Goal: Information Seeking & Learning: Learn about a topic

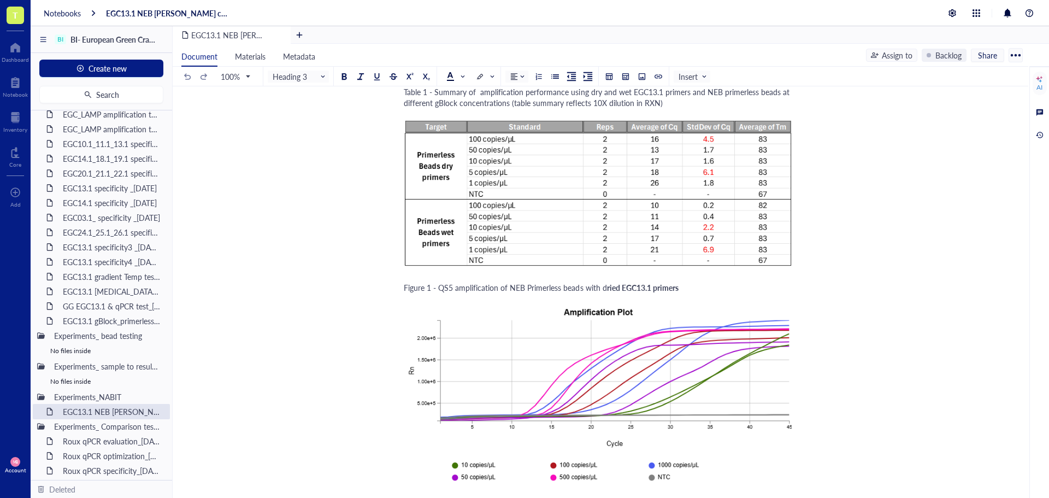
scroll to position [1584, 0]
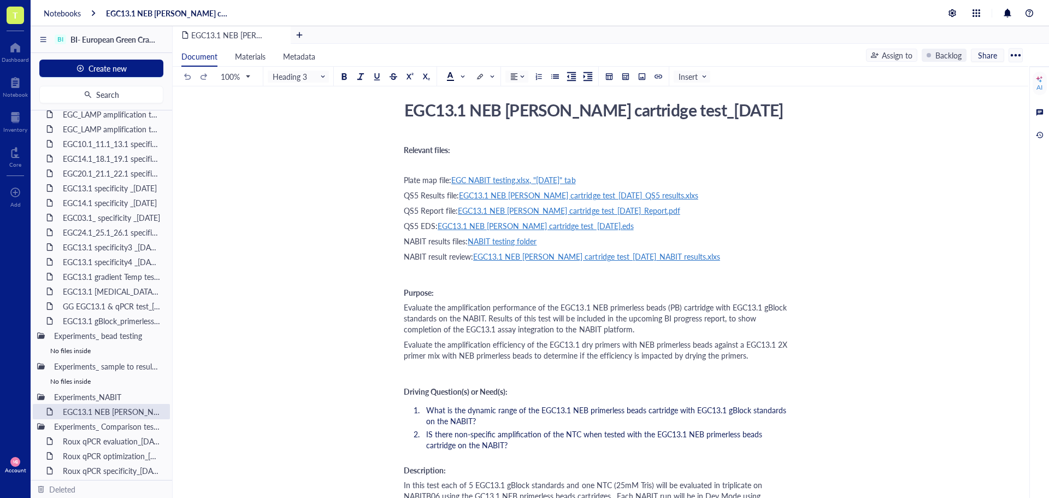
scroll to position [0, 0]
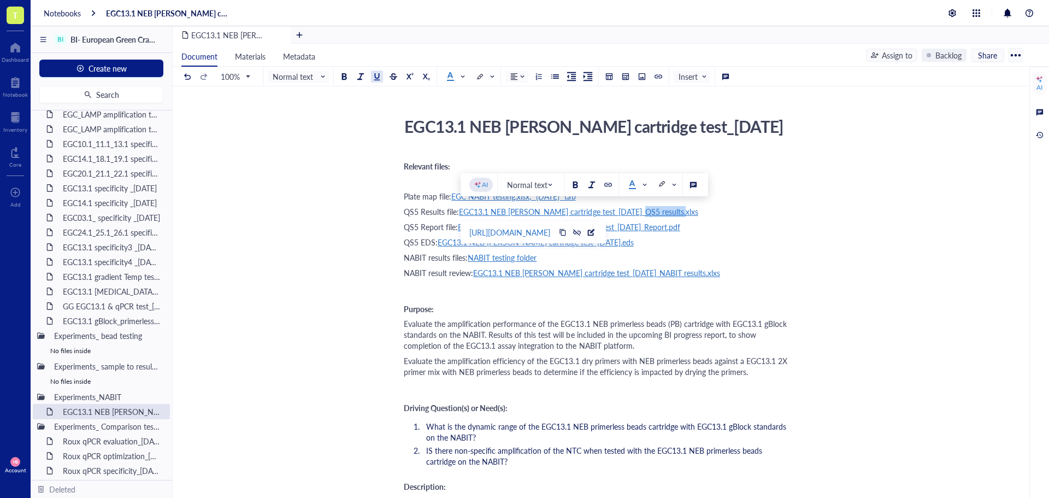
drag, startPoint x: 682, startPoint y: 209, endPoint x: 765, endPoint y: 176, distance: 89.1
click at [765, 176] on div "﻿" at bounding box center [598, 180] width 389 height 11
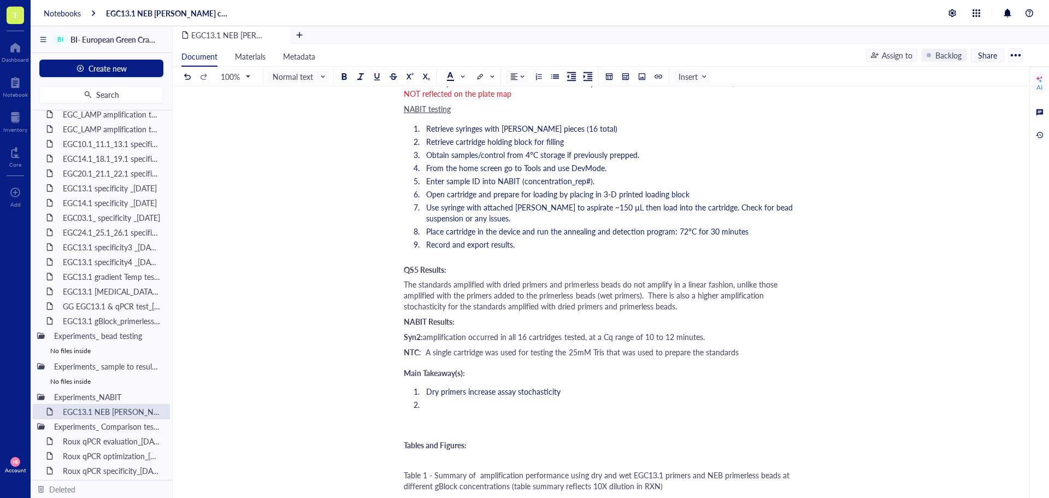
scroll to position [819, 0]
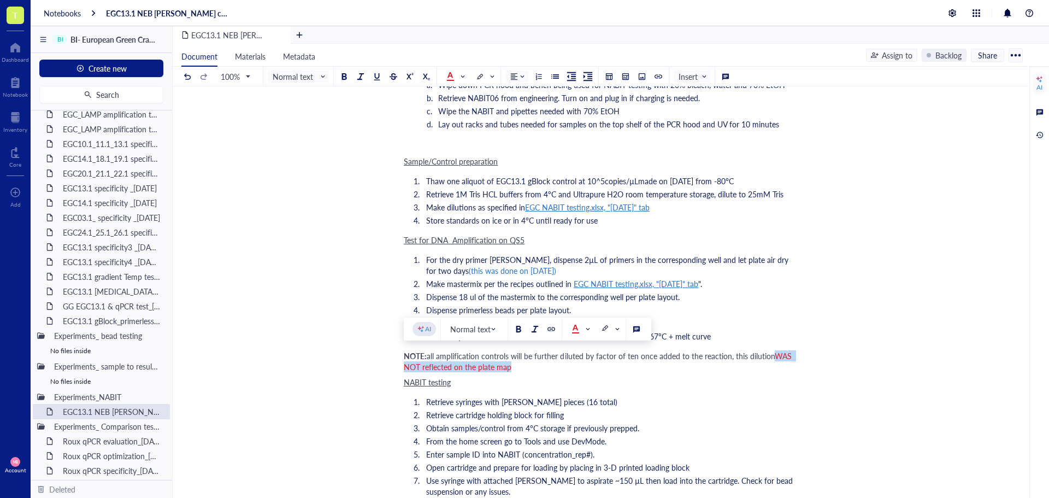
drag, startPoint x: 777, startPoint y: 355, endPoint x: 552, endPoint y: 366, distance: 224.8
click at [552, 366] on div "NOTE: all amplification controls will be further diluted by factor of ten once …" at bounding box center [598, 361] width 389 height 22
drag, startPoint x: 772, startPoint y: 357, endPoint x: 513, endPoint y: 368, distance: 259.1
click at [513, 368] on div "NOTE: all amplification controls will be further diluted by factor of ten once …" at bounding box center [598, 361] width 389 height 22
click at [610, 329] on span at bounding box center [602, 328] width 17 height 9
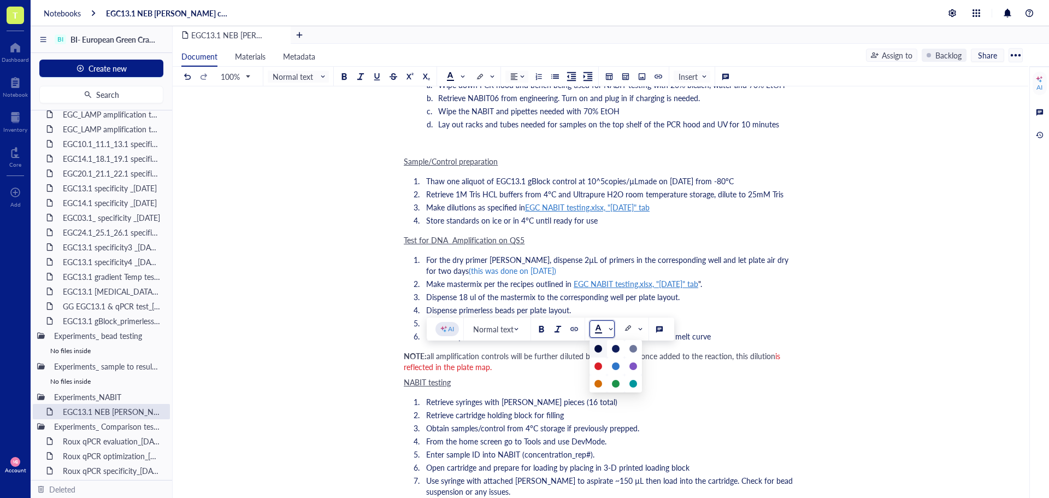
click at [598, 350] on div at bounding box center [598, 349] width 8 height 8
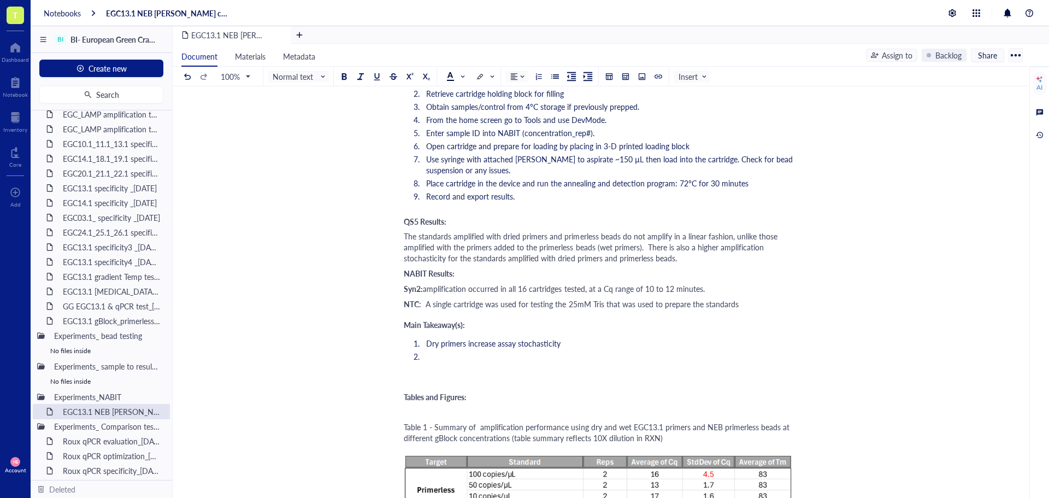
scroll to position [1147, 0]
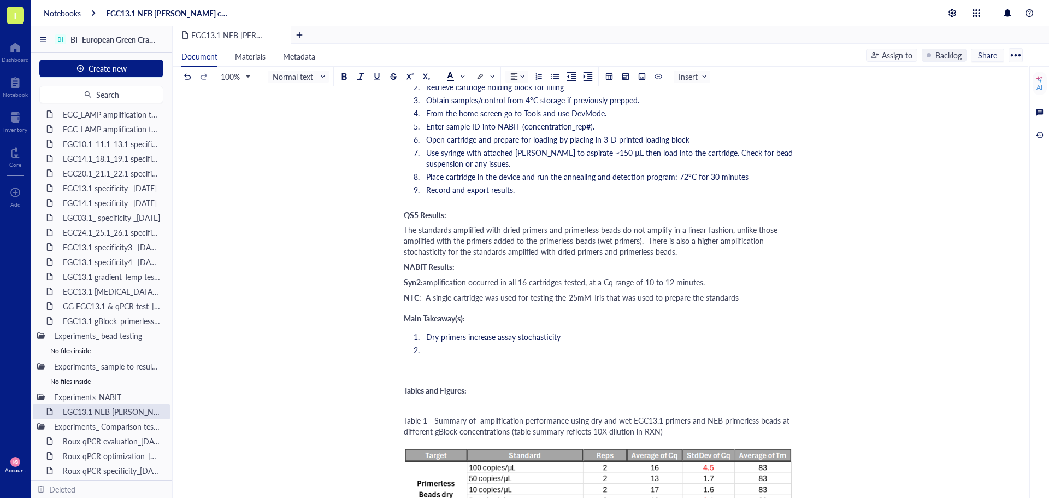
click at [404, 230] on span "The standards amplified with dried primers and primerless beads do not amplify …" at bounding box center [592, 240] width 376 height 33
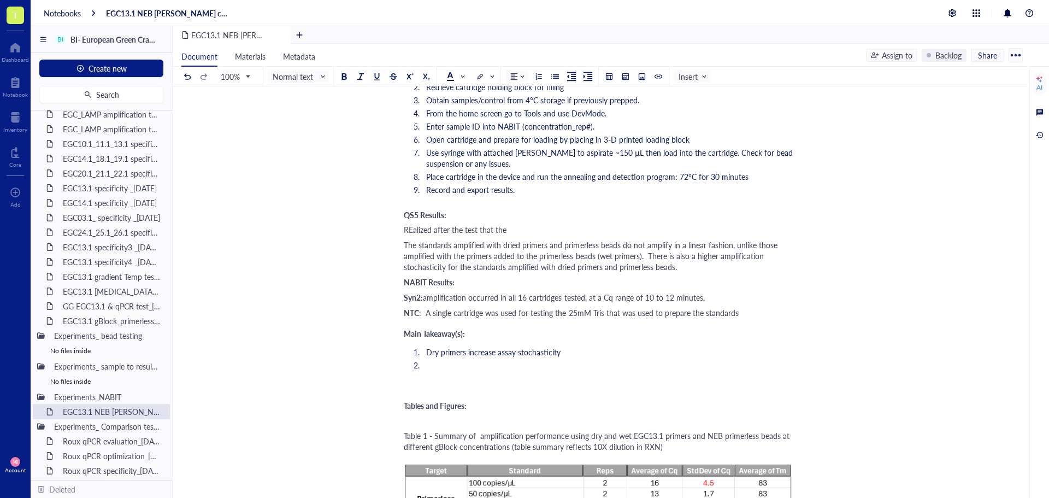
click at [413, 230] on span "REalized after the test that the" at bounding box center [455, 229] width 103 height 11
click at [545, 229] on div "Realized after the test that the" at bounding box center [598, 229] width 389 height 11
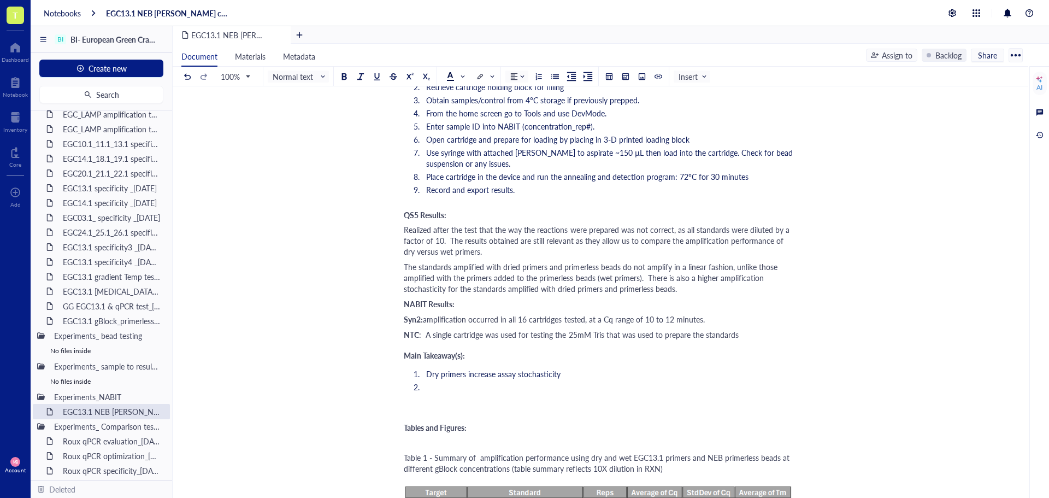
click at [773, 334] on div "NTC : A single cartridge was used for testing the 25mM Tris that was used to pr…" at bounding box center [598, 334] width 389 height 11
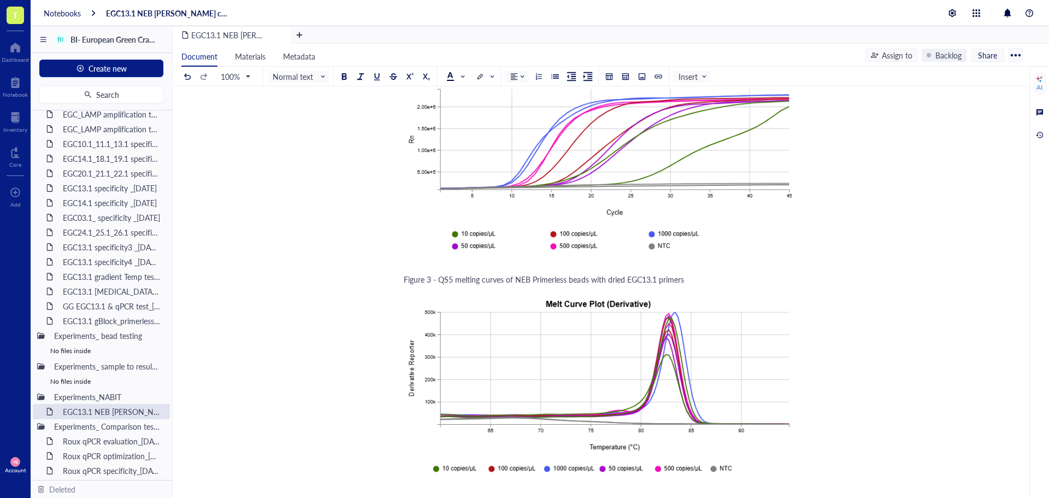
scroll to position [2021, 0]
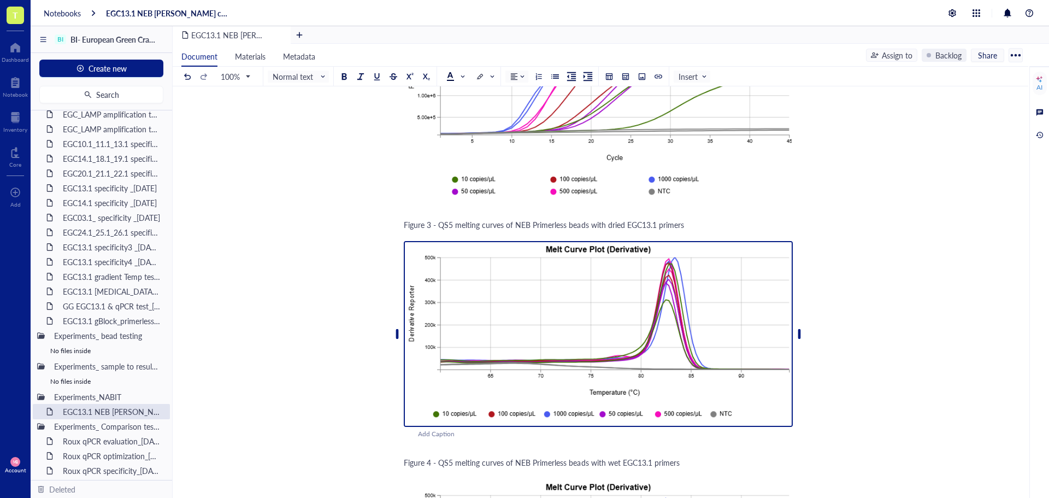
click at [698, 307] on img at bounding box center [598, 334] width 389 height 186
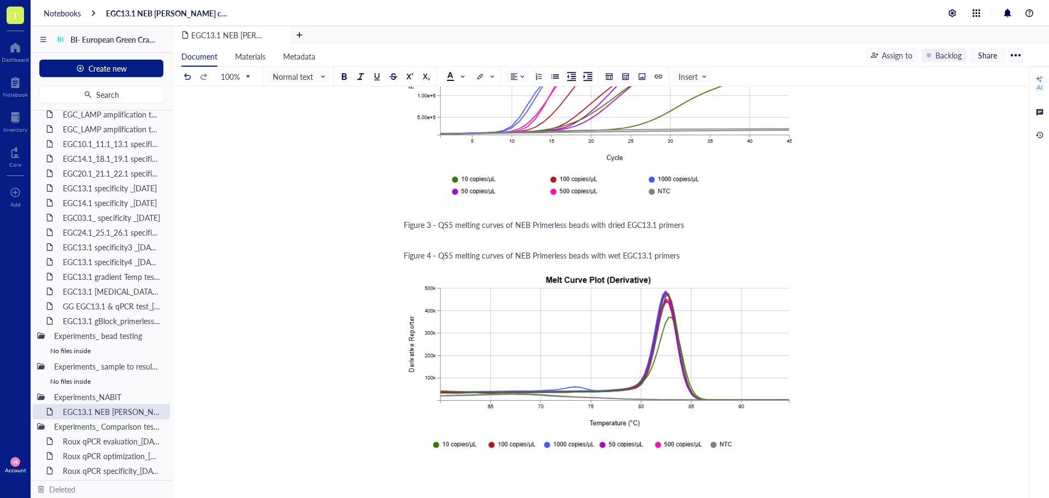
click at [693, 228] on div "Figure 3 - QS5 melting curves of NEB Primerless beads with dried EGC13.1 primers" at bounding box center [598, 224] width 389 height 11
click at [643, 78] on div at bounding box center [642, 77] width 8 height 8
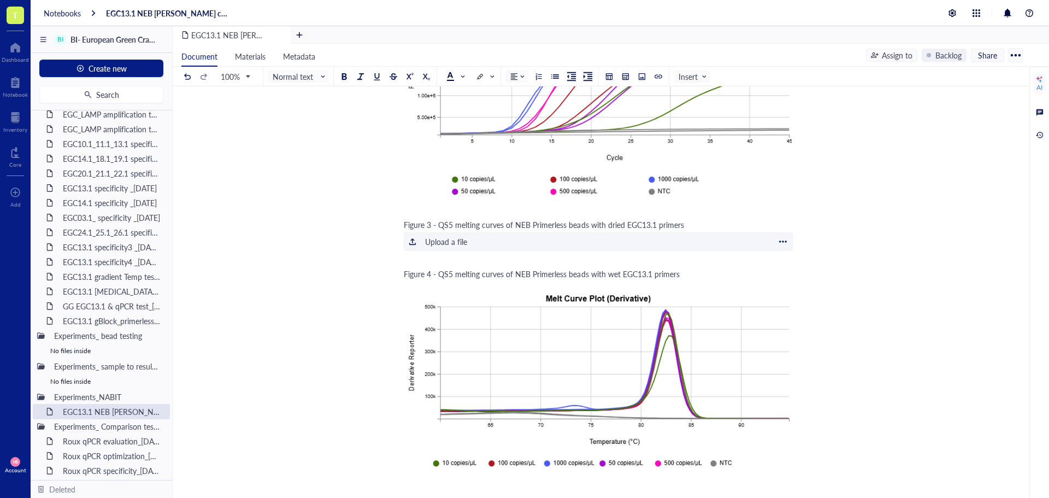
click at [440, 245] on div "Upload a file" at bounding box center [446, 241] width 42 height 12
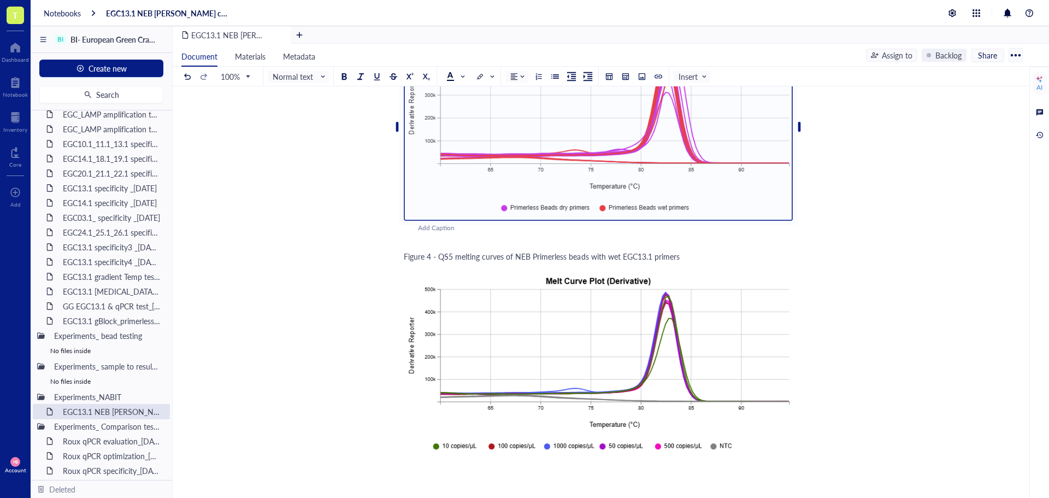
scroll to position [2239, 0]
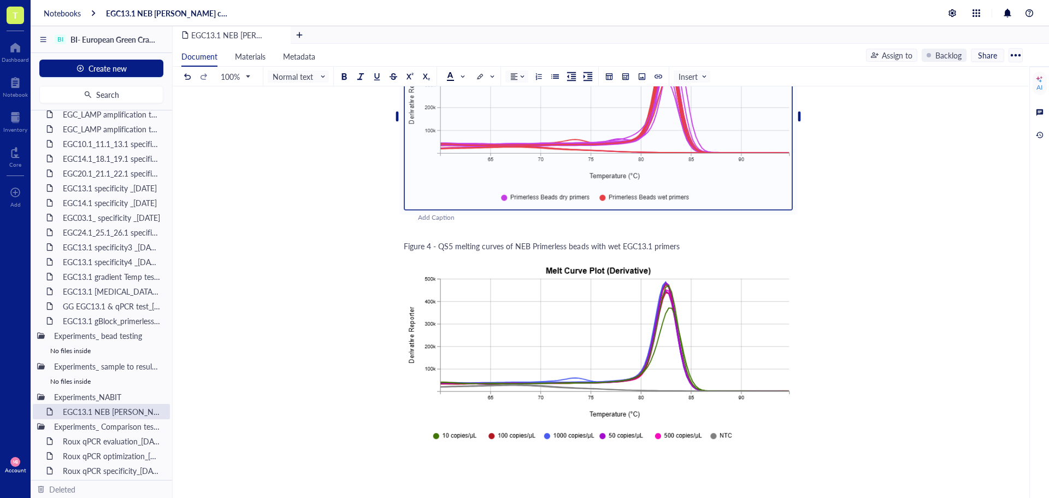
drag, startPoint x: 403, startPoint y: 246, endPoint x: 522, endPoint y: 245, distance: 118.5
click at [522, 245] on span "Figure 4 - QS5 melting curves of NEB Primerless beads with wet EGC13.1 primers" at bounding box center [542, 245] width 276 height 11
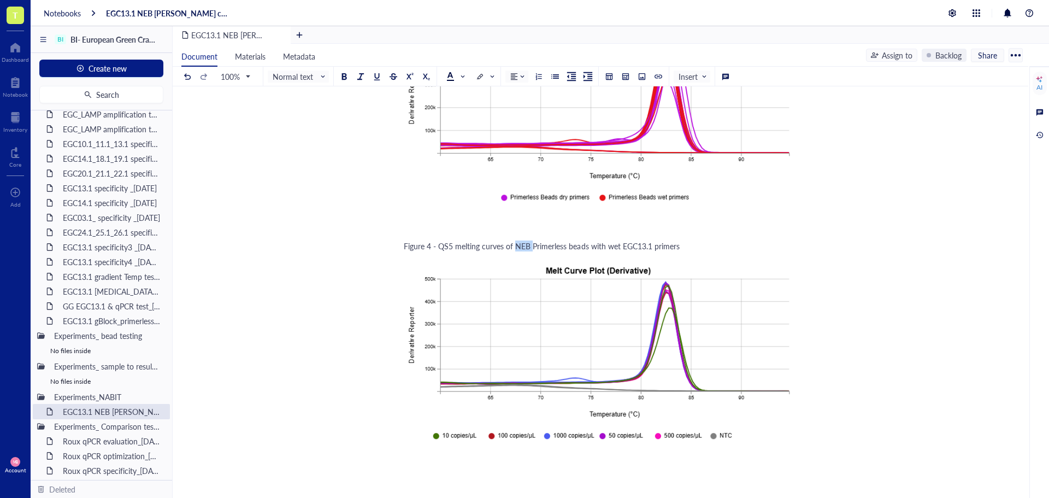
click at [522, 245] on span "Figure 4 - QS5 melting curves of NEB Primerless beads with wet EGC13.1 primers" at bounding box center [542, 245] width 276 height 11
click at [593, 258] on div "Add Caption ﻿" at bounding box center [598, 357] width 389 height 208
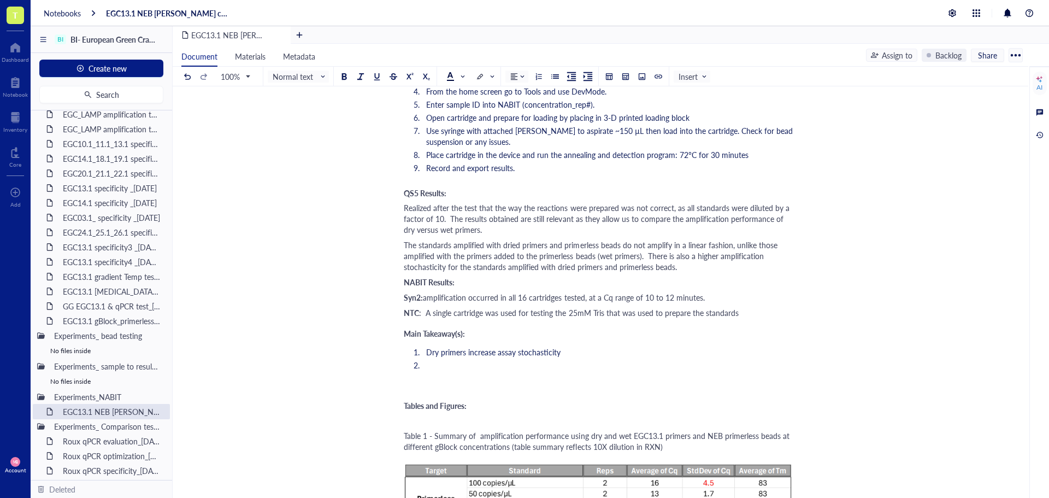
scroll to position [1150, 0]
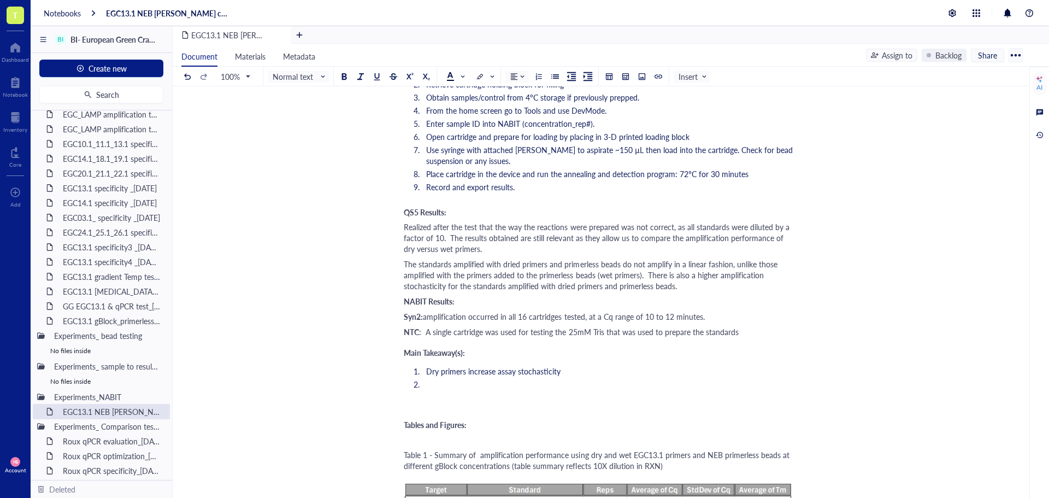
click at [743, 330] on div "NTC : A single cartridge was used for testing the 25mM Tris that was used to pr…" at bounding box center [598, 331] width 389 height 11
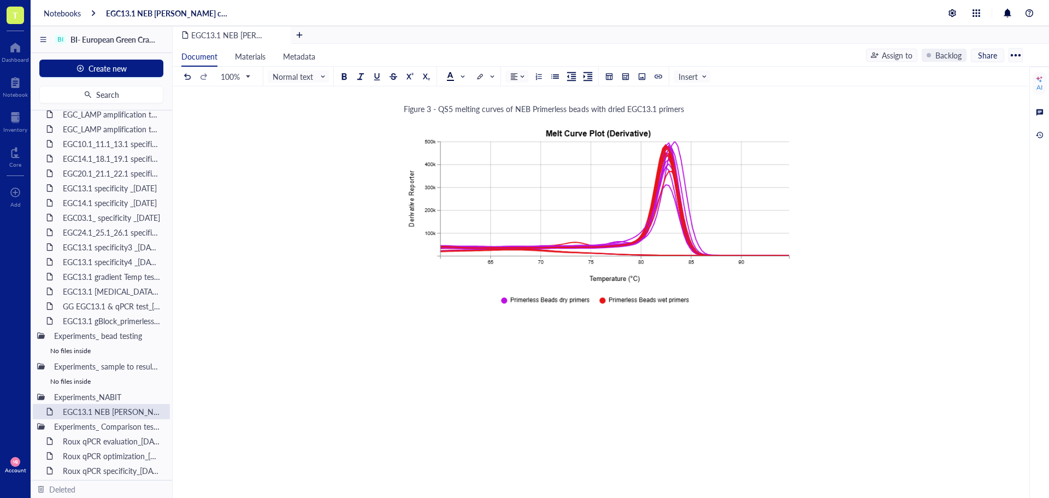
scroll to position [2133, 0]
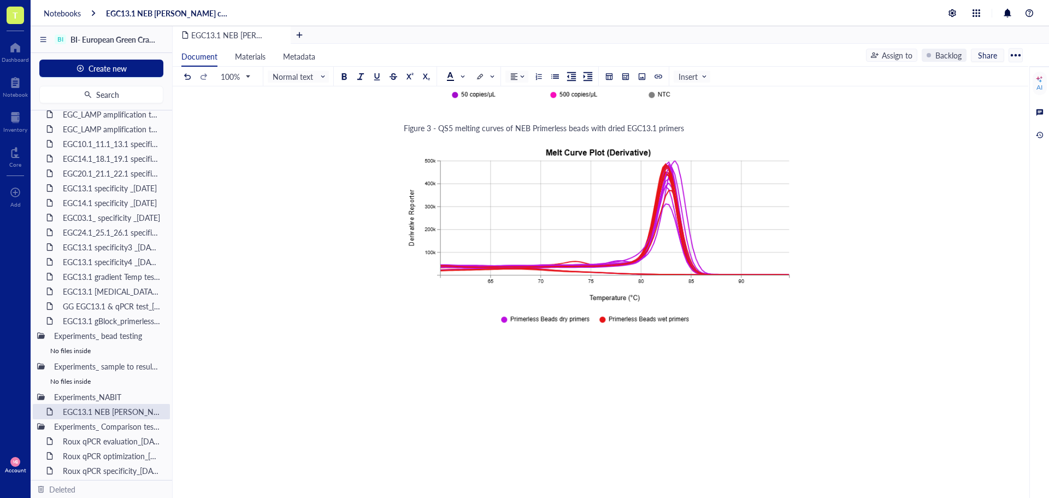
click at [406, 128] on span "Figure 3 - QS5 melting curves of NEB Primerless beads with dried EGC13.1 primers" at bounding box center [544, 127] width 280 height 11
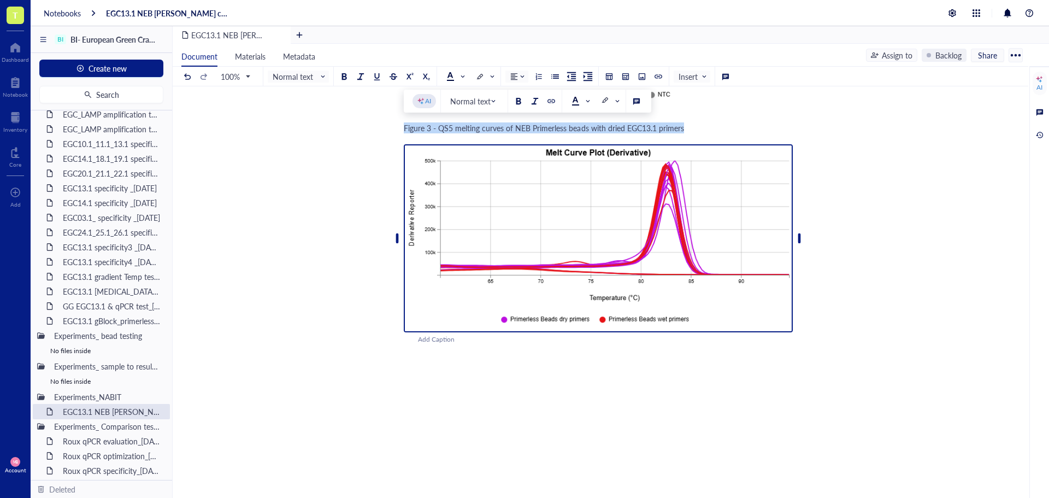
copy span "Figure 3 - QS5 melting curves of NEB Primerless beads with dried EGC13.1 primers"
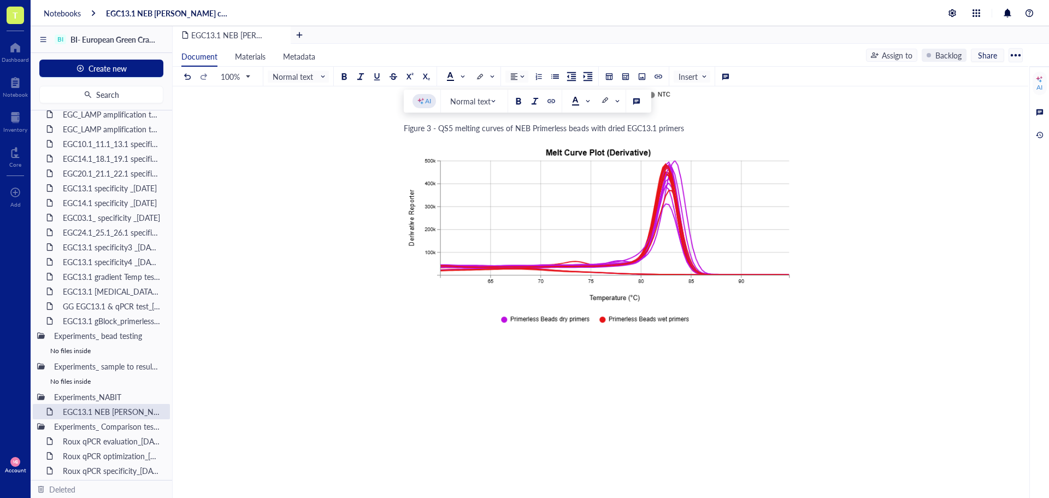
click at [418, 356] on div at bounding box center [598, 352] width 389 height 11
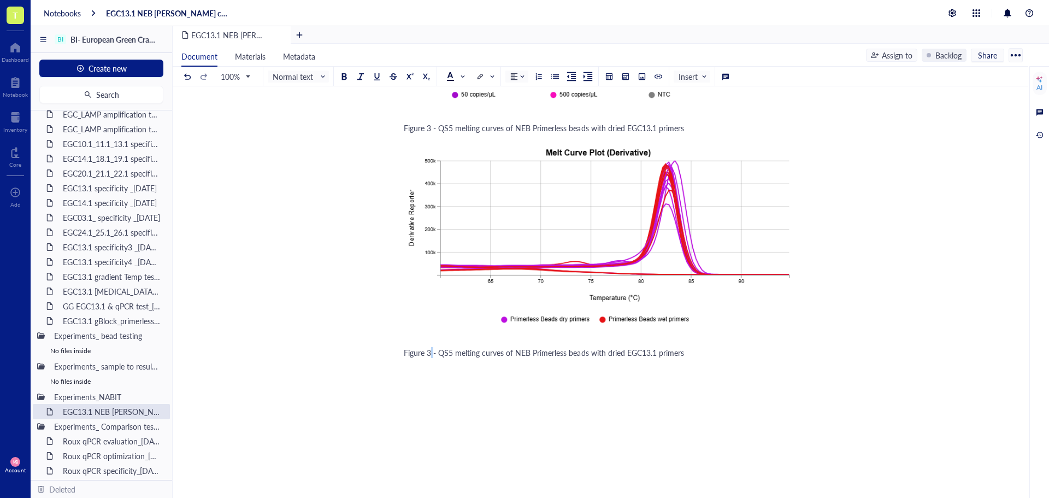
click at [429, 355] on span "Figure 3 - QS5 melting curves of NEB Primerless beads with dried EGC13.1 primers" at bounding box center [544, 352] width 280 height 11
drag, startPoint x: 441, startPoint y: 354, endPoint x: 684, endPoint y: 350, distance: 243.6
click at [684, 350] on span "Figure 4 - QS5 melting curves of NEB Primerless beads with dried EGC13.1 primers" at bounding box center [544, 352] width 280 height 11
click at [458, 352] on span "Figure 4 - Syn2 amplification across 16 EGC13.1 cartridges" at bounding box center [503, 352] width 198 height 11
click at [637, 350] on div "Figure 4 - Syn2 NAIBT amplification across 16 EGC13.1 cartridges" at bounding box center [598, 352] width 389 height 11
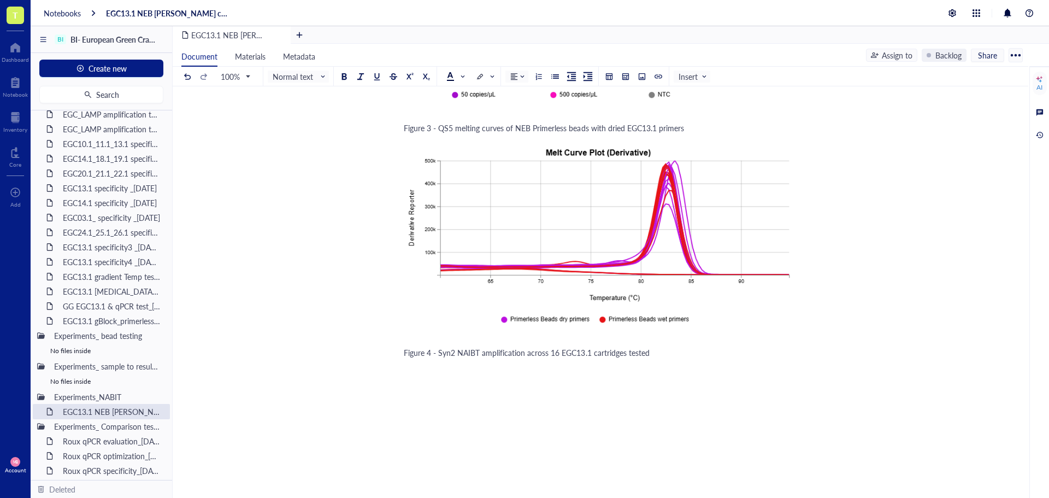
click at [561, 354] on span "Figure 4 - Syn2 NAIBT amplification across 16 EGC13.1 cartridges tested" at bounding box center [527, 352] width 246 height 11
click at [695, 356] on div "Figure 4 - Syn2 NAIBT amplification across 16 the EGC13.1 cartridges tested" at bounding box center [598, 352] width 389 height 11
click at [649, 79] on div "100% Normal text Insert" at bounding box center [445, 76] width 529 height 19
click at [645, 78] on div at bounding box center [642, 77] width 8 height 8
click at [468, 377] on div "﻿ Upload a file" at bounding box center [598, 369] width 389 height 19
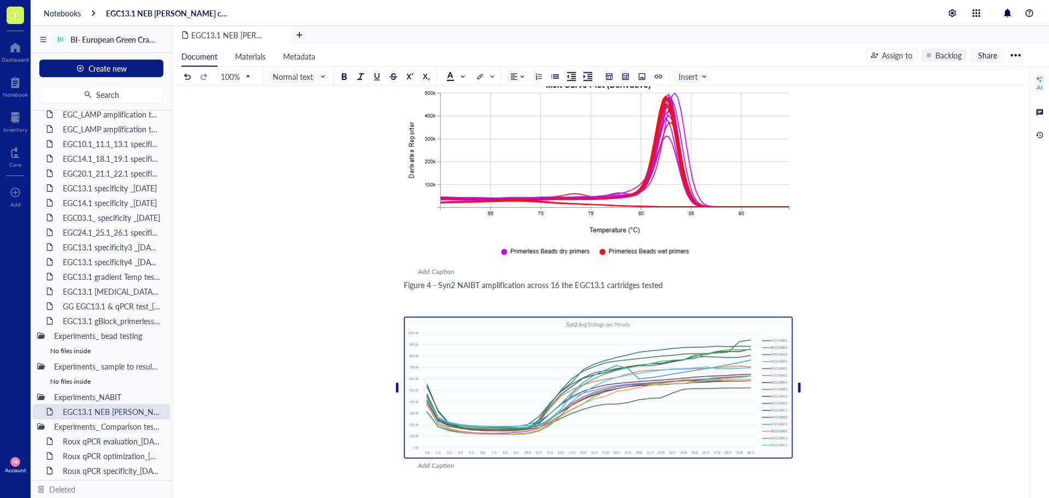
scroll to position [2242, 0]
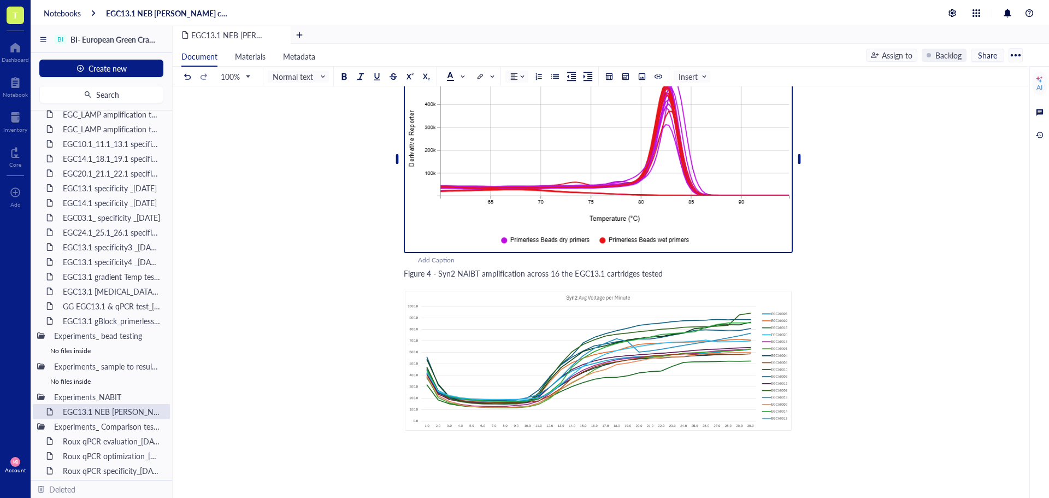
scroll to position [2297, 0]
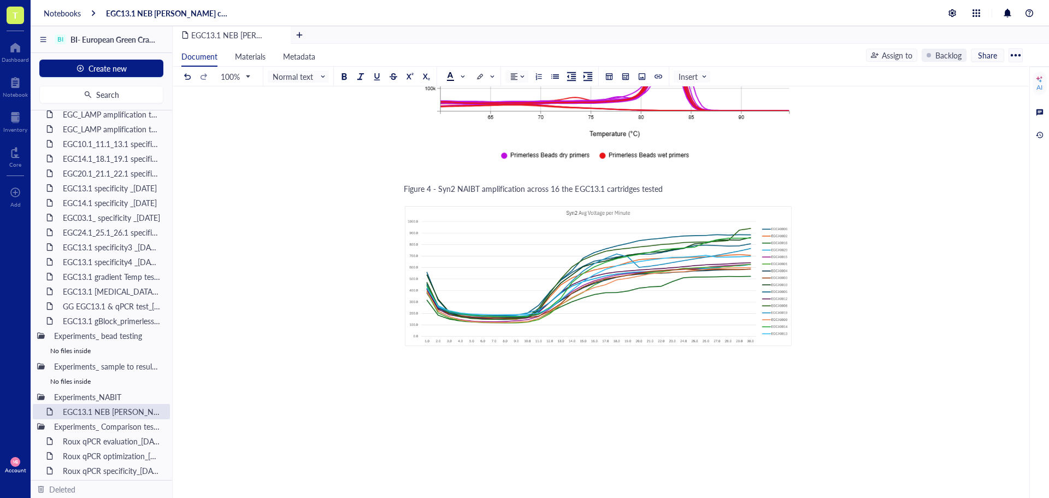
click at [441, 190] on span "Figure 4 - Syn2 NAIBT amplification across 16 the EGC13.1 cartridges tested" at bounding box center [533, 188] width 259 height 11
copy span "Figure 4 - Syn2 NAIBT amplification across 16 the EGC13.1 cartridges tested"
click at [414, 364] on div "﻿" at bounding box center [598, 367] width 389 height 11
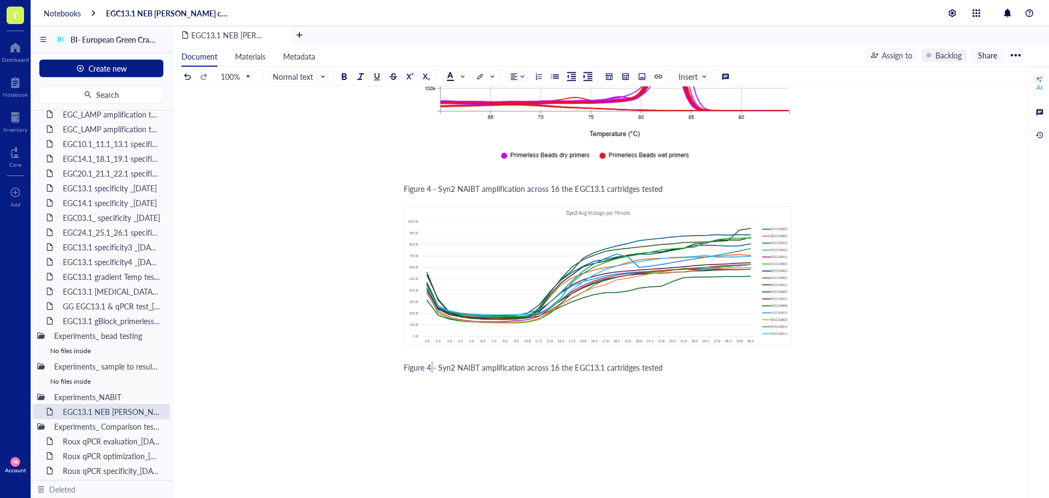
click at [430, 368] on span "Figure 4 - Syn2 NAIBT amplification across 16 the EGC13.1 cartridges tested" at bounding box center [533, 367] width 259 height 11
drag, startPoint x: 456, startPoint y: 365, endPoint x: 441, endPoint y: 365, distance: 14.2
click at [441, 365] on span "Figure 5 - Syn2 NAIBT amplification across 16 the EGC13.1 cartridges tested" at bounding box center [533, 367] width 259 height 11
drag, startPoint x: 527, startPoint y: 369, endPoint x: 570, endPoint y: 371, distance: 43.7
click at [570, 371] on span "Figure 5 - NTC NAIBT amplification across 16 the EGC13.1 cartridges tested" at bounding box center [532, 367] width 257 height 11
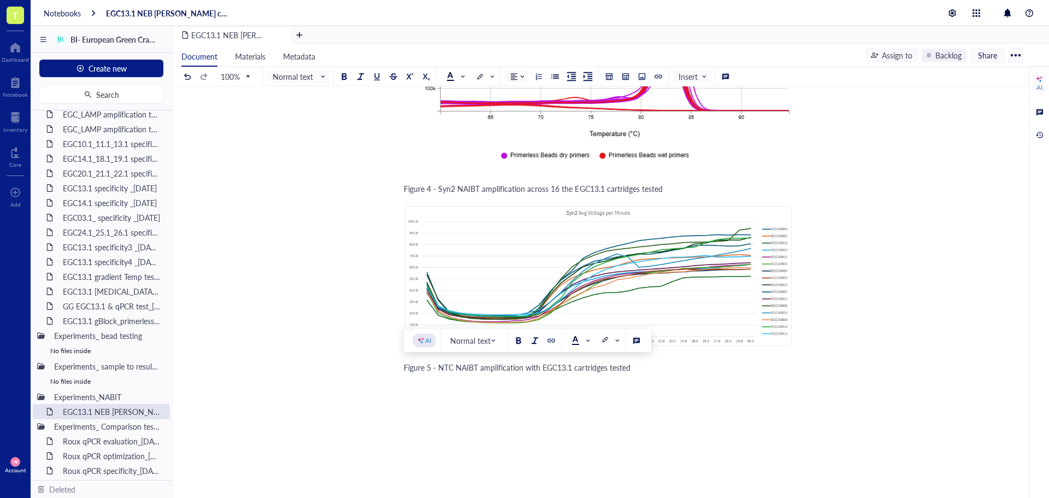
drag, startPoint x: 633, startPoint y: 370, endPoint x: 604, endPoint y: 369, distance: 29.0
click at [604, 369] on span "Figure 5 - NTC NAIBT amplification with EGC13.1 cartridges tested" at bounding box center [517, 367] width 227 height 11
click at [608, 369] on span "Figure 5 - NTC NAIBT amplification with EGC13.1 cartridge N=1)" at bounding box center [514, 367] width 220 height 11
click at [655, 363] on div "Figure 5 - NTC NAIBT amplification with EGC13.1 cartridge (N=1)" at bounding box center [598, 367] width 389 height 11
click at [637, 76] on button at bounding box center [642, 76] width 12 height 12
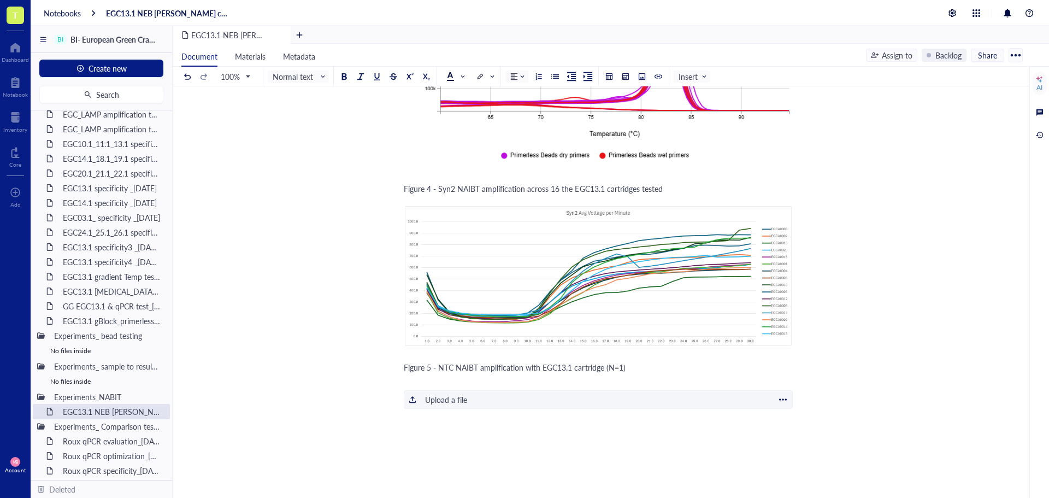
click at [450, 400] on div "Upload a file" at bounding box center [446, 399] width 42 height 12
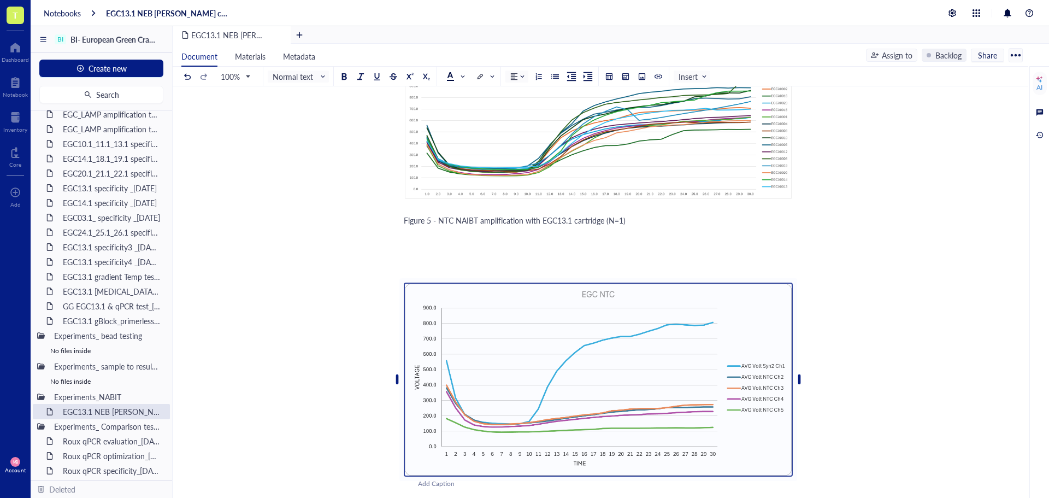
scroll to position [2461, 0]
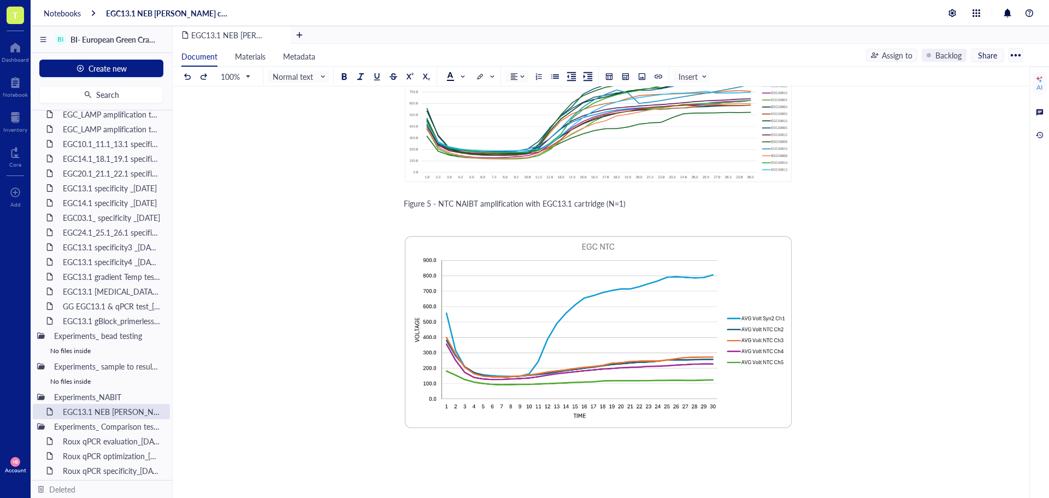
click at [634, 208] on div "Figure 5 - NTC NAIBT amplification with EGC13.1 cartridge (N=1)" at bounding box center [598, 203] width 389 height 11
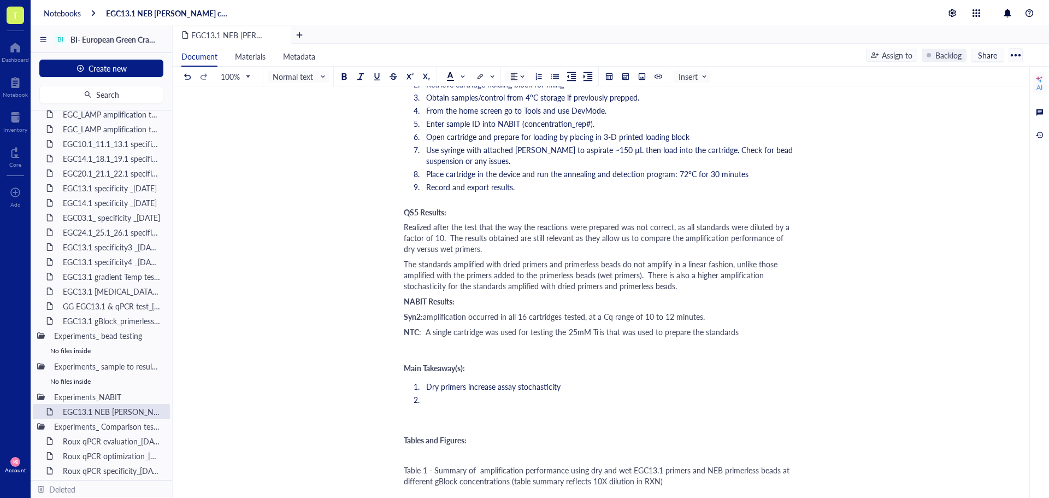
scroll to position [1204, 0]
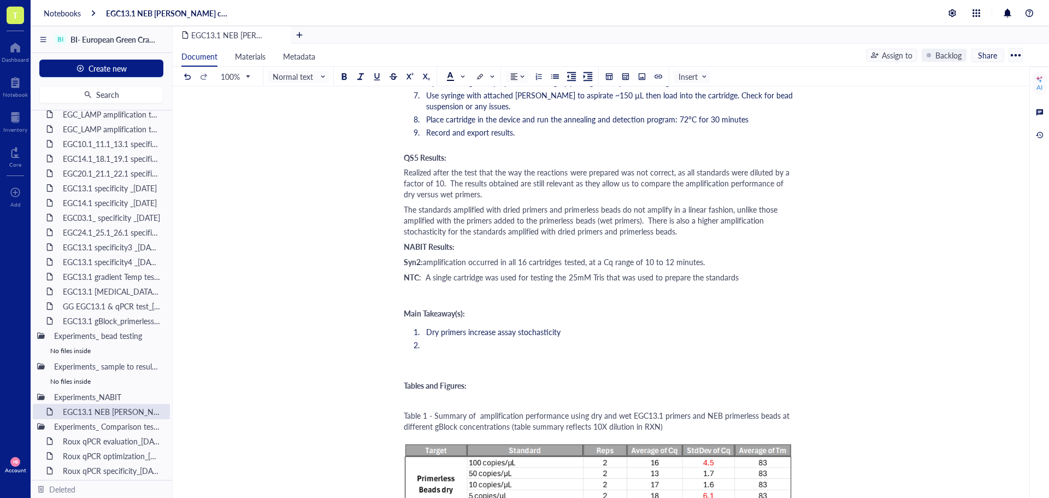
click at [715, 259] on div "Syn2: amplification occurred in all 16 cartridges tested, at a Cq range of 10 t…" at bounding box center [598, 261] width 389 height 11
drag, startPoint x: 756, startPoint y: 262, endPoint x: 703, endPoint y: 262, distance: 53.0
click at [703, 262] on div "Syn2: amplification occurred in all 16 cartridges tested, at a Cq range of 10 t…" at bounding box center [598, 261] width 389 height 11
copy span "(see Figure 4)"
click at [767, 280] on div "NTC : A single cartridge was used for testing the 25mM Tris that was used to pr…" at bounding box center [598, 276] width 389 height 11
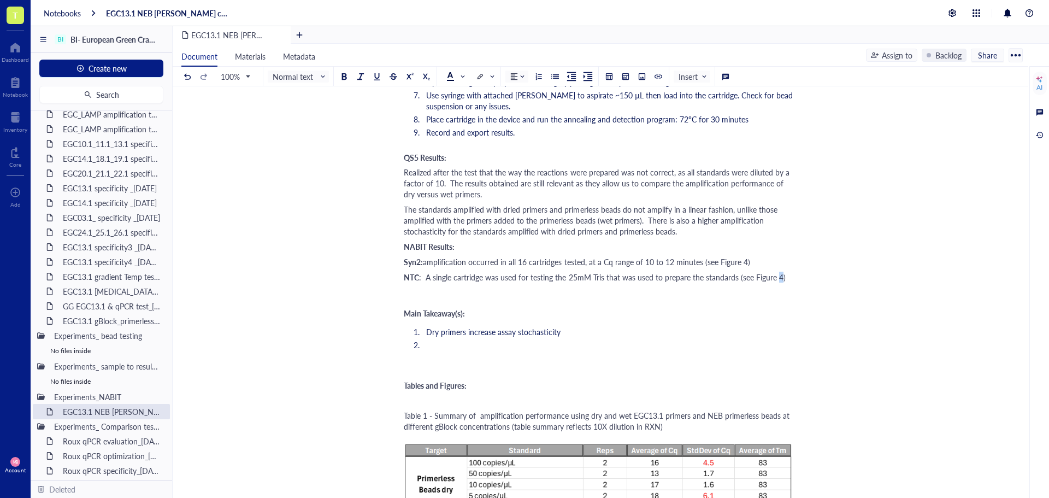
click at [777, 277] on span ": A single cartridge was used for testing the 25mM Tris that was used to prepar…" at bounding box center [602, 276] width 366 height 11
click at [734, 277] on span ": A single cartridge was used for testing the 25mM Tris that was used to prepar…" at bounding box center [602, 276] width 366 height 11
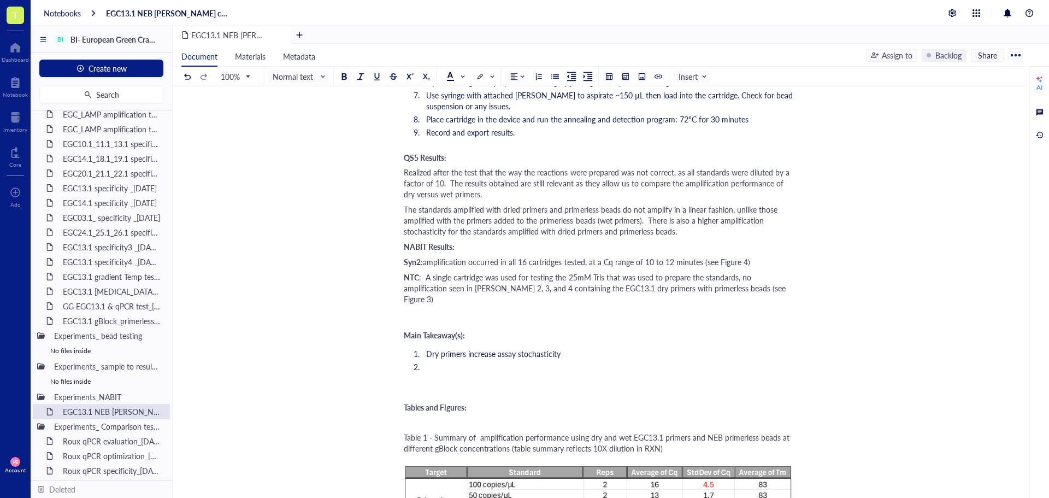
click at [723, 288] on span ": A single cartridge was used for testing the 25mM Tris that was used to prepar…" at bounding box center [596, 287] width 384 height 33
click at [732, 290] on div "NTC : A single cartridge was used for testing the 25mM Tris that was used to pr…" at bounding box center [598, 287] width 389 height 33
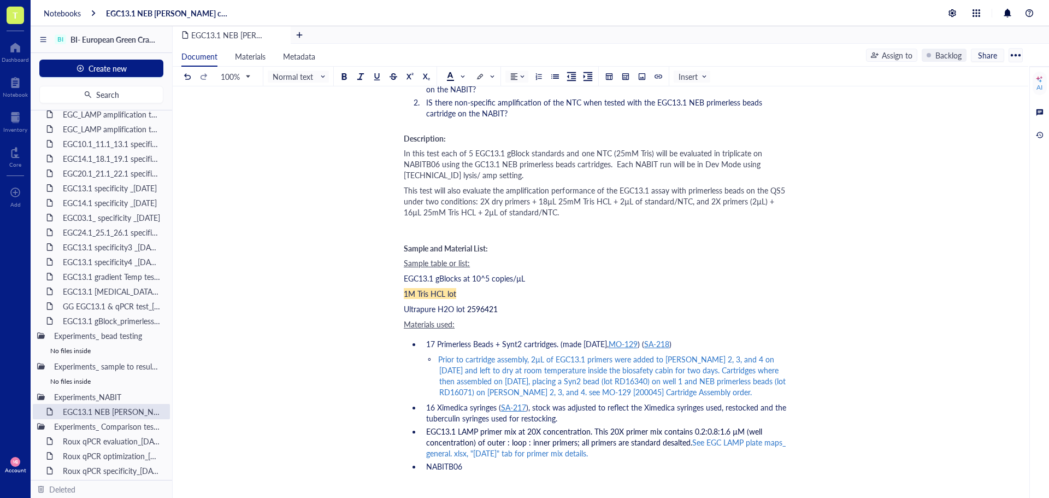
scroll to position [330, 0]
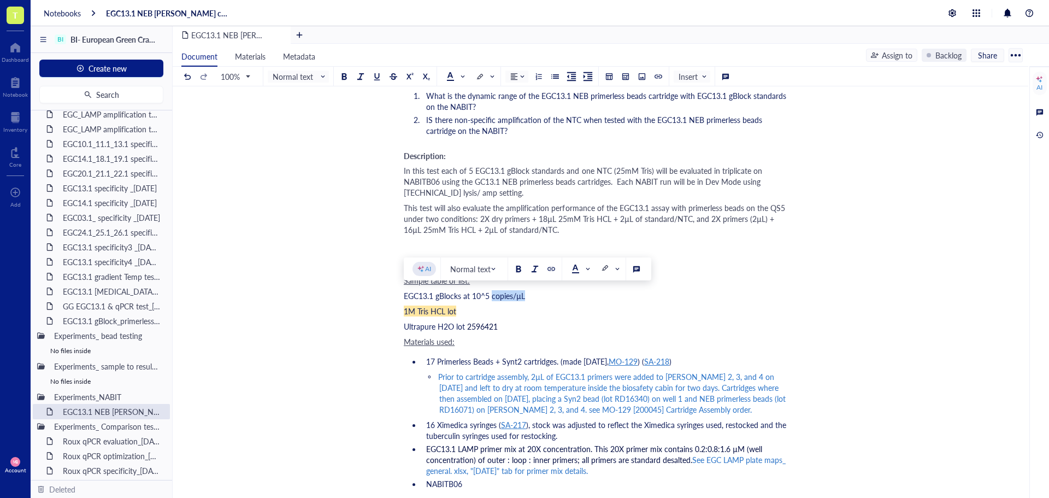
drag, startPoint x: 529, startPoint y: 295, endPoint x: 493, endPoint y: 295, distance: 36.1
click at [493, 295] on div "EGC13.1 gBlocks at 10^5 copies/µL" at bounding box center [598, 295] width 389 height 11
copy span "copies/µL"
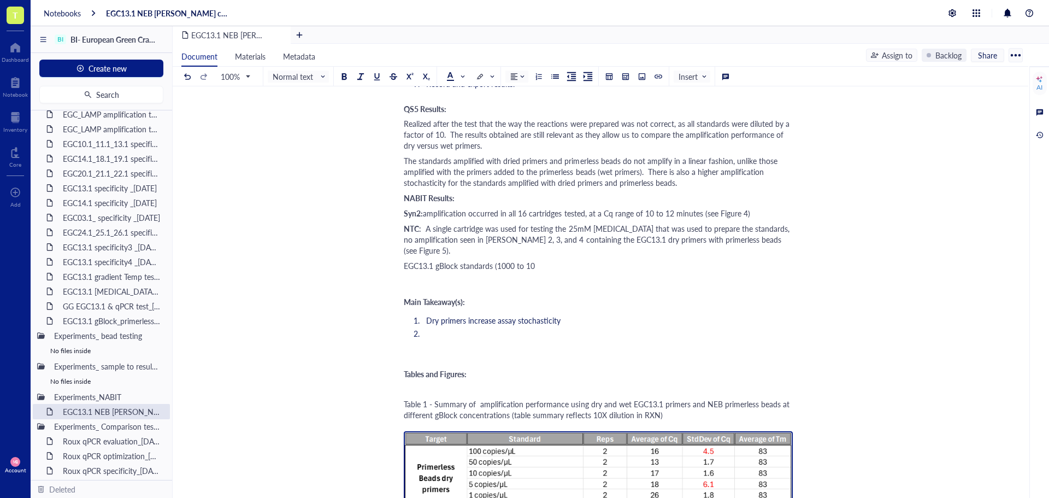
scroll to position [1187, 0]
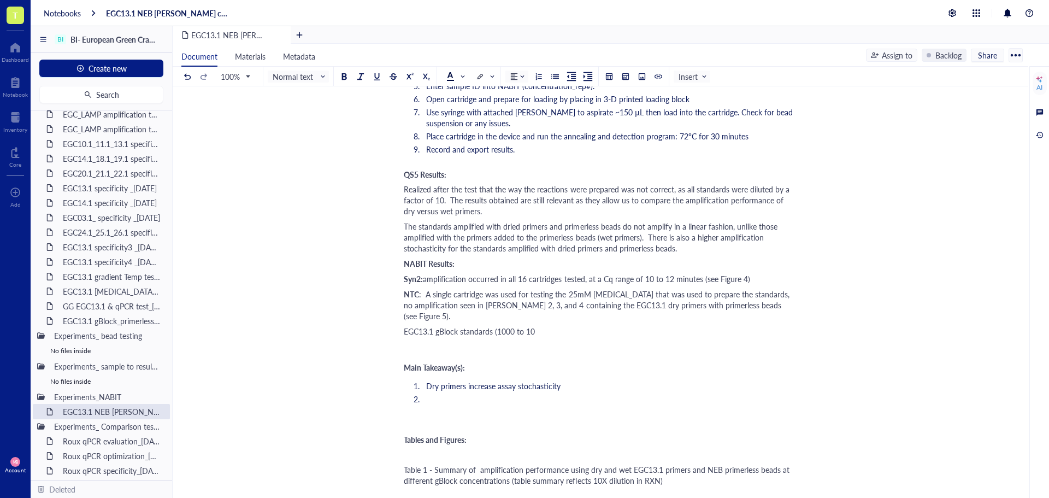
click at [541, 326] on div "EGC13.1 gBlock standards (1000 to 10" at bounding box center [598, 331] width 389 height 11
click at [561, 326] on span "EGC13.1 gBlock standards (1000 to 10 copies/µL)" at bounding box center [488, 331] width 169 height 11
click at [574, 326] on div "EGC13.1 gBlock standards (1000 to 10 copies/µL)" at bounding box center [598, 331] width 389 height 11
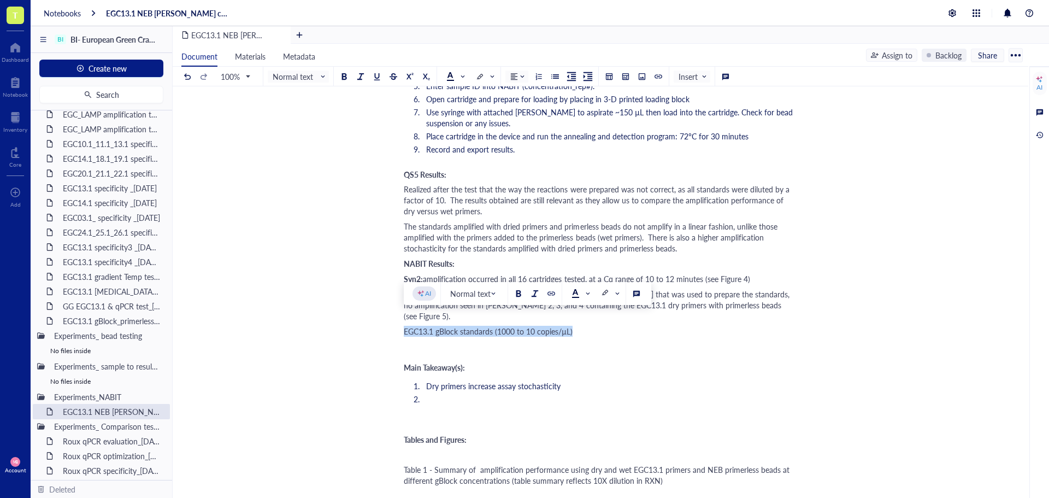
drag, startPoint x: 574, startPoint y: 323, endPoint x: 404, endPoint y: 316, distance: 170.6
click at [404, 326] on div "EGC13.1 gBlock standards (1000 to 10 copies/µL)" at bounding box center [598, 331] width 389 height 11
click at [341, 78] on div at bounding box center [344, 77] width 8 height 8
click at [589, 326] on div "Relevant files: ﻿ Plate map file: EGC NABIT testing.xlsx, "[DATE]" tab QS5 Resu…" at bounding box center [598, 457] width 389 height 2983
click at [348, 76] on button at bounding box center [344, 76] width 12 height 12
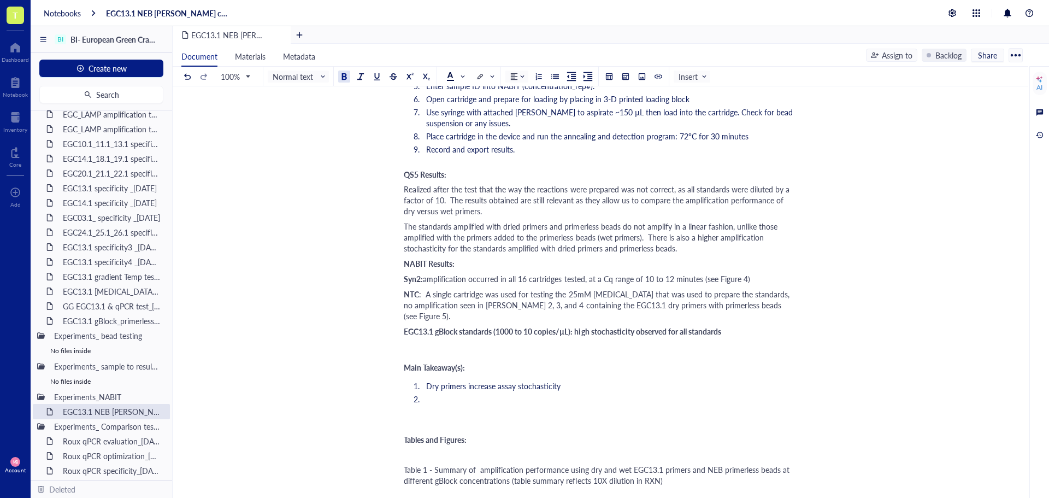
click at [672, 326] on span "EGC13.1 gBlock standards (1000 to 10 copies/µL): high stochasticity observed fo…" at bounding box center [562, 331] width 317 height 11
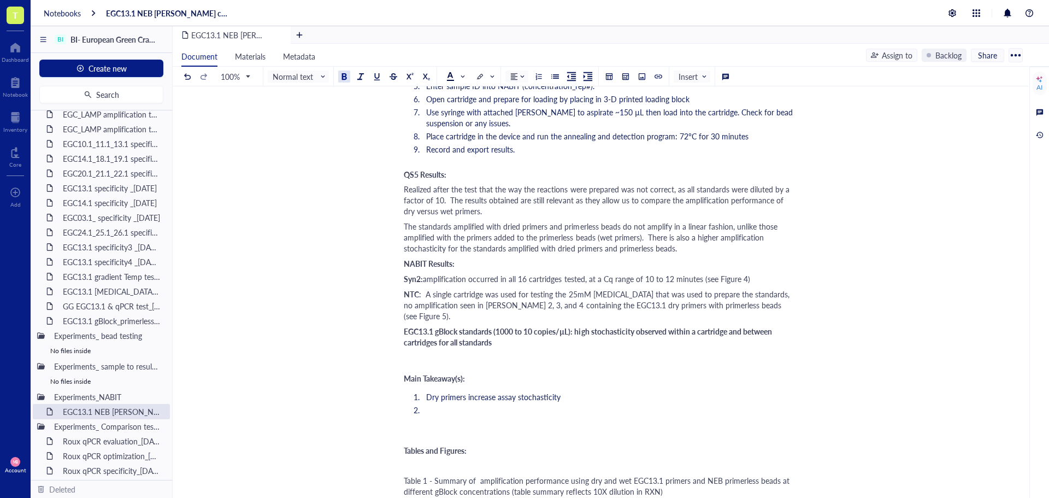
drag, startPoint x: 577, startPoint y: 323, endPoint x: 569, endPoint y: 328, distance: 9.1
click at [569, 328] on div "EGC13.1 gBlock standards (1000 to 10 copies/µL): high stochasticity observed wi…" at bounding box center [598, 337] width 389 height 22
click at [517, 295] on div at bounding box center [519, 293] width 8 height 8
click at [512, 331] on div "EGC13.1 gBlock standards (1000 to 10 copies/µL): high stochasticity observed wi…" at bounding box center [598, 337] width 389 height 22
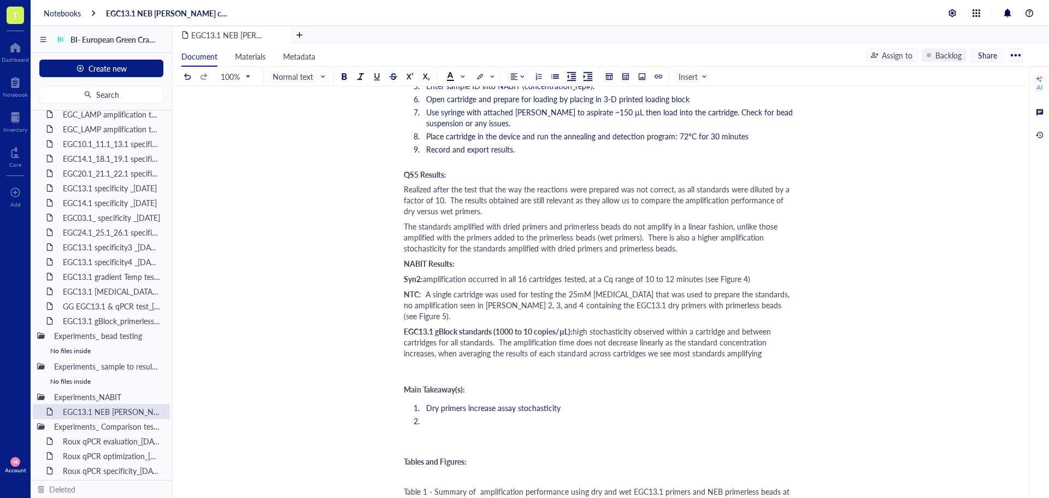
click at [784, 347] on div "Relevant files: ﻿ Plate map file: EGC NABIT testing.xlsx, "[DATE]" tab QS5 Resu…" at bounding box center [598, 468] width 389 height 3005
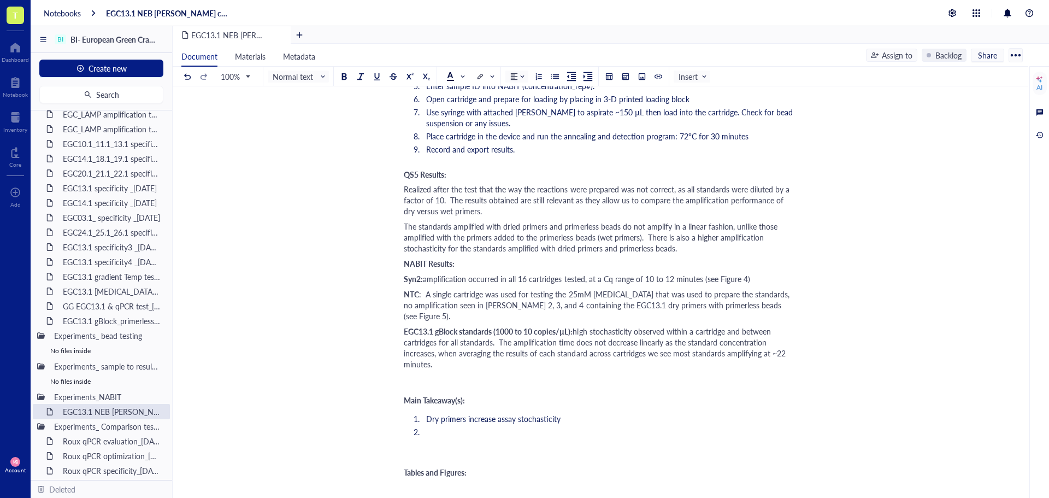
click at [403, 358] on div "EGC13.1 NEB [PERSON_NAME] cartridge test_[DATE] EGC13.1 NEB [PERSON_NAME] cartr…" at bounding box center [598, 453] width 851 height 3056
click at [435, 350] on div "EGC13.1 gBlock standards (1000 to 10 copies/µL): high stochasticity observed wi…" at bounding box center [598, 348] width 389 height 44
click at [637, 73] on button at bounding box center [642, 76] width 12 height 12
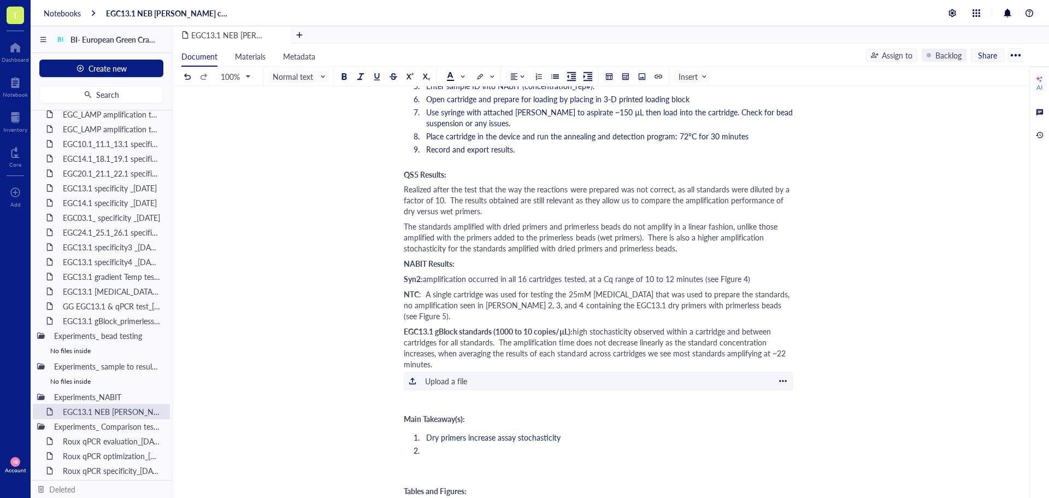
click at [448, 375] on div "Upload a file" at bounding box center [446, 381] width 42 height 12
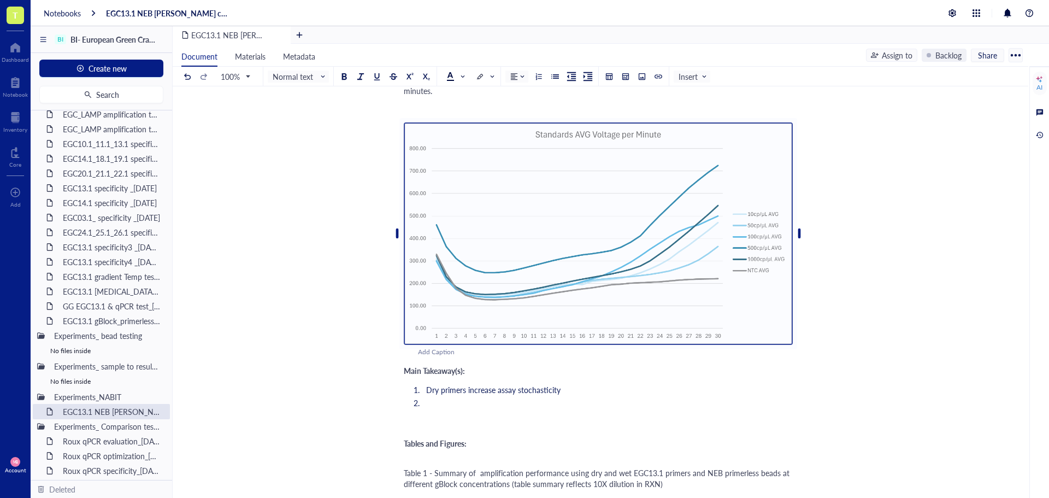
scroll to position [1406, 0]
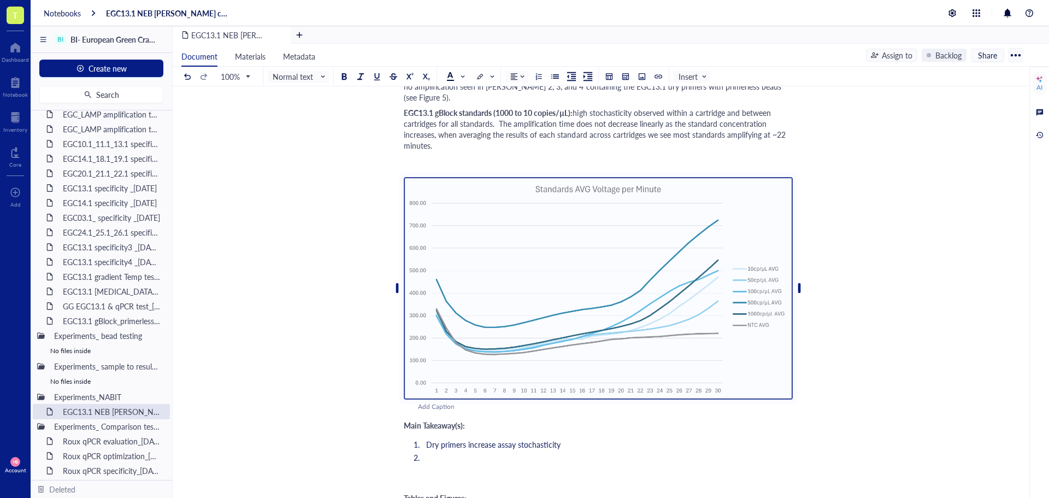
click at [532, 134] on div "EGC13.1 gBlock standards (1000 to 10 copies/µL): high stochasticity observed wi…" at bounding box center [598, 129] width 389 height 44
click at [764, 211] on img at bounding box center [598, 288] width 389 height 222
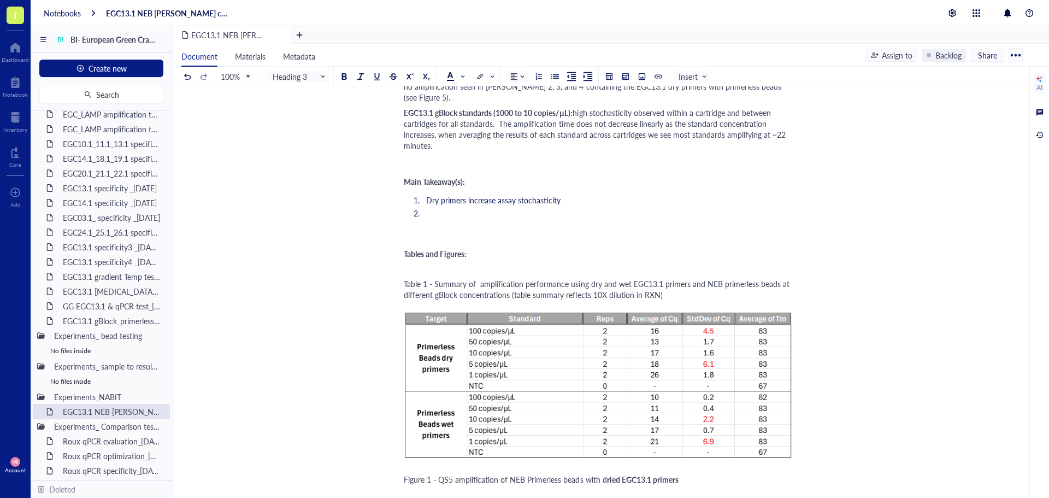
scroll to position [1297, 0]
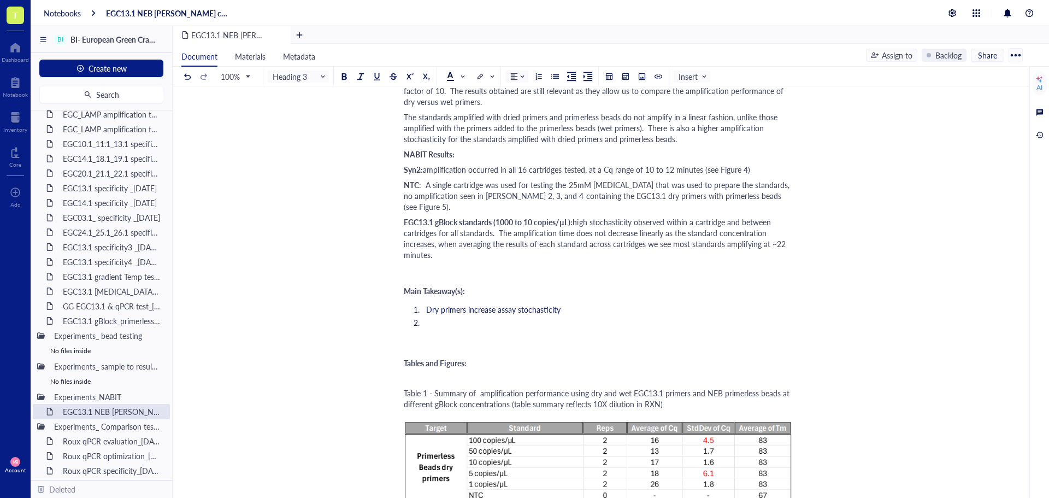
click at [430, 244] on span "high stochasticity observed within a cartridge and between cartridges for all s…" at bounding box center [596, 238] width 384 height 44
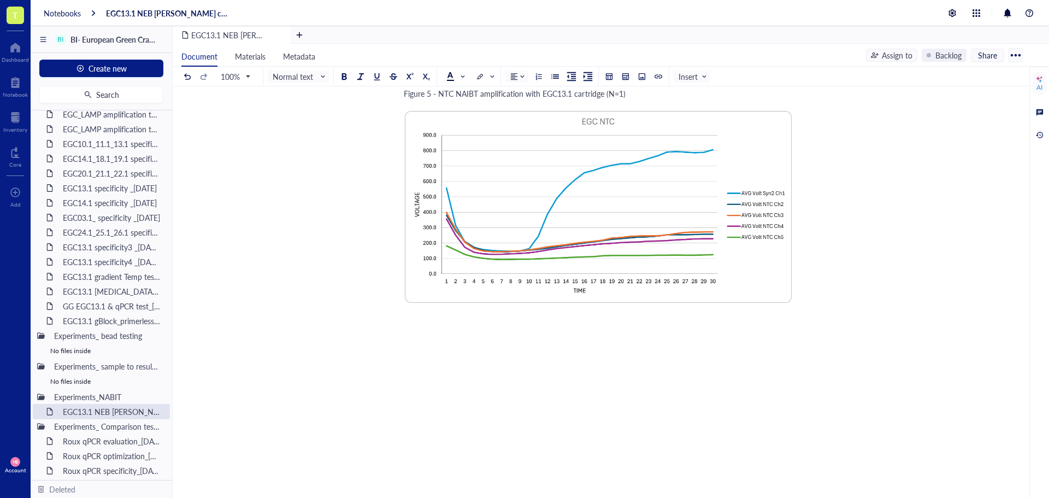
scroll to position [2531, 0]
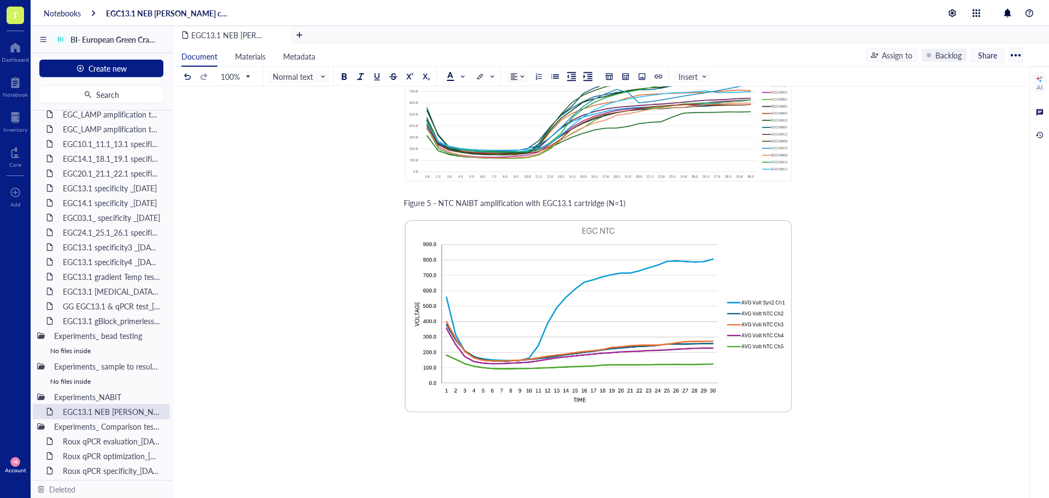
click at [486, 197] on span "Figure 5 - NTC NAIBT amplification with EGC13.1 cartridge (N=1)" at bounding box center [515, 202] width 222 height 11
click at [473, 197] on span "Figure 5 - NTC NAIBT amplification with EGC13.1 cartridge (N=1)" at bounding box center [515, 202] width 222 height 11
click at [476, 197] on span "Figure 5 - NTC NAIBT amplification with EGC13.1 cartridge (N=1)" at bounding box center [515, 202] width 222 height 11
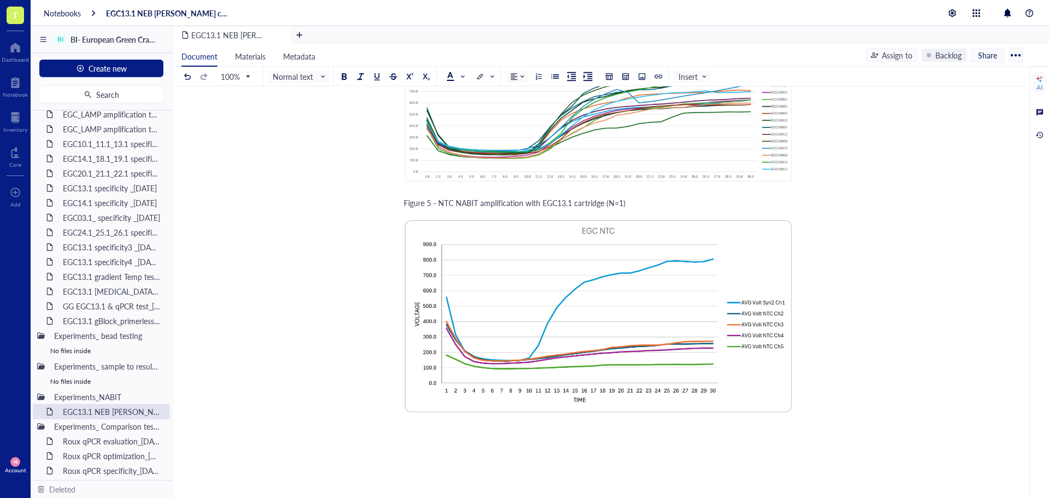
click at [476, 197] on span "Figure 5 - NTC NABIT amplification with EGC13.1 cartridge (N=1)" at bounding box center [515, 202] width 222 height 11
click at [467, 197] on span "Figure 5 - NTC NABIT amplification with EGC13.1 cartridge (N=1)" at bounding box center [515, 202] width 222 height 11
drag, startPoint x: 405, startPoint y: 192, endPoint x: 523, endPoint y: 194, distance: 118.5
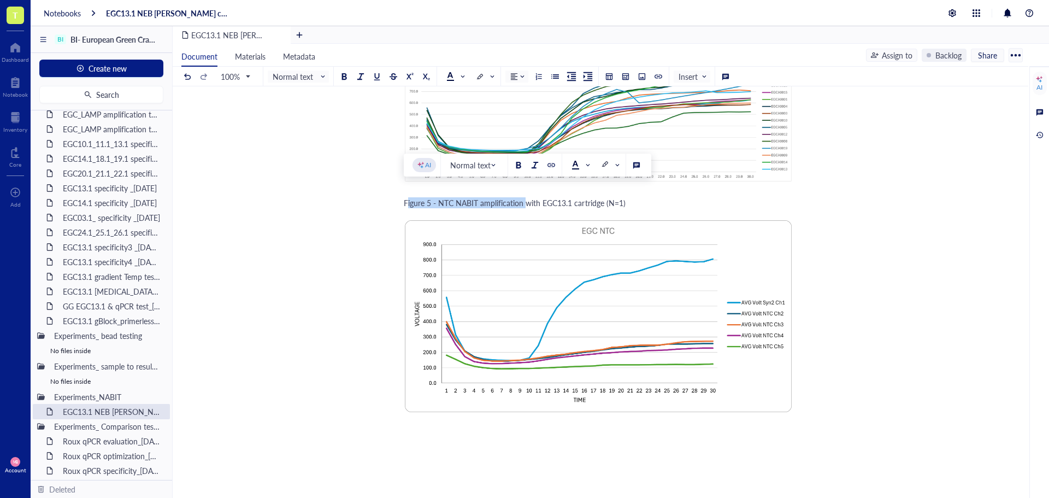
click at [523, 197] on span "Figure 5 - NTC NABIT amplification with EGC13.1 cartridge (N=1)" at bounding box center [515, 202] width 222 height 11
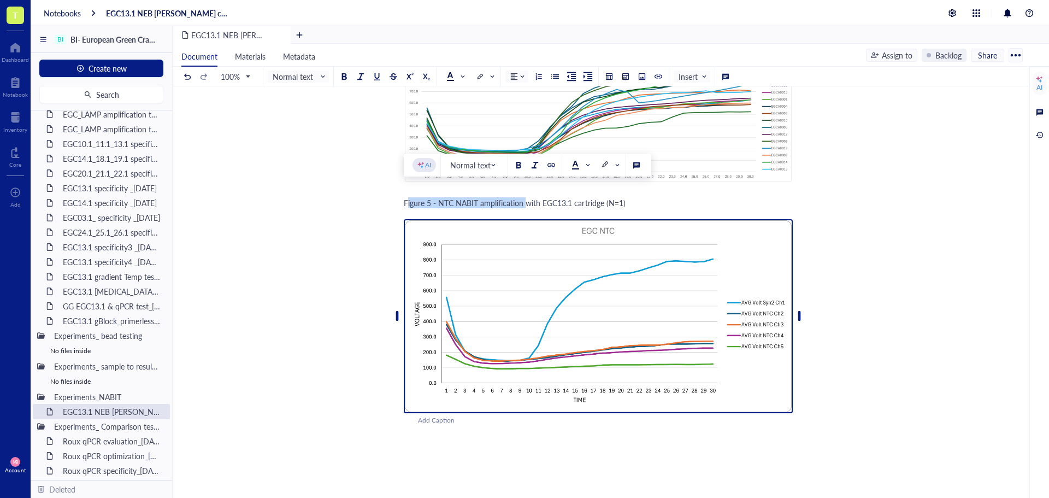
copy span "Figure 5 - NTC NABIT amplification"
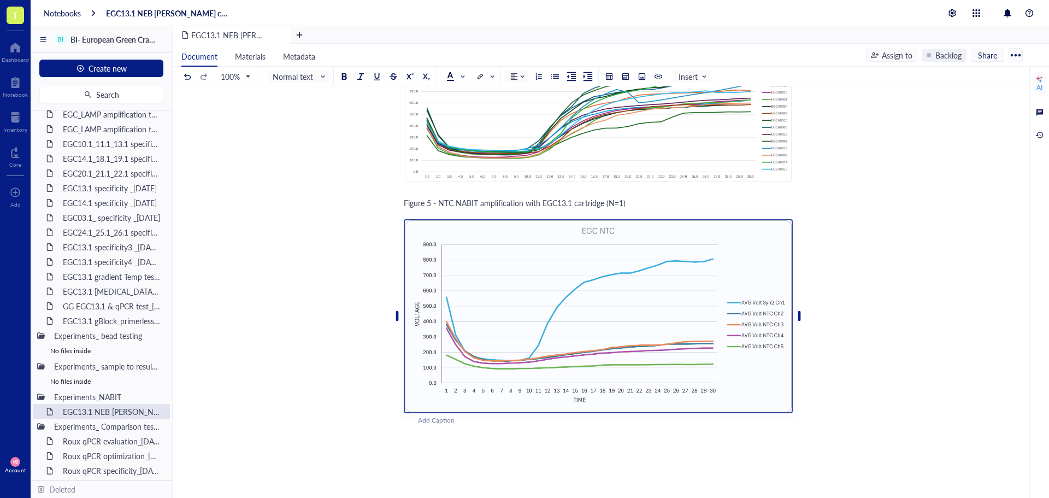
click at [424, 415] on div "Add Caption" at bounding box center [612, 420] width 389 height 10
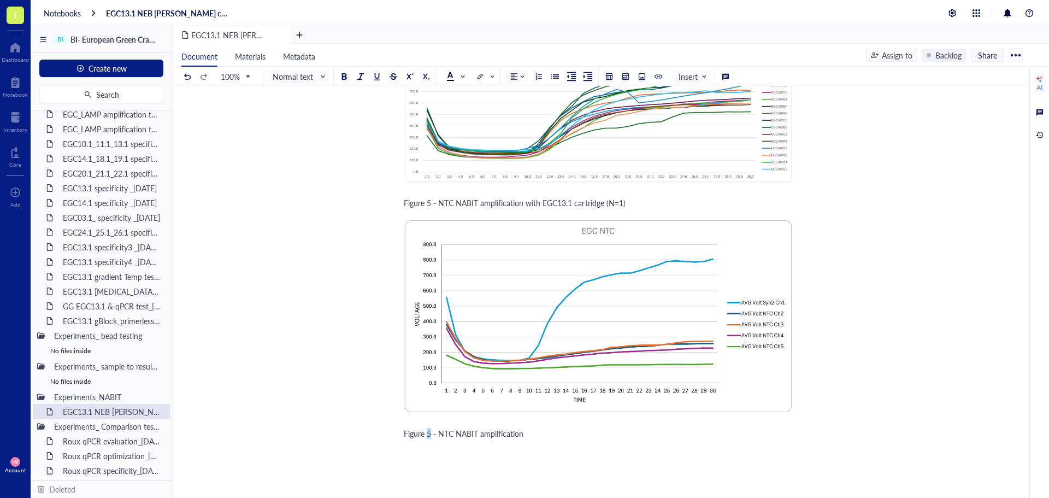
click at [428, 428] on span "Figure 5 - NTC NABIT amplification" at bounding box center [464, 433] width 120 height 11
drag, startPoint x: 455, startPoint y: 422, endPoint x: 440, endPoint y: 423, distance: 15.4
click at [440, 428] on span "Figure 6 - NTC NABIT amplification" at bounding box center [464, 433] width 120 height 11
click at [553, 428] on span "Figure 6 - EGC13.1 gBlock Standards NABIT amplification" at bounding box center [501, 433] width 195 height 11
click at [639, 428] on div "Figure 6 - EGC13.1 gBlock Standards NABIT average amplification" at bounding box center [598, 433] width 389 height 11
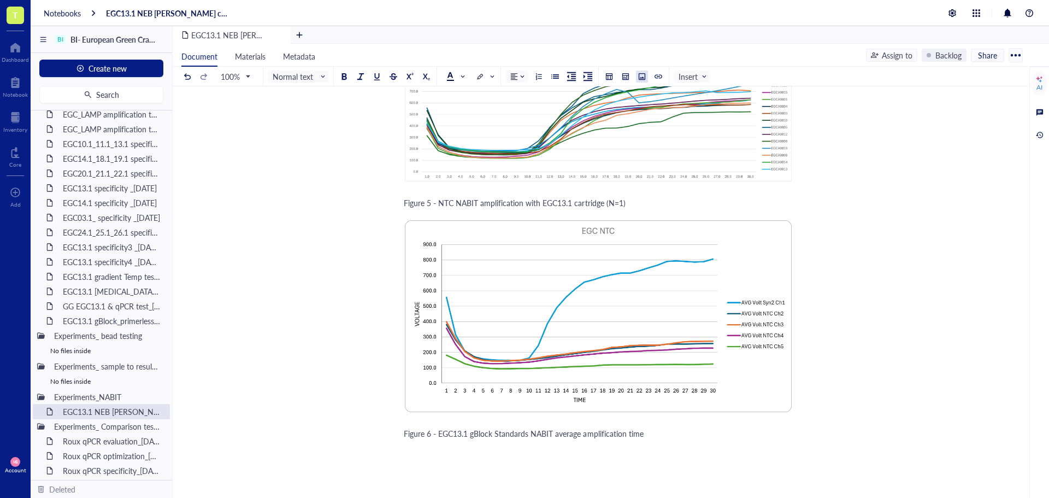
click at [642, 77] on div at bounding box center [642, 77] width 8 height 8
click at [446, 459] on div "Upload a file" at bounding box center [446, 465] width 42 height 12
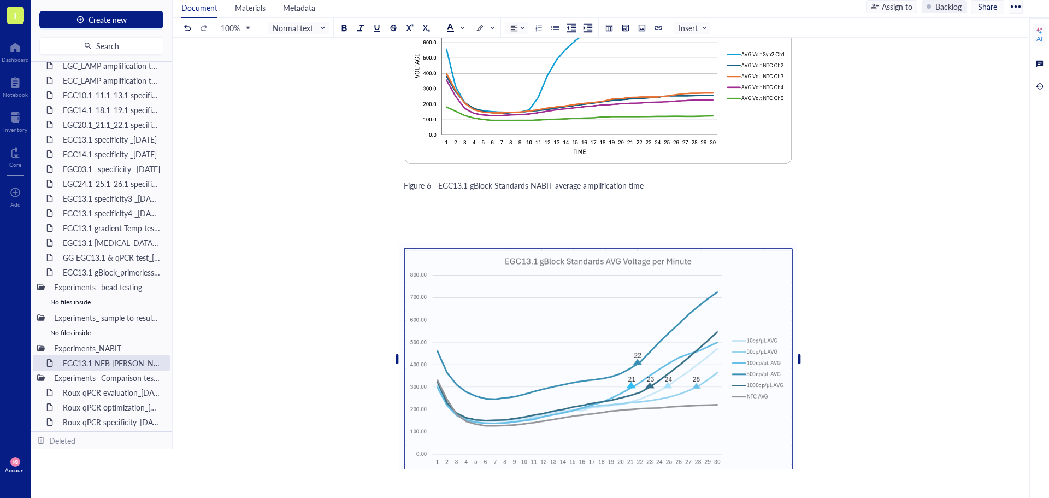
scroll to position [2737, 0]
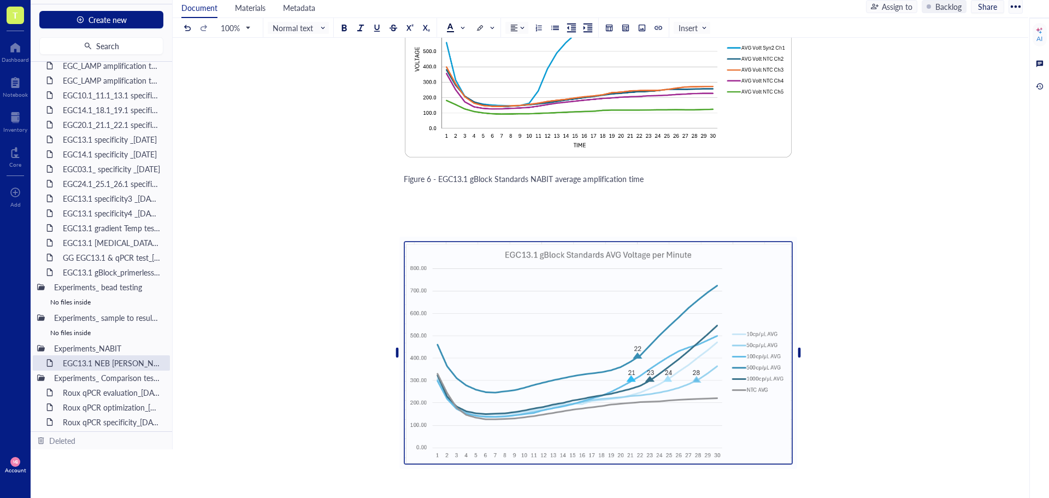
click at [688, 204] on div "﻿" at bounding box center [598, 209] width 389 height 11
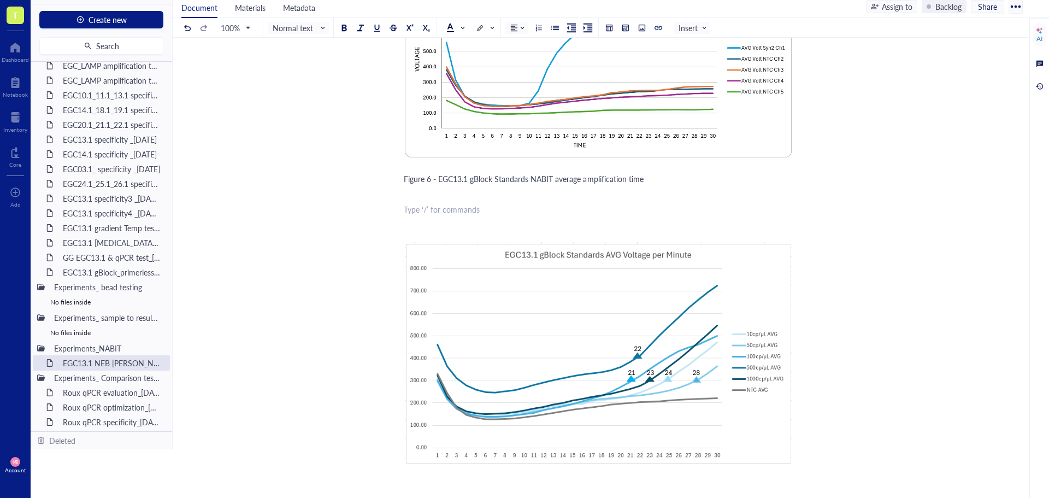
click at [687, 188] on div "﻿" at bounding box center [598, 193] width 389 height 11
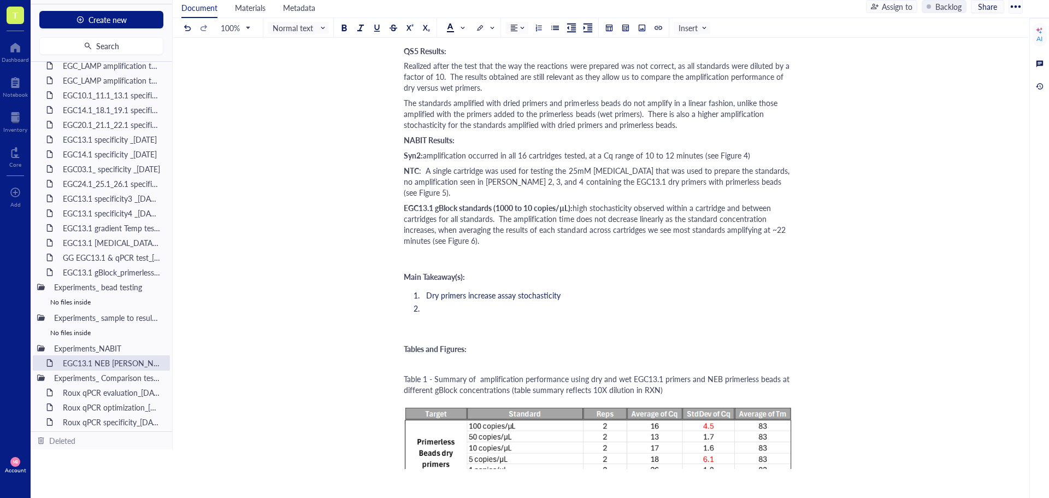
scroll to position [1153, 0]
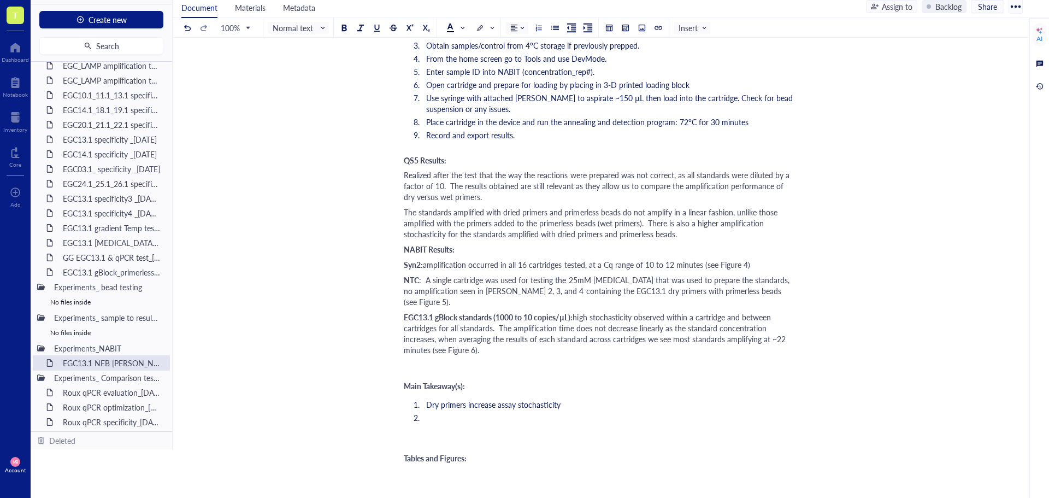
click at [430, 341] on span "high stochasticity observed within a cartridge and between cartridges for all s…" at bounding box center [596, 333] width 384 height 44
click at [434, 341] on span "high stochasticity observed within a cartridge and between cartridges for all s…" at bounding box center [596, 333] width 384 height 44
click at [459, 359] on div "﻿" at bounding box center [598, 364] width 389 height 11
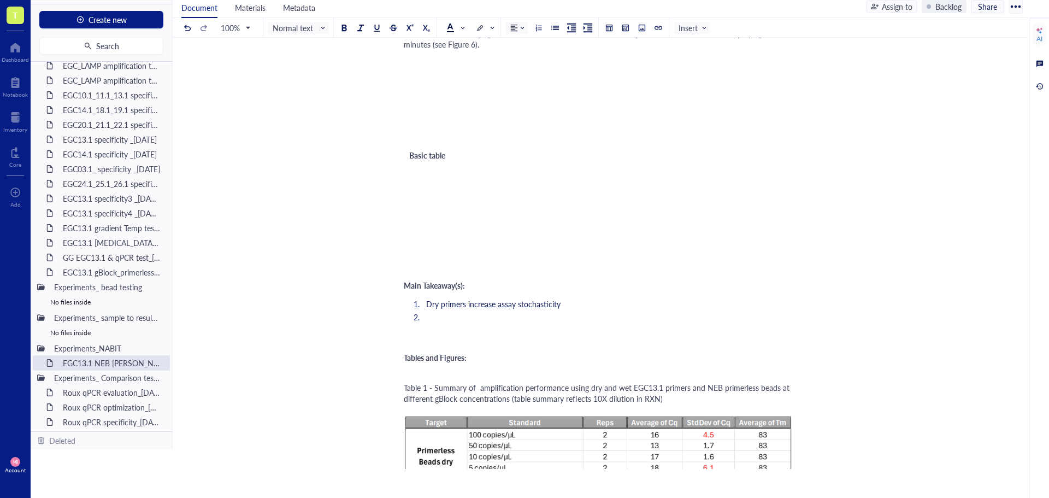
scroll to position [1185, 0]
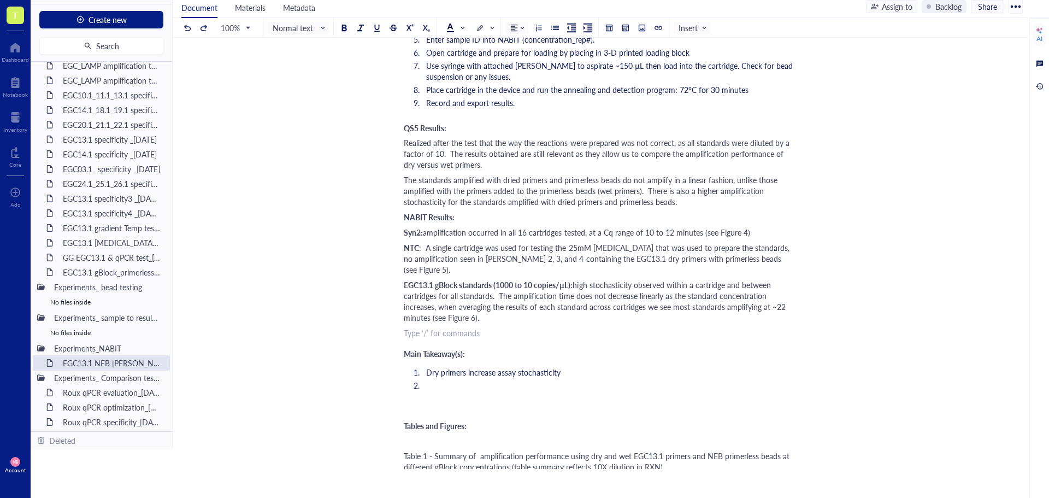
drag, startPoint x: 482, startPoint y: 308, endPoint x: 532, endPoint y: 262, distance: 68.0
click at [482, 308] on div "EGC13.1 gBlock standards (1000 to 10 copies/µL): high stochasticity observed wi…" at bounding box center [598, 301] width 389 height 44
click at [609, 31] on div at bounding box center [609, 28] width 8 height 8
click at [617, 79] on td at bounding box center [616, 79] width 7 height 7
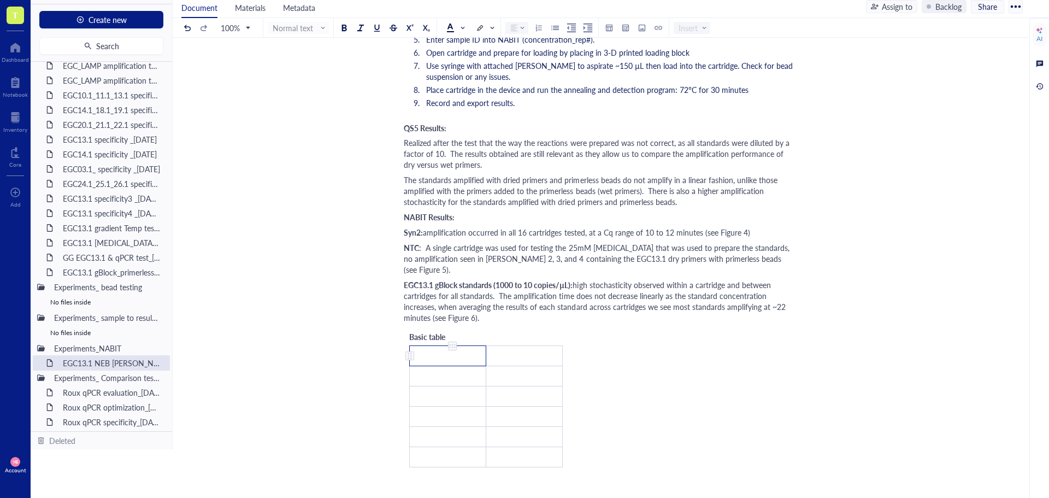
click at [449, 345] on td "﻿" at bounding box center [448, 355] width 76 height 20
click at [441, 365] on td "﻿" at bounding box center [448, 375] width 76 height 20
click at [464, 365] on td "﻿" at bounding box center [448, 375] width 76 height 20
click at [506, 365] on td "﻿" at bounding box center [524, 375] width 76 height 20
click at [459, 365] on td "10cp/µL" at bounding box center [448, 375] width 76 height 20
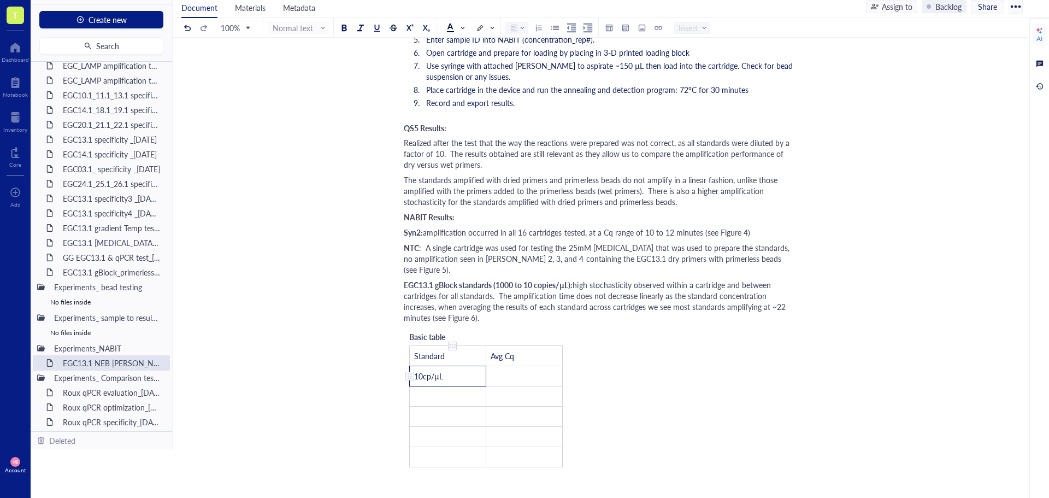
click at [459, 365] on td "10cp/µL" at bounding box center [448, 375] width 76 height 20
click at [445, 365] on td "﻿" at bounding box center [448, 375] width 76 height 20
click at [517, 365] on td "﻿" at bounding box center [524, 375] width 76 height 20
click at [439, 386] on td "﻿" at bounding box center [448, 396] width 76 height 20
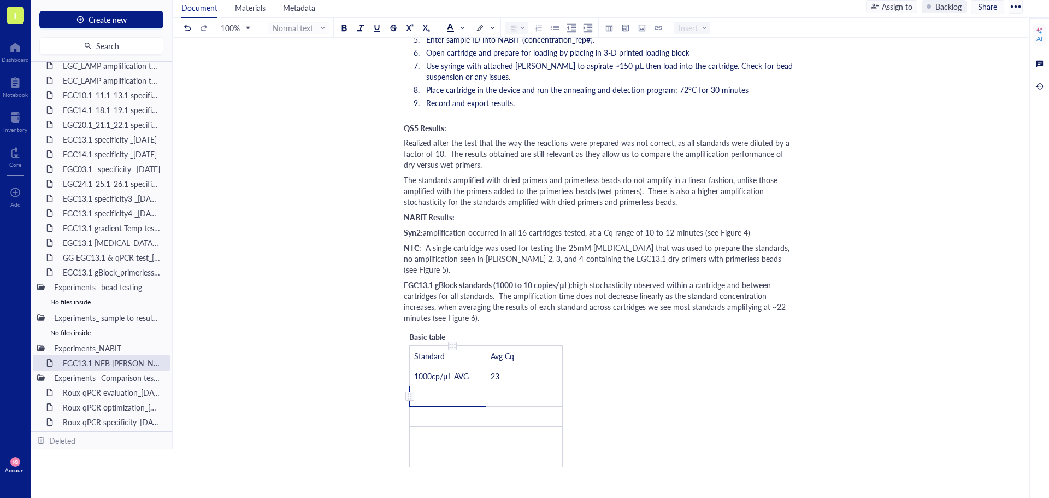
click at [448, 386] on td "﻿" at bounding box center [448, 396] width 76 height 20
click at [524, 386] on td "﻿" at bounding box center [524, 396] width 76 height 20
click at [460, 406] on td "﻿" at bounding box center [448, 416] width 76 height 20
click at [458, 406] on td "﻿" at bounding box center [448, 416] width 76 height 20
click at [517, 406] on td "﻿" at bounding box center [524, 416] width 76 height 20
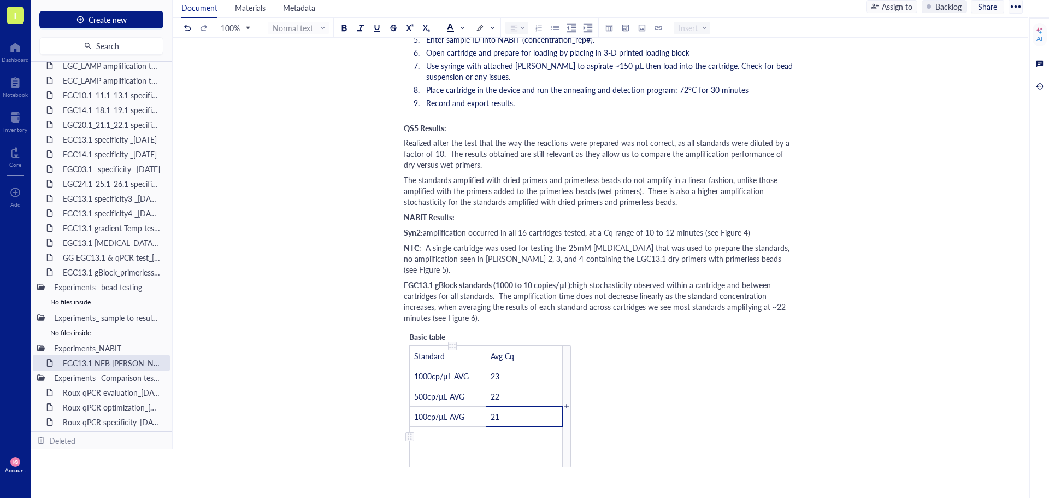
click at [456, 427] on td "﻿" at bounding box center [448, 436] width 76 height 20
click at [460, 426] on td "﻿" at bounding box center [448, 436] width 76 height 20
click at [499, 426] on td "﻿" at bounding box center [524, 436] width 76 height 20
click at [444, 446] on td "﻿" at bounding box center [448, 456] width 76 height 20
click at [461, 446] on td "﻿" at bounding box center [448, 456] width 76 height 20
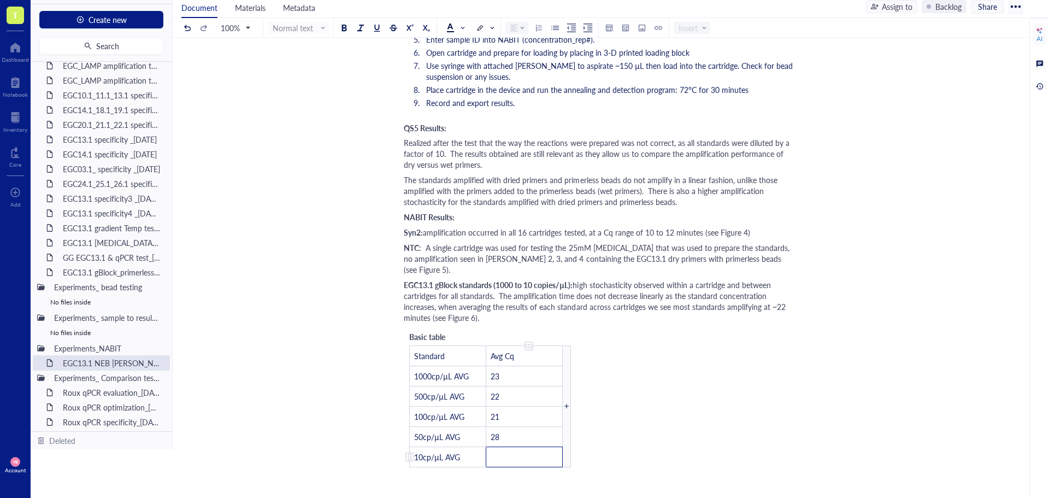
click at [504, 446] on td "﻿" at bounding box center [524, 456] width 76 height 20
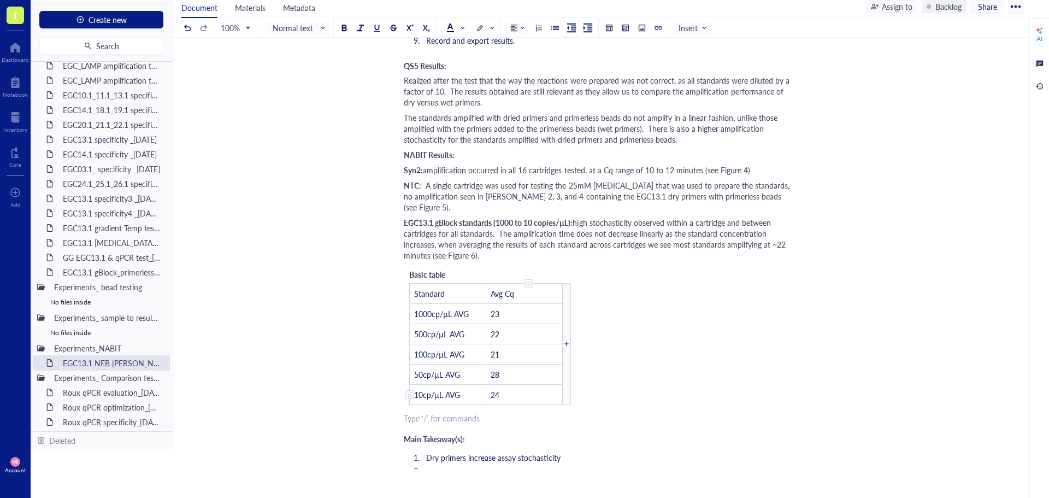
scroll to position [1237, 0]
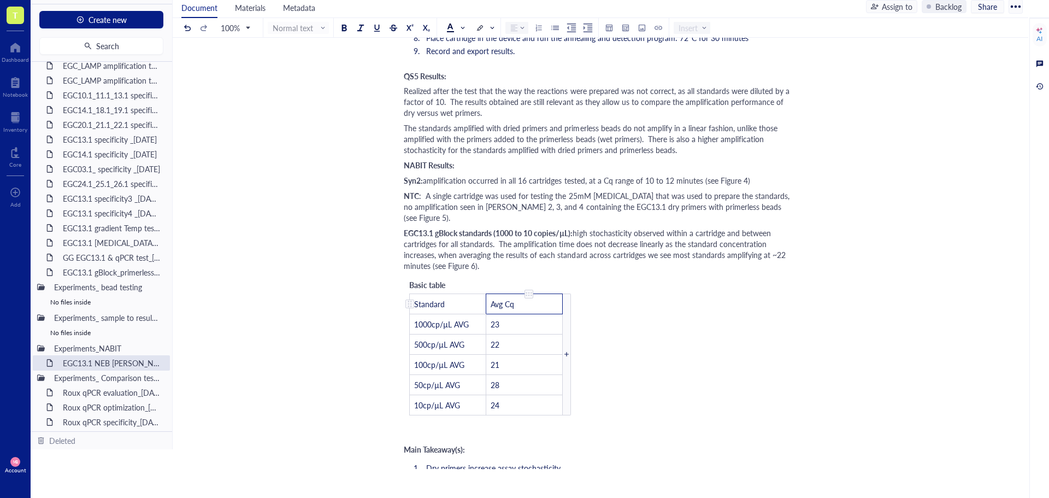
click at [536, 298] on td "Avg Cq" at bounding box center [524, 303] width 76 height 20
click at [541, 294] on td "Avg Cq" at bounding box center [524, 303] width 76 height 20
click at [342, 31] on div at bounding box center [344, 28] width 8 height 8
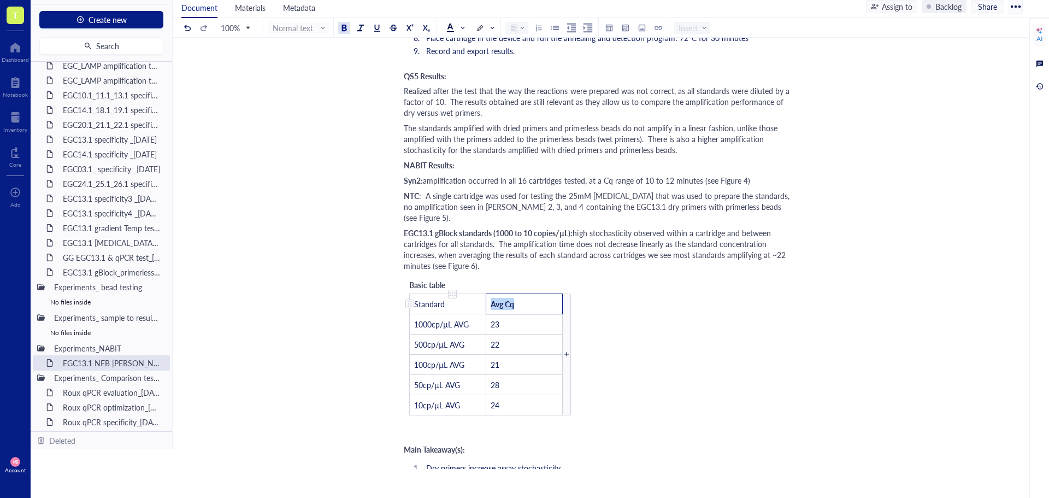
click at [471, 293] on td "Standard" at bounding box center [448, 303] width 76 height 20
click at [346, 24] on div at bounding box center [344, 28] width 8 height 8
click at [493, 31] on span at bounding box center [484, 27] width 17 height 11
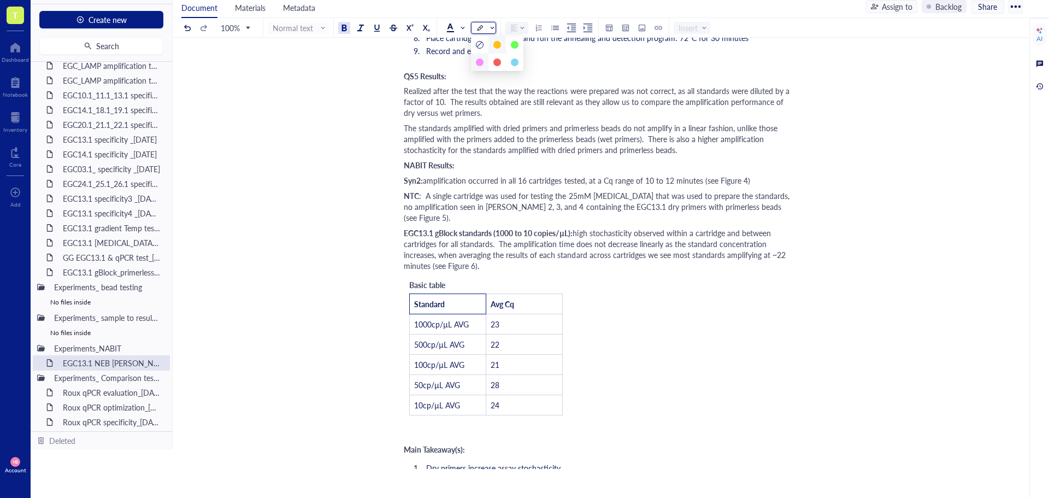
click at [480, 60] on div at bounding box center [480, 62] width 8 height 8
click at [542, 293] on td "Avg Cq" at bounding box center [524, 303] width 76 height 20
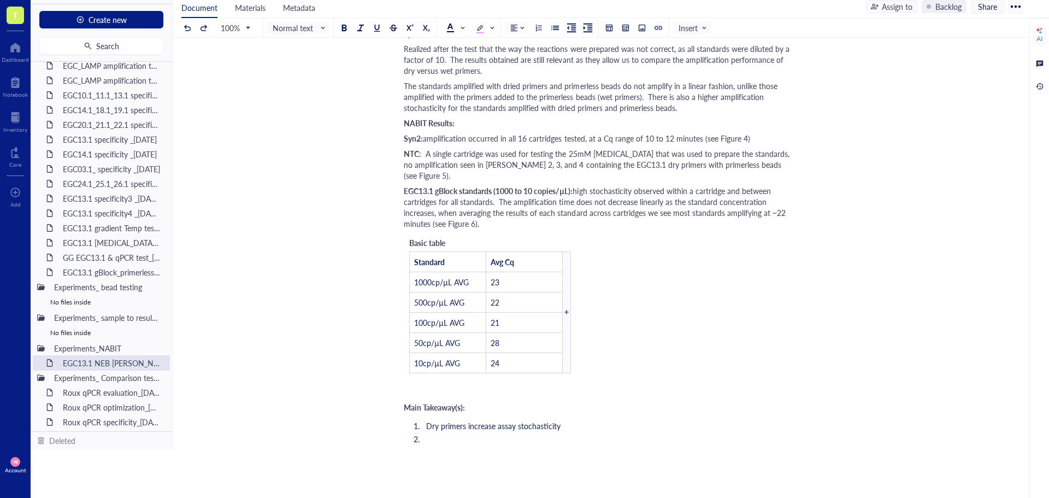
scroll to position [1292, 0]
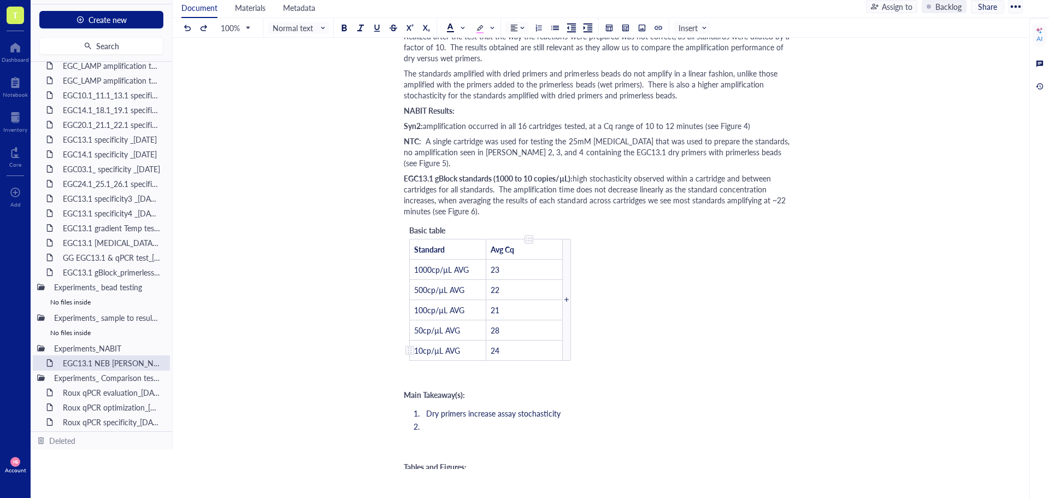
click at [524, 341] on td "24" at bounding box center [524, 350] width 76 height 20
click at [521, 259] on td "23" at bounding box center [524, 269] width 76 height 20
click at [526, 235] on div at bounding box center [529, 239] width 8 height 8
click at [529, 235] on div at bounding box center [529, 239] width 8 height 8
click at [533, 340] on td "24" at bounding box center [524, 350] width 76 height 20
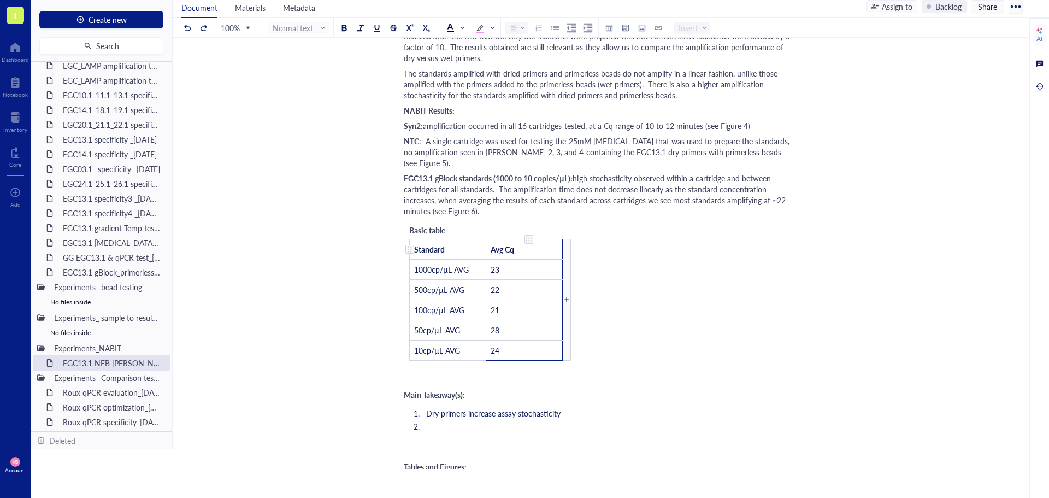
drag, startPoint x: 533, startPoint y: 340, endPoint x: 537, endPoint y: 241, distance: 99.5
click at [537, 241] on tbody "Standard Avg Cq 1000cp/µL AVG 23 500cp/µL AVG 22 100cp/µL AVG 21 50cp/µL AVG 28…" at bounding box center [486, 299] width 153 height 121
click at [524, 29] on span at bounding box center [518, 28] width 14 height 8
click at [523, 29] on span at bounding box center [518, 28] width 14 height 8
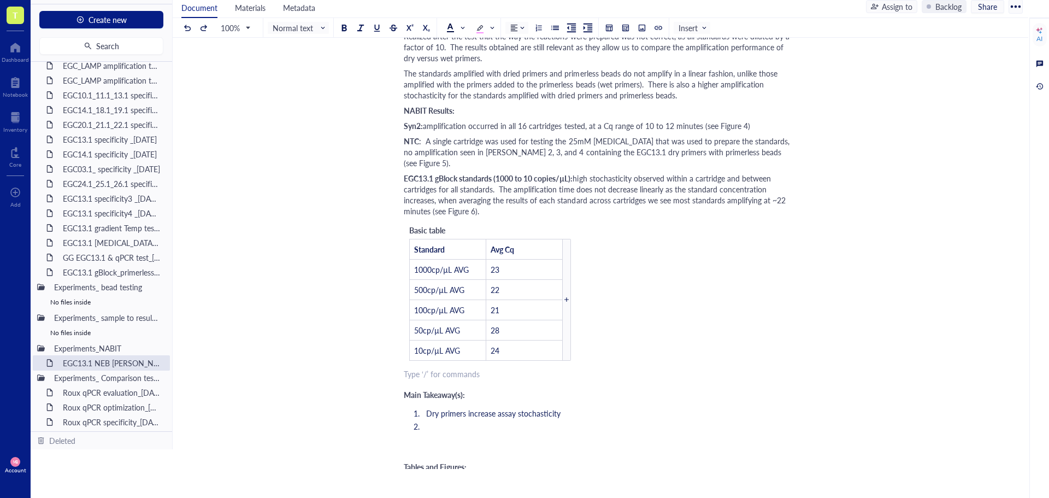
click at [439, 224] on span "Basic table" at bounding box center [427, 229] width 36 height 11
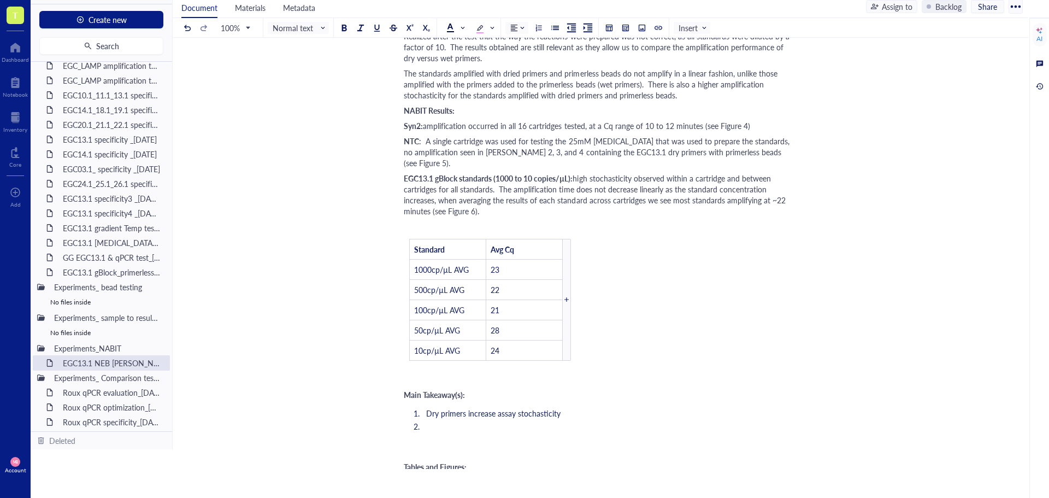
click at [800, 276] on div "EGC13.1 NEB [PERSON_NAME] cartridge test_[DATE] EGC13.1 NEB [PERSON_NAME] cartr…" at bounding box center [598, 503] width 851 height 3463
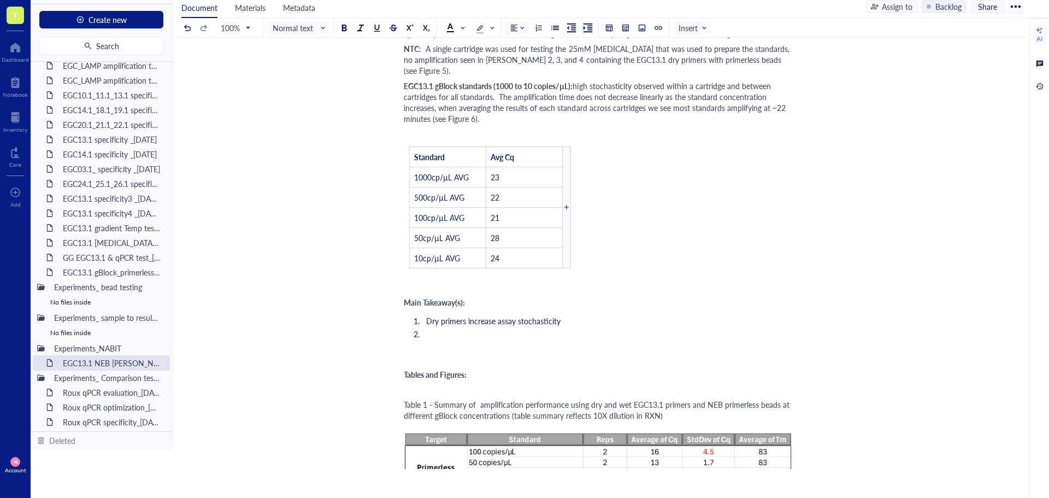
scroll to position [1401, 0]
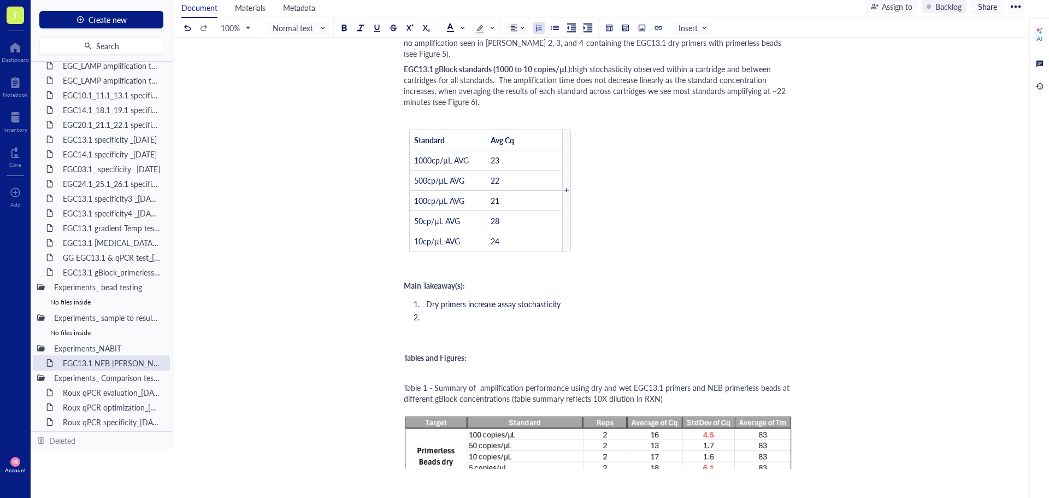
click at [611, 298] on li "Dry primers increase assay stochasticity" at bounding box center [607, 303] width 371 height 11
click at [479, 312] on ol "Dry primers increase assay stochasticity as seen with the QS5 and the NABIT run…" at bounding box center [598, 310] width 389 height 28
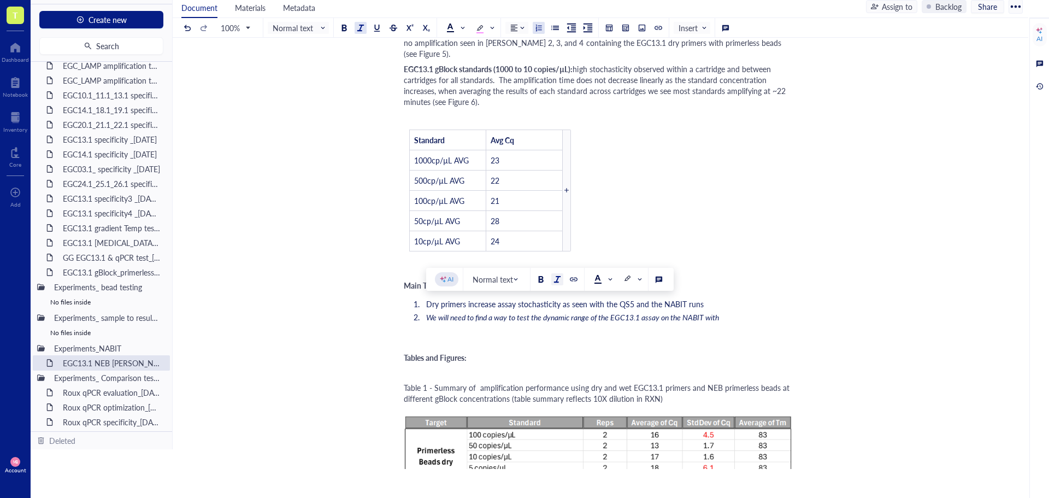
drag, startPoint x: 427, startPoint y: 306, endPoint x: 724, endPoint y: 307, distance: 297.7
click at [724, 311] on li "We will need to find a way to test the dynamic range of the EGC13.1 assay on th…" at bounding box center [607, 316] width 371 height 11
click at [556, 282] on div at bounding box center [557, 279] width 8 height 8
click at [755, 311] on li "We will need to find a way to test the dynamic range of the EGC13.1 assay on th…" at bounding box center [607, 316] width 371 height 11
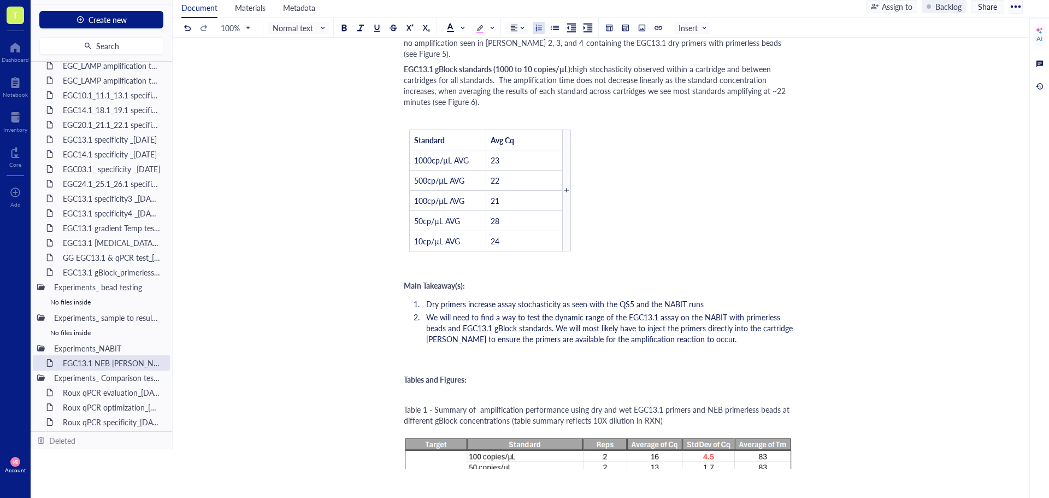
click at [720, 281] on div "Main Takeaway(s):" at bounding box center [598, 285] width 389 height 9
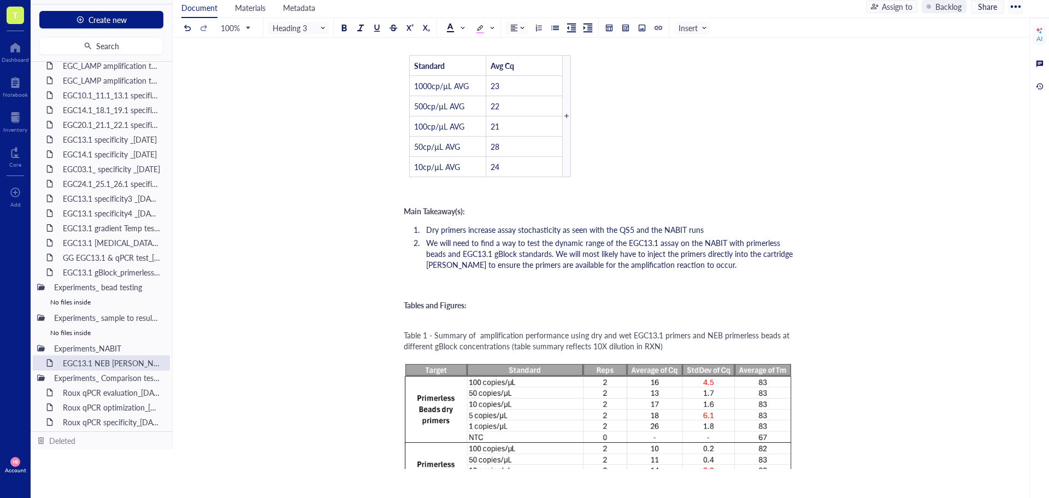
scroll to position [1510, 0]
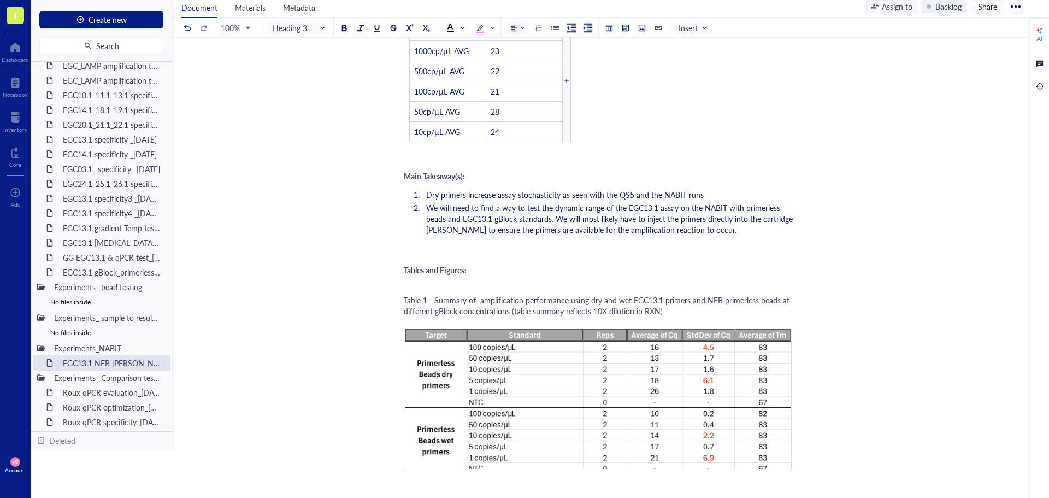
click at [445, 279] on div "﻿" at bounding box center [598, 284] width 389 height 11
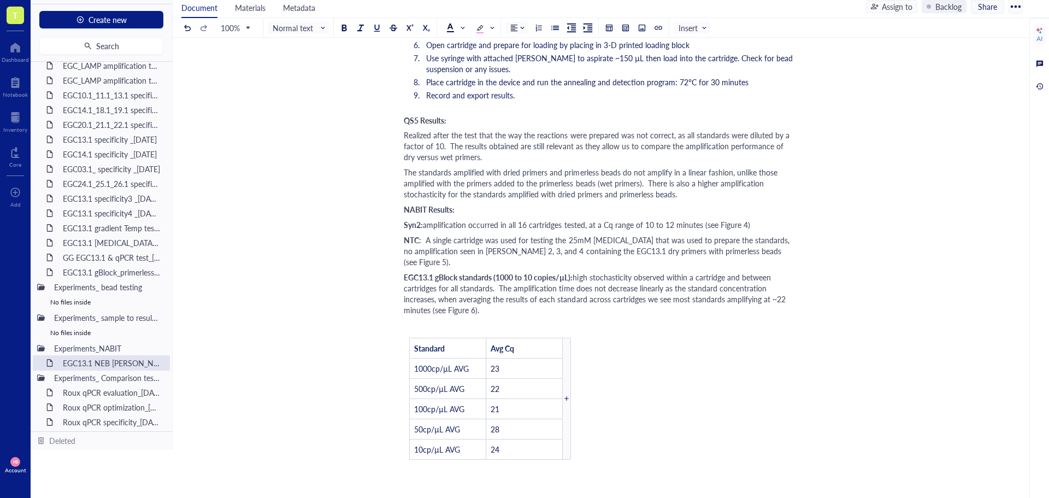
scroll to position [1128, 0]
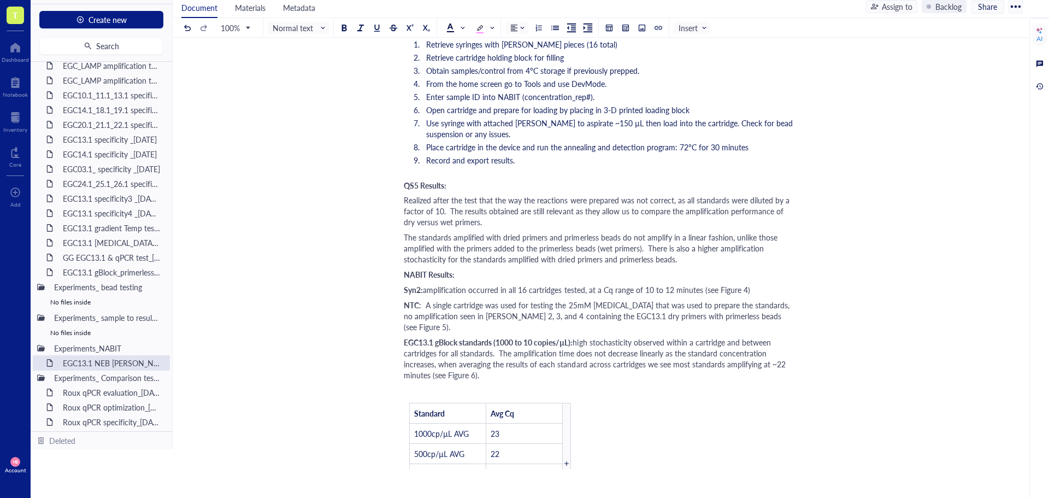
click at [531, 318] on span ": A single cartridge was used for testing the 25mM [MEDICAL_DATA] that was used…" at bounding box center [598, 315] width 388 height 33
click at [493, 365] on div "EGC13.1 gBlock standards (1000 to 10 copies/µL): high stochasticity observed wi…" at bounding box center [598, 358] width 389 height 44
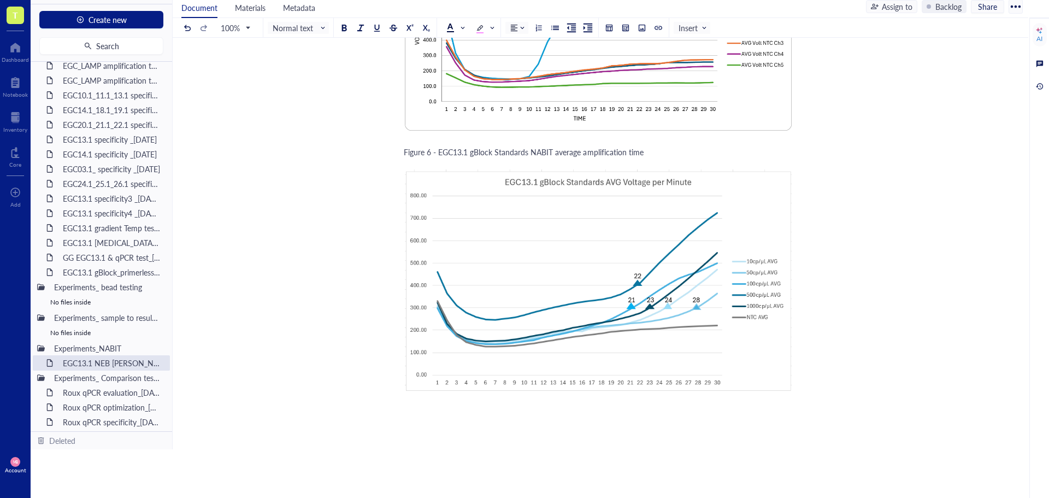
scroll to position [2985, 0]
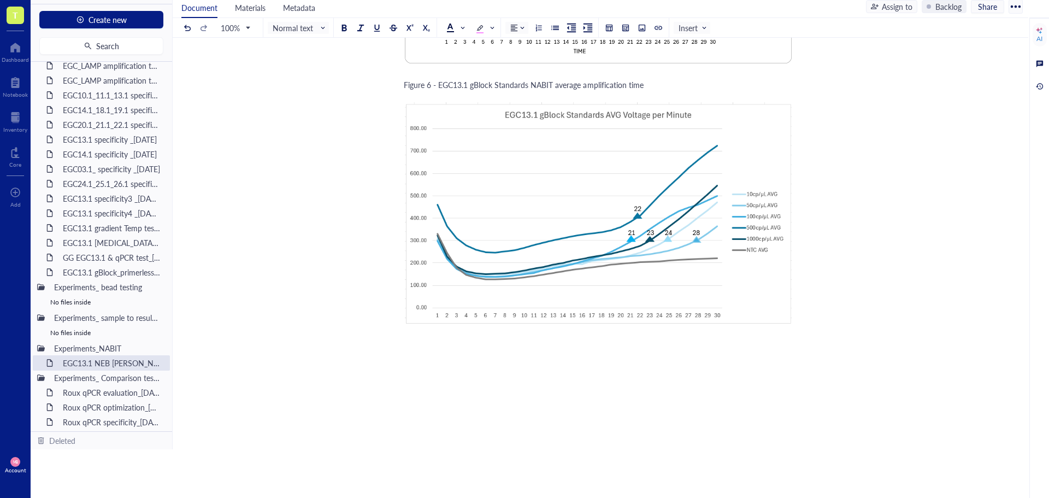
click at [512, 79] on span "Figure 6 - EGC13.1 gBlock Standards NABIT average amplification time" at bounding box center [524, 84] width 240 height 11
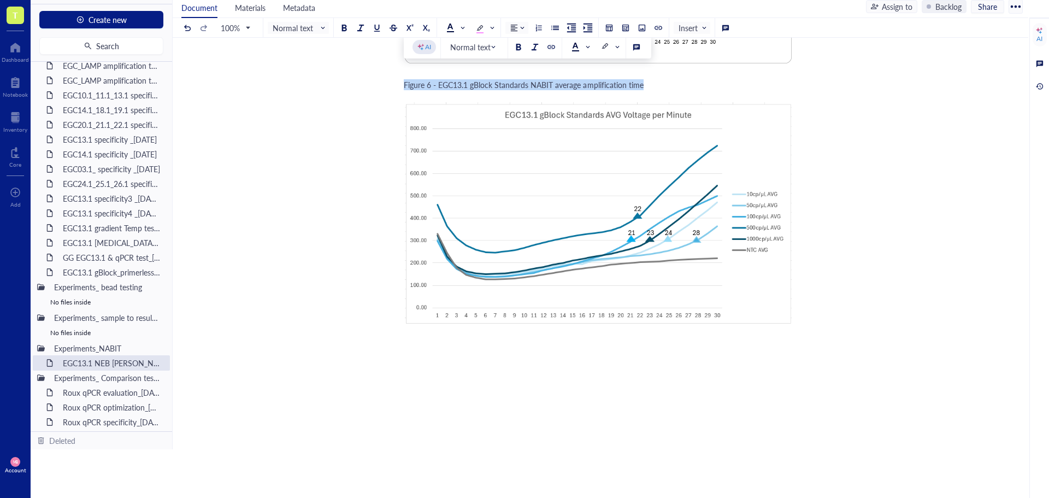
copy span "Figure 6 - EGC13.1 gBlock Standards NABIT average amplification time"
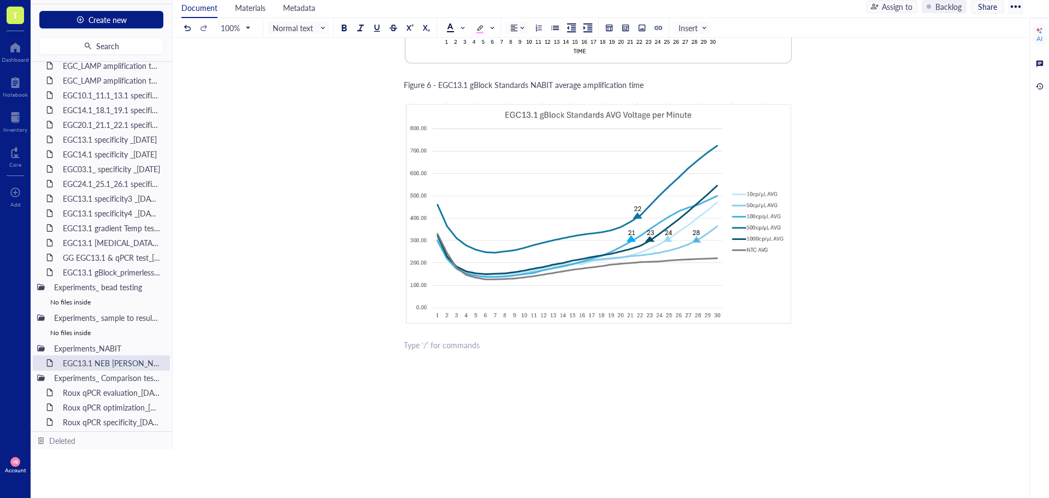
click at [430, 339] on div "﻿ Type ‘/’ for commands" at bounding box center [598, 344] width 389 height 11
click at [430, 339] on span "Figure 6 - EGC13.1 gBlock Standards NABIT average amplification time" at bounding box center [524, 344] width 240 height 11
click at [528, 339] on span "Figure 7 - EGC13.1 gBlock Standards NABIT average amplification time" at bounding box center [524, 344] width 240 height 11
drag, startPoint x: 492, startPoint y: 333, endPoint x: 439, endPoint y: 336, distance: 52.5
click at [439, 339] on span "Figure 7 - EGC13.1 gBlock Standards NABIT average amplification time" at bounding box center [524, 344] width 240 height 11
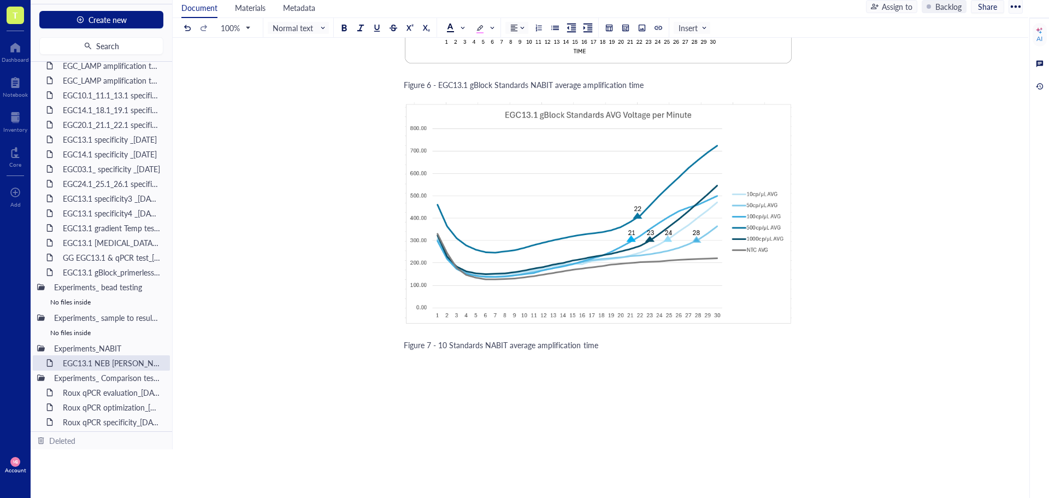
drag, startPoint x: 447, startPoint y: 334, endPoint x: 470, endPoint y: 330, distance: 23.4
click at [447, 339] on span "Figure 7 - 10 Standards NABIT average amplification time" at bounding box center [501, 344] width 194 height 11
click at [517, 339] on span "Figure 7 - 10 copies/µL Standards NABIT average amplification time" at bounding box center [519, 344] width 230 height 11
drag, startPoint x: 567, startPoint y: 334, endPoint x: 541, endPoint y: 336, distance: 26.3
click at [541, 339] on span "Figure 7 - 10 copies/µL Standard NABIT average amplification time" at bounding box center [517, 344] width 227 height 11
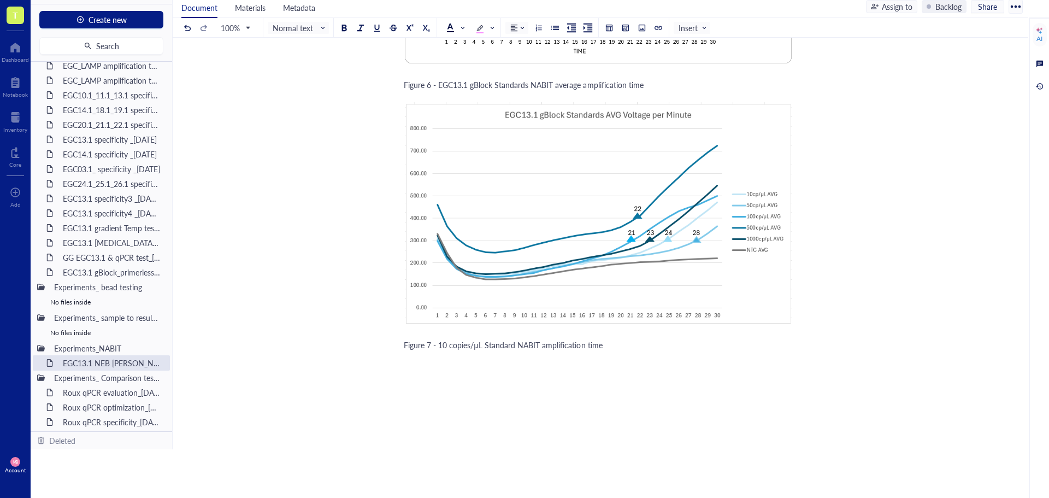
click at [602, 339] on div "Figure 7 - 10 copies/µL Standard NABIT amplification time" at bounding box center [598, 344] width 389 height 11
drag, startPoint x: 439, startPoint y: 334, endPoint x: 584, endPoint y: 338, distance: 145.3
click at [584, 339] on span "Figure 7 - 10 copies/µL Standard NABIT amplification across three cartridges (9…" at bounding box center [556, 344] width 304 height 11
click at [542, 339] on span "Figure 7 - 10 copies/µL Standard NABIT amplification across three cartridges (9…" at bounding box center [556, 344] width 304 height 11
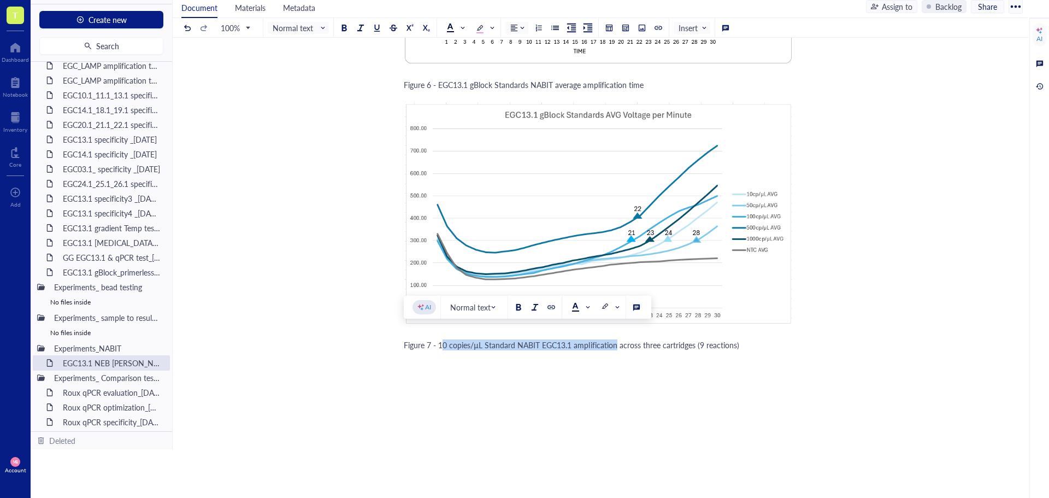
drag, startPoint x: 441, startPoint y: 335, endPoint x: 617, endPoint y: 336, distance: 175.3
click at [617, 339] on span "Figure 7 - 10 copies/µL Standard NABIT EGC13.1 amplification across three cartr…" at bounding box center [571, 344] width 335 height 11
copy span "0 copies/µL Standard NABIT EGC13.1 amplification"
click at [755, 339] on div "Figure 7 - 10 copies/µL Standard NABIT EGC13.1 amplification across three cartr…" at bounding box center [598, 344] width 389 height 11
click at [640, 29] on div at bounding box center [642, 28] width 8 height 8
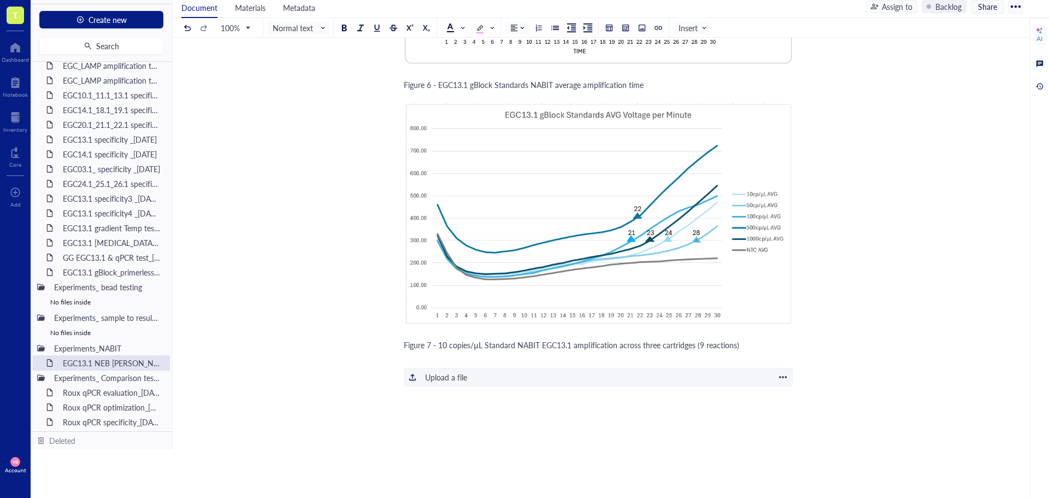
click at [444, 371] on div "Upload a file" at bounding box center [446, 377] width 42 height 12
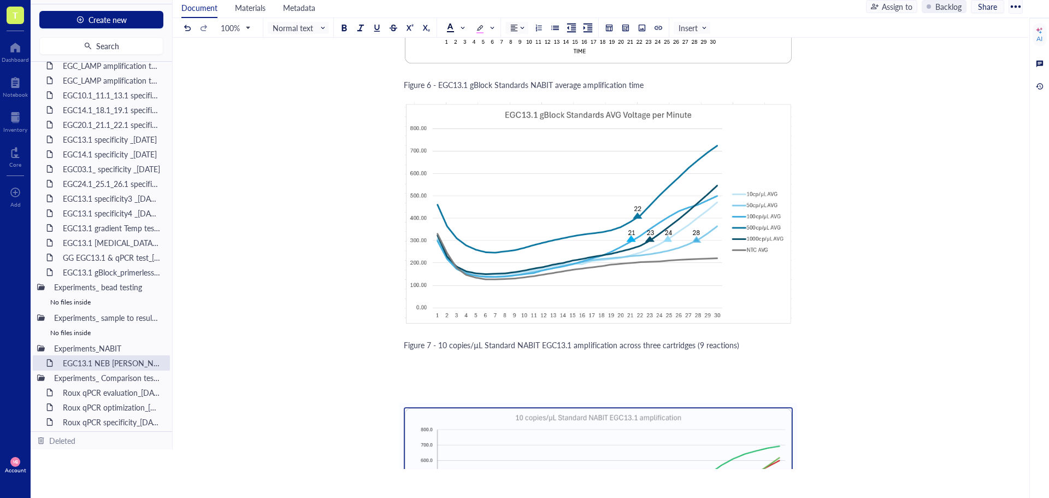
click at [745, 339] on div "Figure 7 - 10 copies/µL Standard NABIT EGC13.1 amplification across three cartr…" at bounding box center [598, 344] width 389 height 11
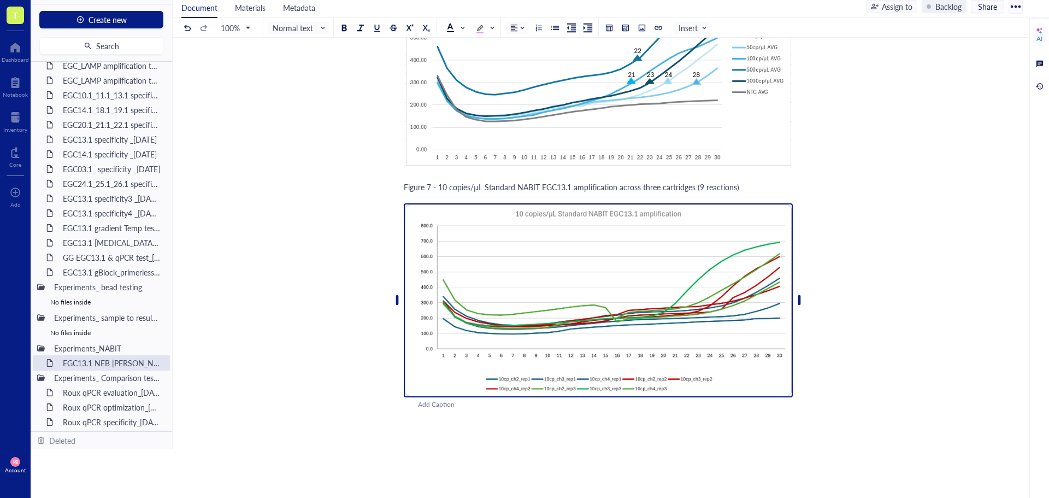
scroll to position [3149, 0]
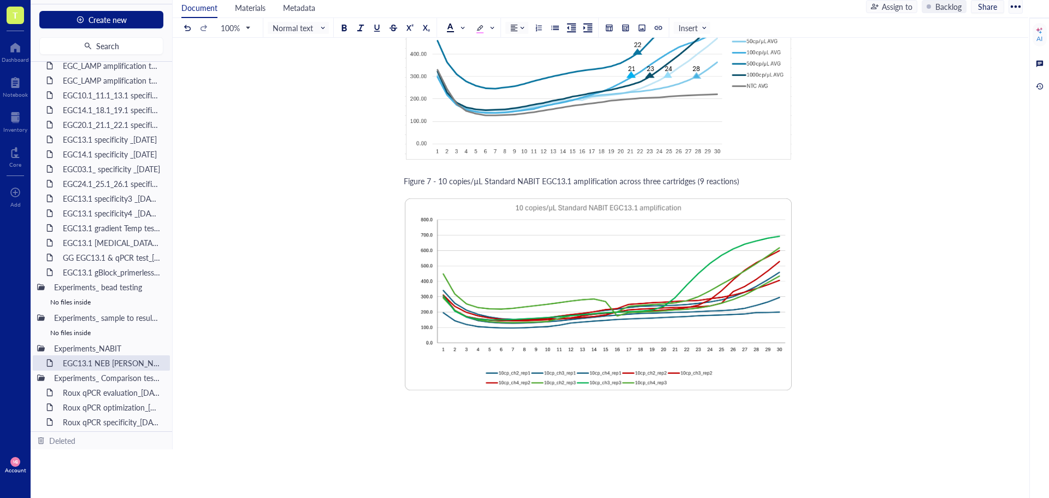
click at [504, 175] on span "Figure 7 - 10 copies/µL Standard NABIT EGC13.1 amplification across three cartr…" at bounding box center [571, 180] width 335 height 11
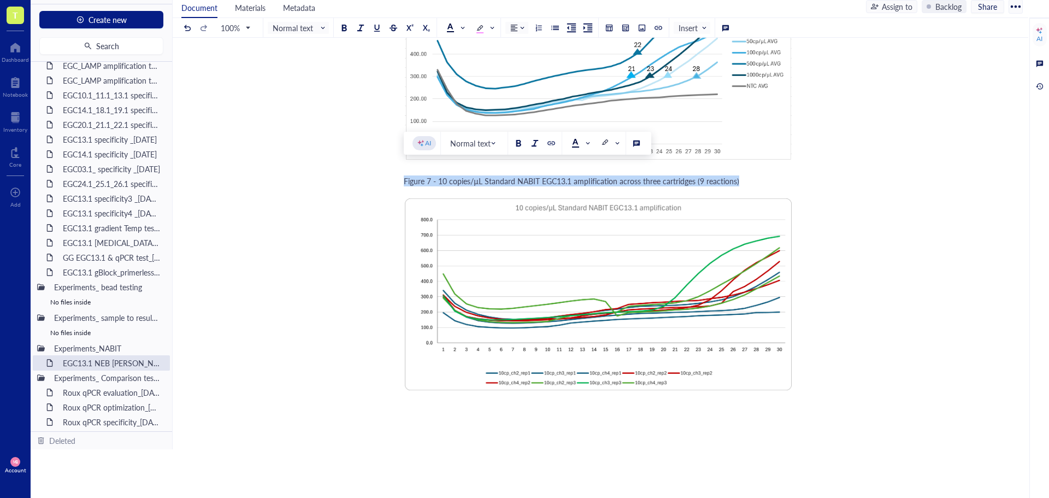
copy span "Figure 7 - 10 copies/µL Standard NABIT EGC13.1 amplification across three cartr…"
click at [425, 393] on div "Add Caption" at bounding box center [612, 398] width 389 height 10
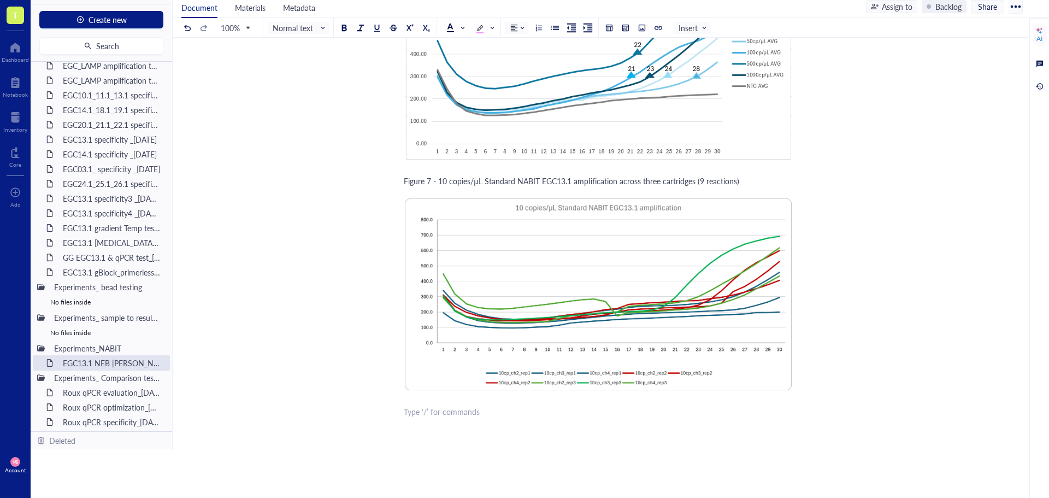
click at [428, 406] on span "Figure 7 - 10 copies/µL Standard NABIT EGC13.1 amplification across three cartr…" at bounding box center [571, 411] width 335 height 11
click at [442, 406] on span "Figure 8 - 10 copies/µL Standard NABIT EGC13.1 amplification across three cartr…" at bounding box center [571, 411] width 335 height 11
click at [748, 406] on div "Figure 8 - 50 copies/µL Standard NABIT EGC13.1 amplification across three cartr…" at bounding box center [598, 411] width 389 height 11
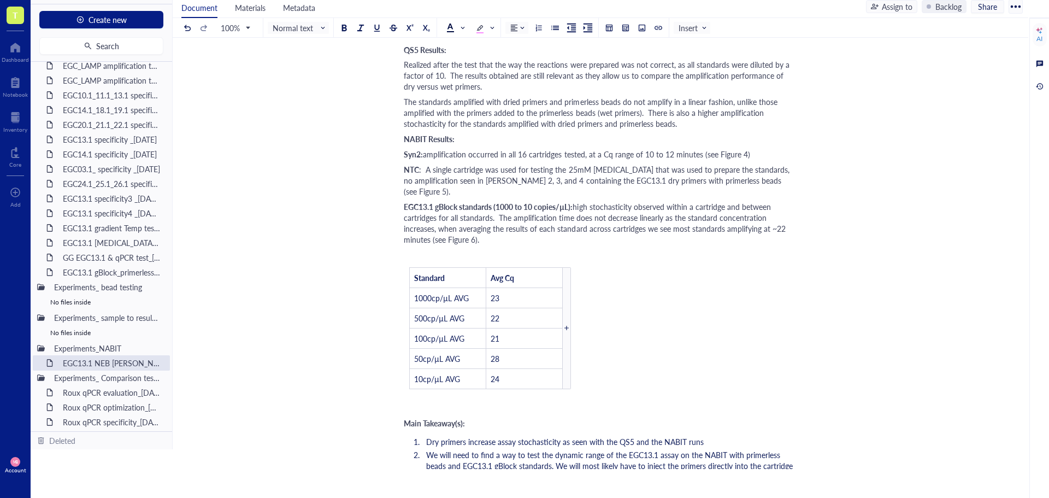
scroll to position [1237, 0]
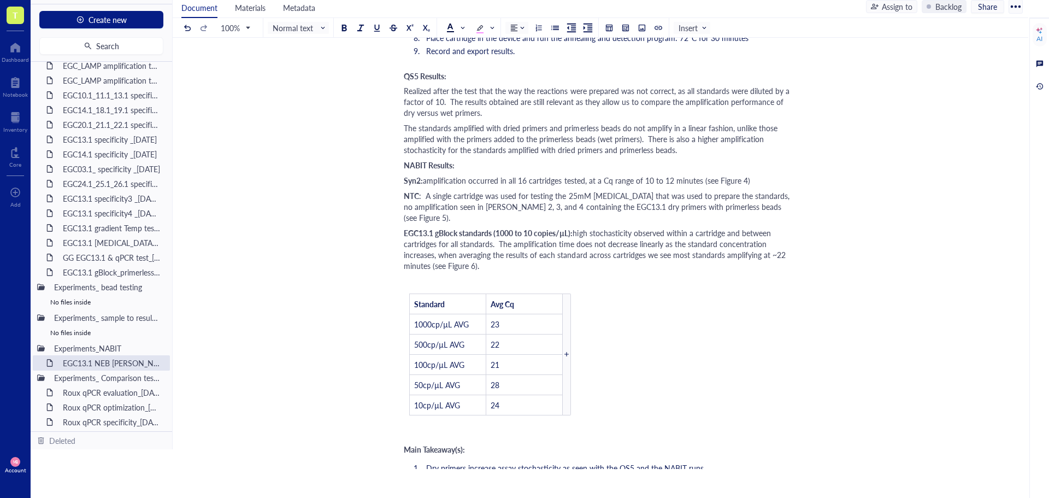
drag, startPoint x: 492, startPoint y: 234, endPoint x: 539, endPoint y: 235, distance: 46.4
click at [492, 234] on span "high stochasticity observed within a cartridge and between cartridges for all s…" at bounding box center [596, 249] width 384 height 44
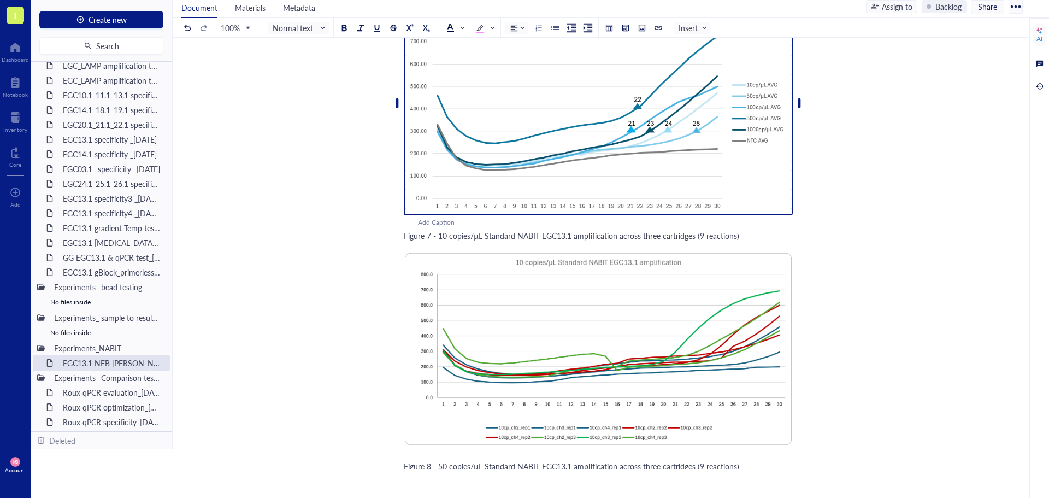
scroll to position [3300, 0]
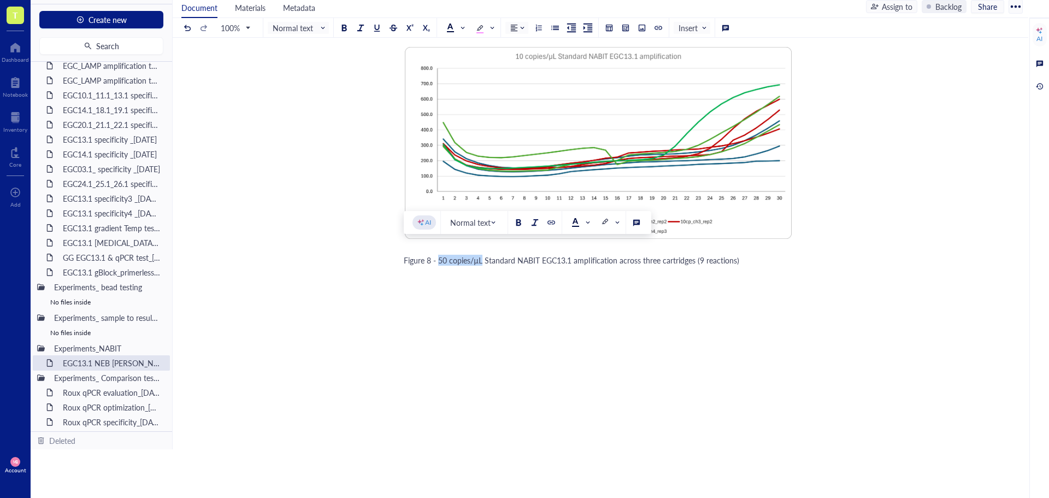
drag, startPoint x: 482, startPoint y: 252, endPoint x: 439, endPoint y: 251, distance: 43.7
click at [439, 255] on span "Figure 8 - 50 copies/µL Standard NABIT EGC13.1 amplification across three cartr…" at bounding box center [571, 260] width 335 height 11
copy span "50 copies/µL"
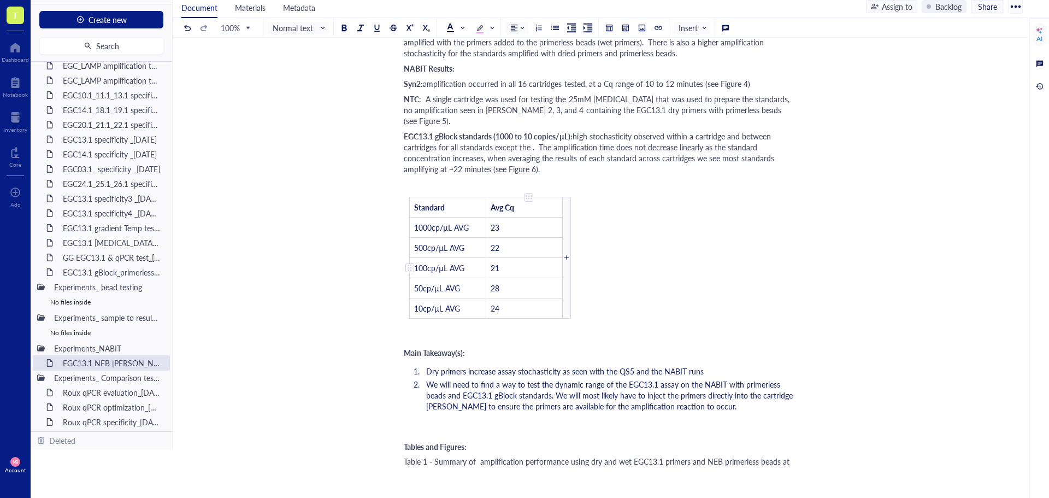
scroll to position [1170, 0]
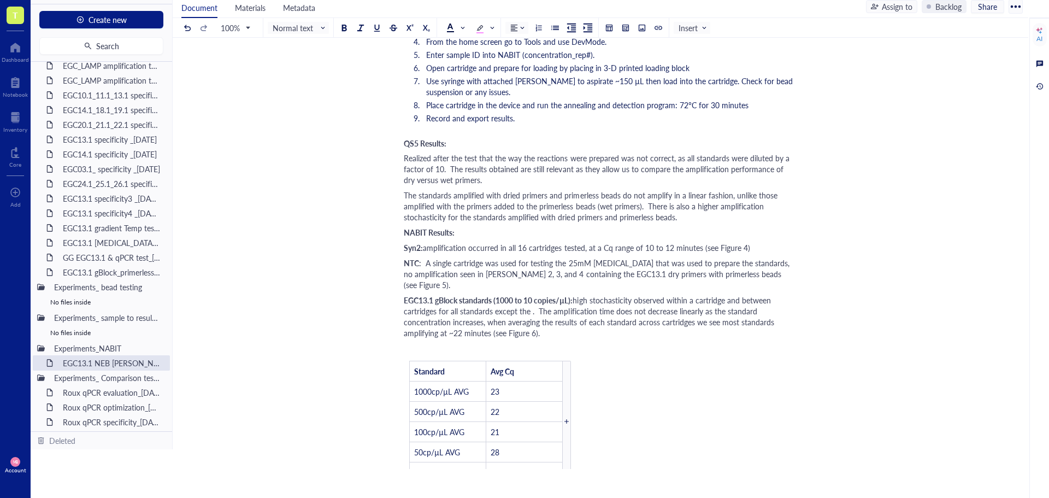
click at [531, 298] on span "high stochasticity observed within a cartridge and between cartridges for all s…" at bounding box center [590, 316] width 373 height 44
click at [726, 323] on div "EGC13.1 gBlock standards (1000 to 10 copies/µL): high stochasticity observed wi…" at bounding box center [598, 316] width 389 height 44
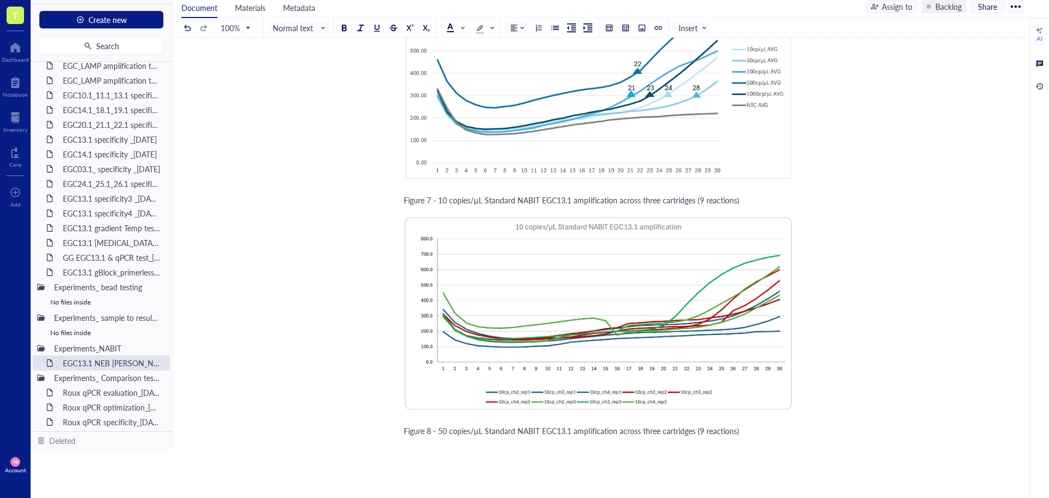
scroll to position [3136, 0]
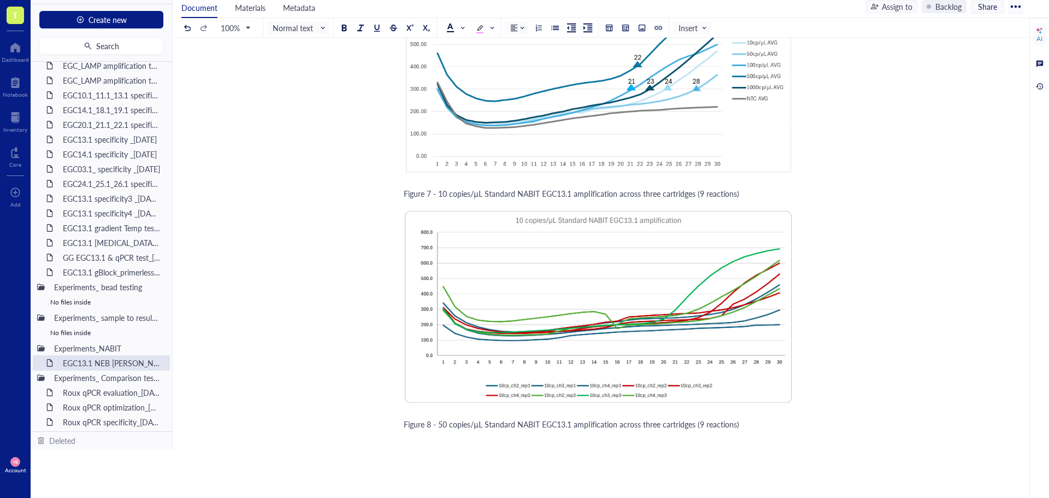
click at [758, 418] on div "Figure 8 - 50 copies/µL Standard NABIT EGC13.1 amplification across three cartr…" at bounding box center [598, 423] width 389 height 11
drag, startPoint x: 758, startPoint y: 413, endPoint x: 641, endPoint y: 28, distance: 402.4
click at [641, 28] on div at bounding box center [642, 28] width 8 height 8
click at [444, 435] on div "Upload a file" at bounding box center [446, 441] width 42 height 12
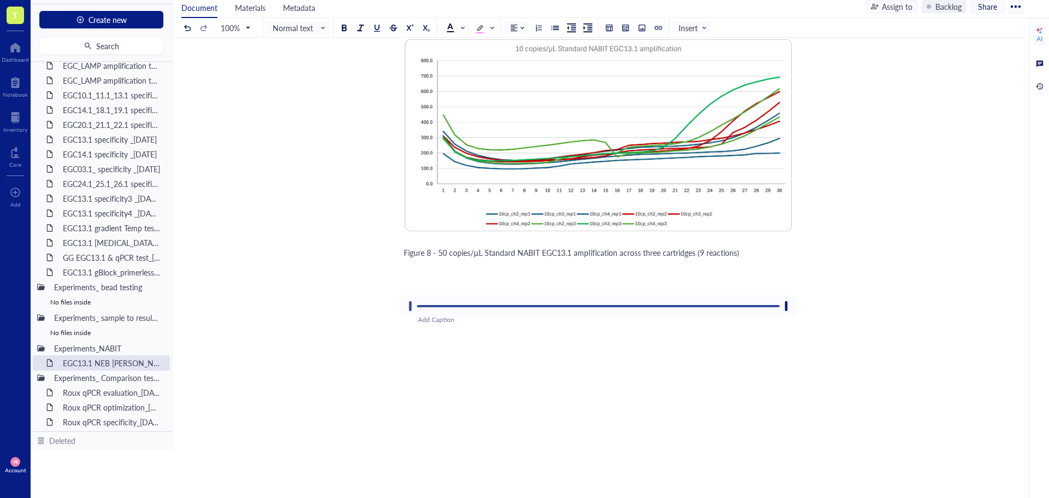
scroll to position [3366, 0]
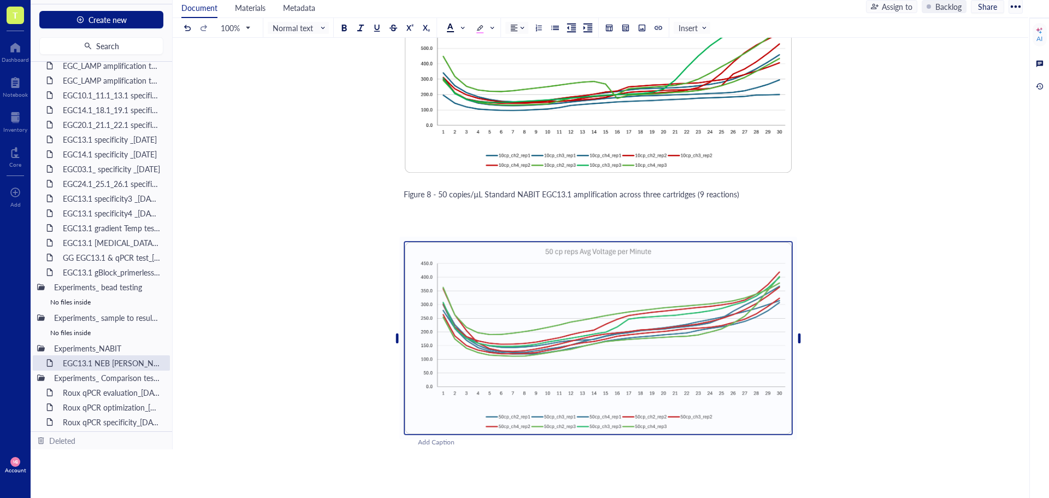
click at [782, 188] on div "Figure 8 - 50 copies/µL Standard NABIT EGC13.1 amplification across three cartr…" at bounding box center [598, 193] width 389 height 11
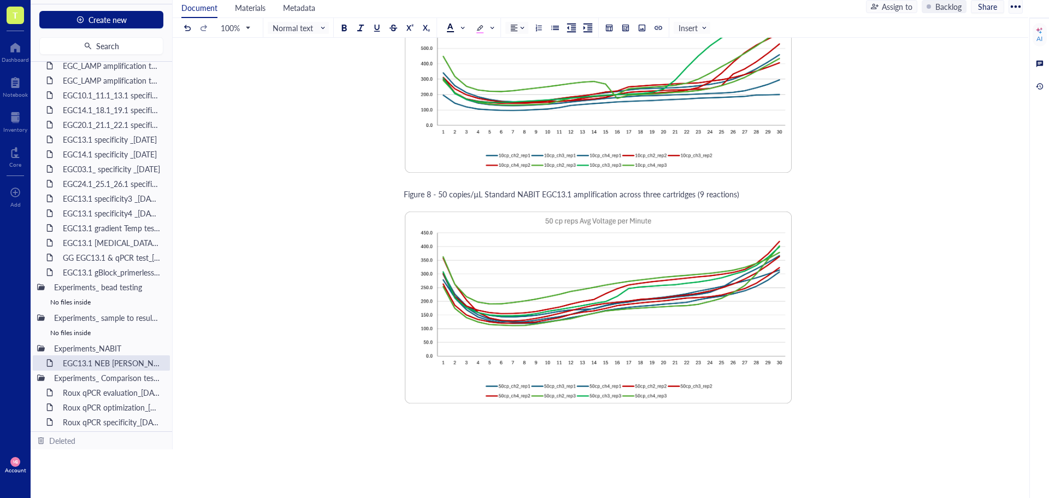
click at [484, 188] on span "Figure 8 - 50 copies/µL Standard NABIT EGC13.1 amplification across three cartr…" at bounding box center [571, 193] width 335 height 11
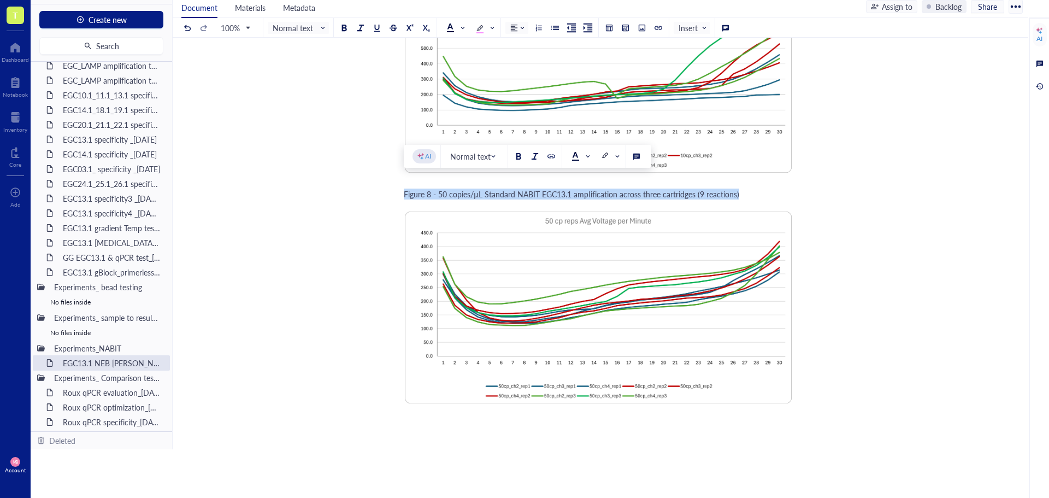
copy span "Figure 8 - 50 copies/µL Standard NABIT EGC13.1 amplification across three cartr…"
click at [412, 419] on div "﻿" at bounding box center [598, 424] width 389 height 11
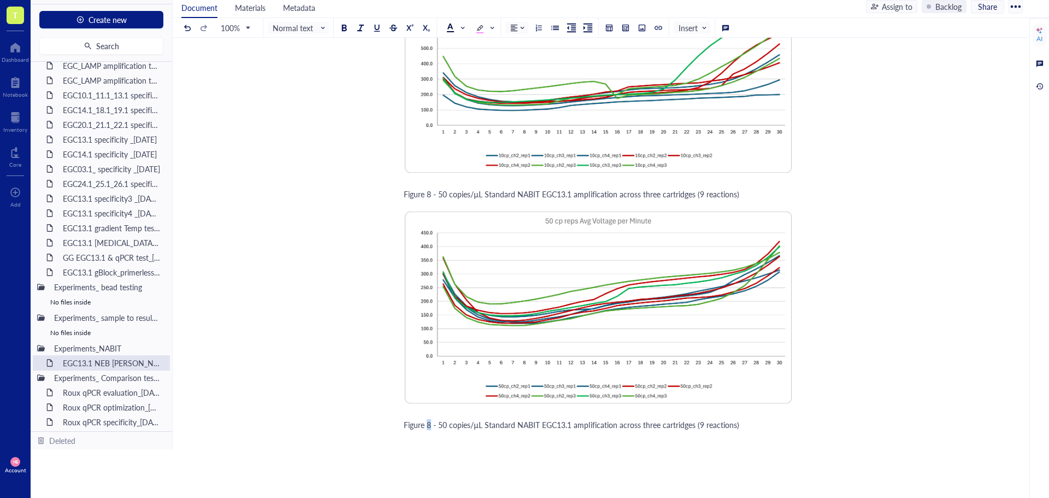
click at [428, 419] on span "Figure 8 - 50 copies/µL Standard NABIT EGC13.1 amplification across three cartr…" at bounding box center [571, 424] width 335 height 11
click at [443, 419] on span "Figure 9 - 50 copies/µL Standard NABIT EGC13.1 amplification across three cartr…" at bounding box center [571, 424] width 335 height 11
click at [778, 419] on div "Figure 9 - 100 copies/µL Standard NABIT EGC13.1 amplification across three cart…" at bounding box center [598, 424] width 389 height 11
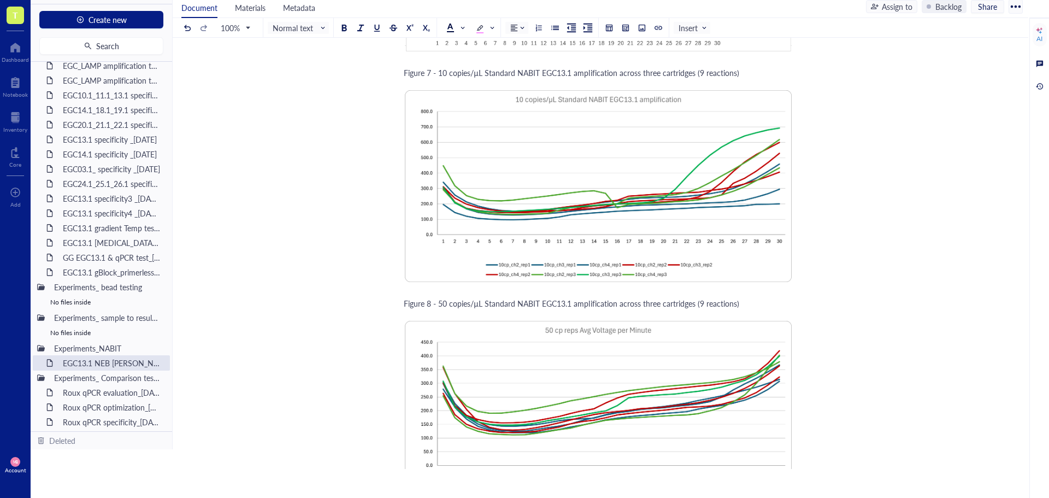
scroll to position [3312, 0]
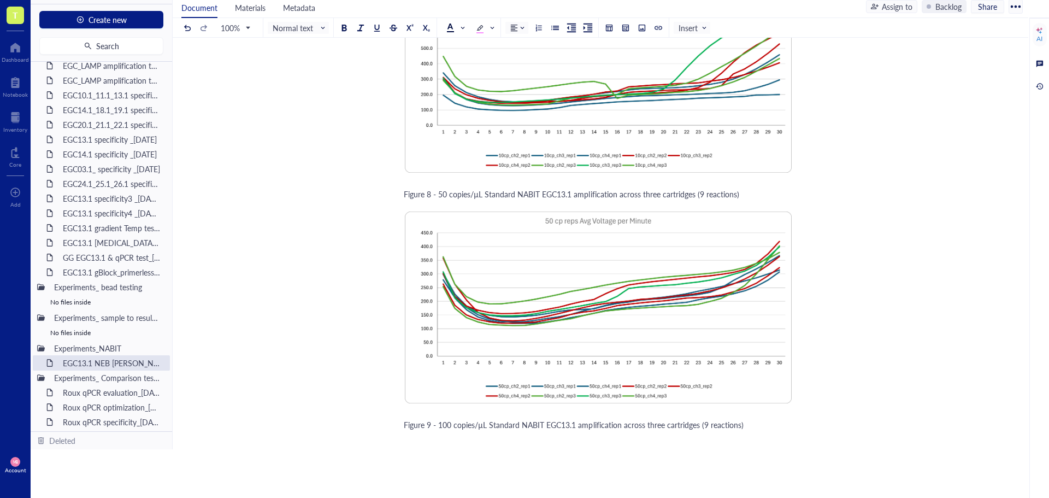
scroll to position [3421, 0]
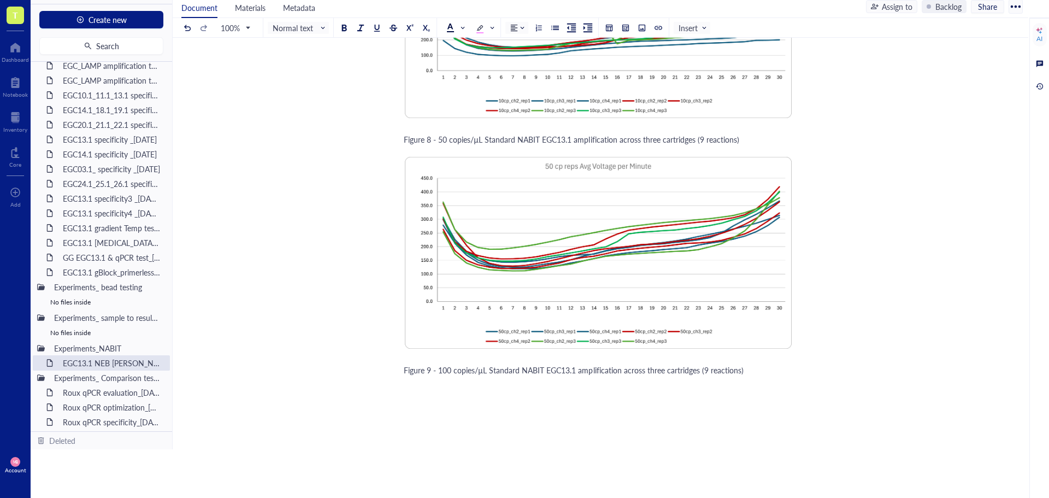
click at [744, 364] on div "Figure 9 - 100 copies/µL Standard NABIT EGC13.1 amplification across three cart…" at bounding box center [598, 369] width 389 height 11
click at [640, 30] on div at bounding box center [642, 28] width 8 height 8
click at [451, 396] on div "Upload a file" at bounding box center [446, 402] width 42 height 12
click at [765, 364] on div "Figure 9 - 100 copies/µL Standard NABIT EGC13.1 amplification across three cart…" at bounding box center [598, 369] width 389 height 11
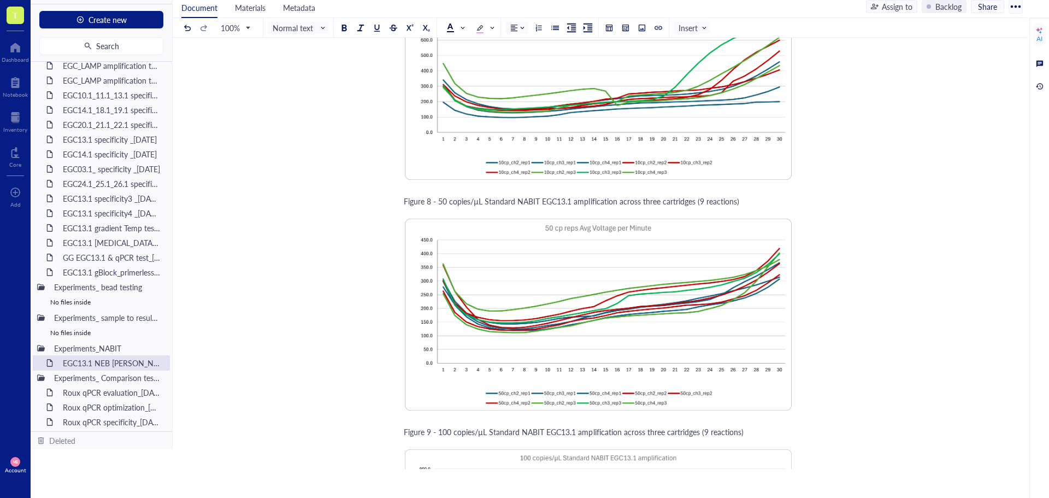
scroll to position [3312, 0]
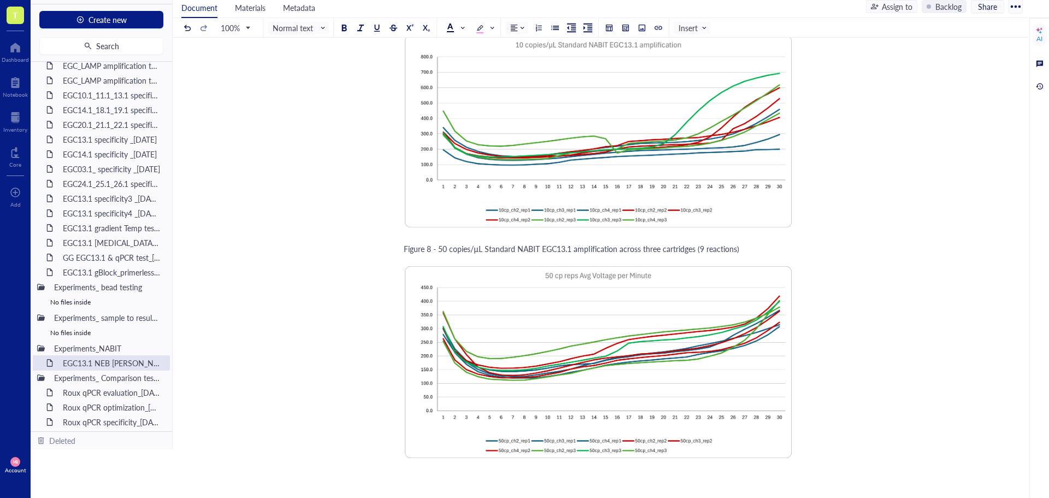
click at [447, 243] on span "Figure 8 - 50 copies/µL Standard NABIT EGC13.1 amplification across three cartr…" at bounding box center [571, 248] width 335 height 11
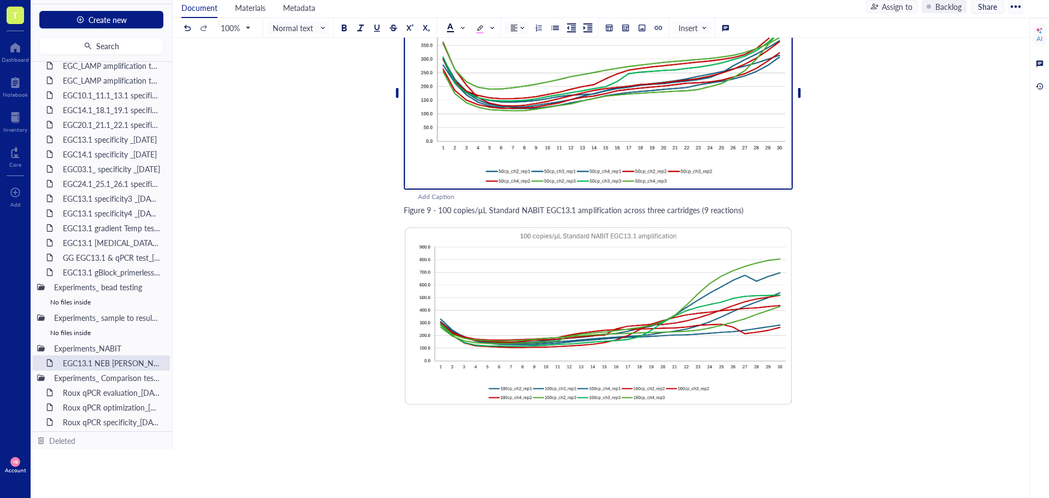
scroll to position [3585, 0]
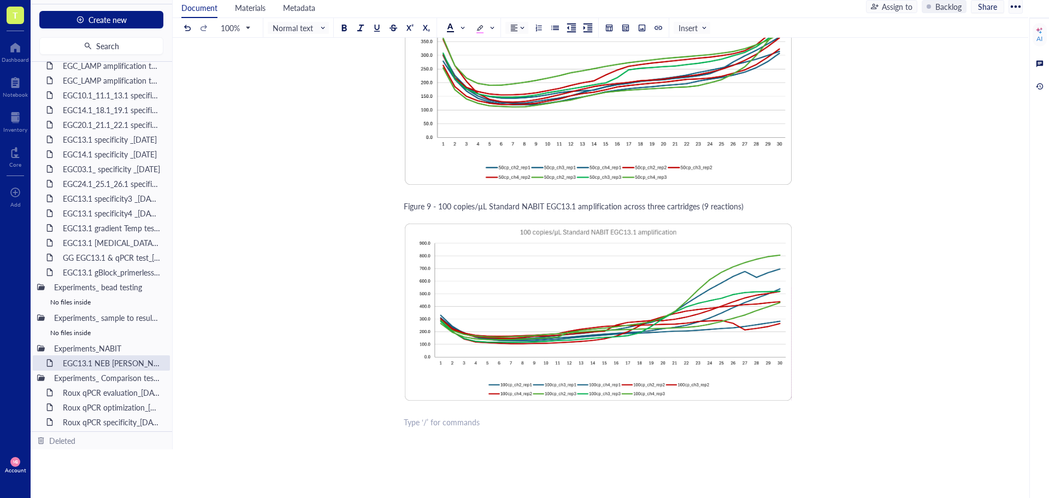
click at [431, 416] on div "﻿ Type ‘/’ for commands" at bounding box center [598, 421] width 389 height 11
click at [443, 416] on span "Figure 8 - 50 copies/µL Standard NABIT EGC13.1 amplification across three cartr…" at bounding box center [571, 421] width 335 height 11
click at [431, 416] on span "Figure 8 - 500 copies/µL Standard NABIT EGC13.1 amplification across three cart…" at bounding box center [574, 421] width 340 height 11
click at [753, 416] on div "Figure 10 - 500 copies/µL Standard NABIT EGC13.1 amplification across three car…" at bounding box center [598, 421] width 389 height 11
click at [645, 25] on div at bounding box center [642, 28] width 8 height 8
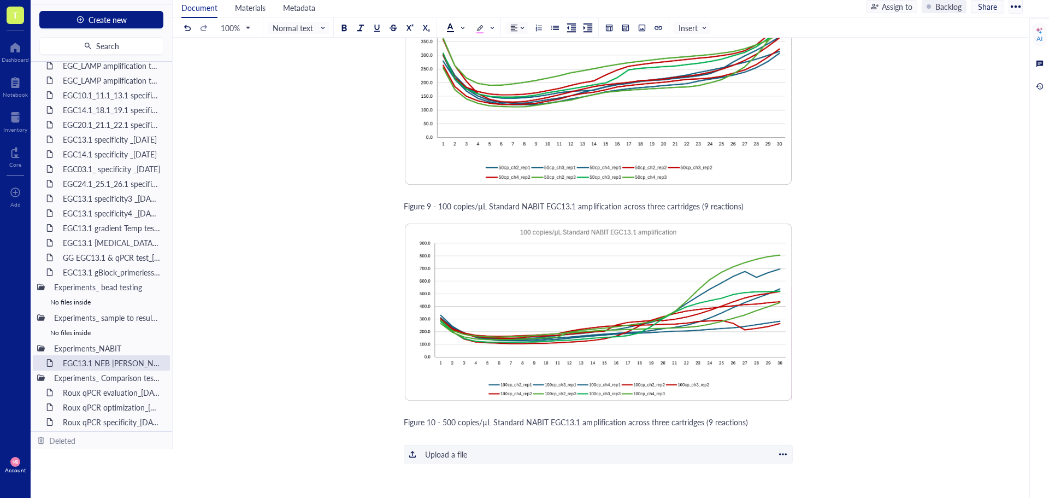
click at [448, 448] on div "Upload a file" at bounding box center [446, 454] width 42 height 12
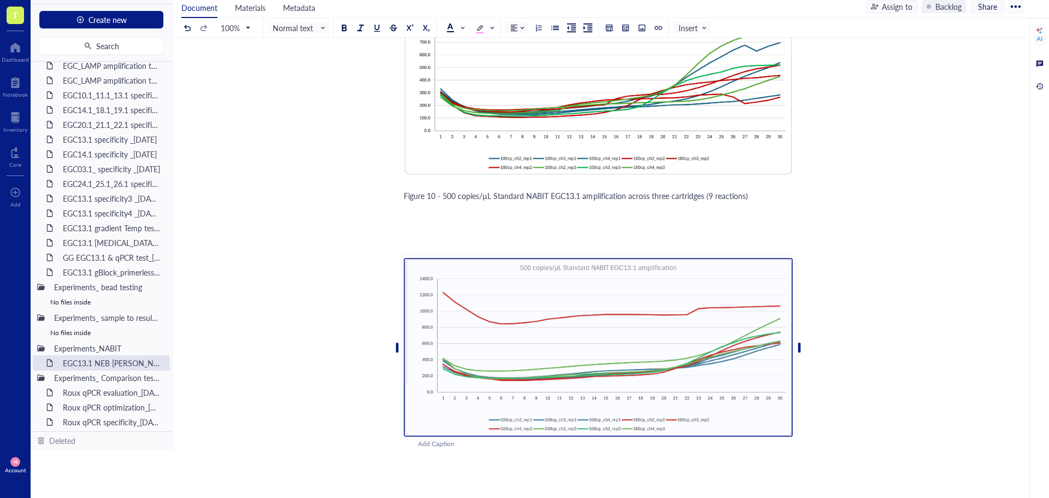
scroll to position [3828, 0]
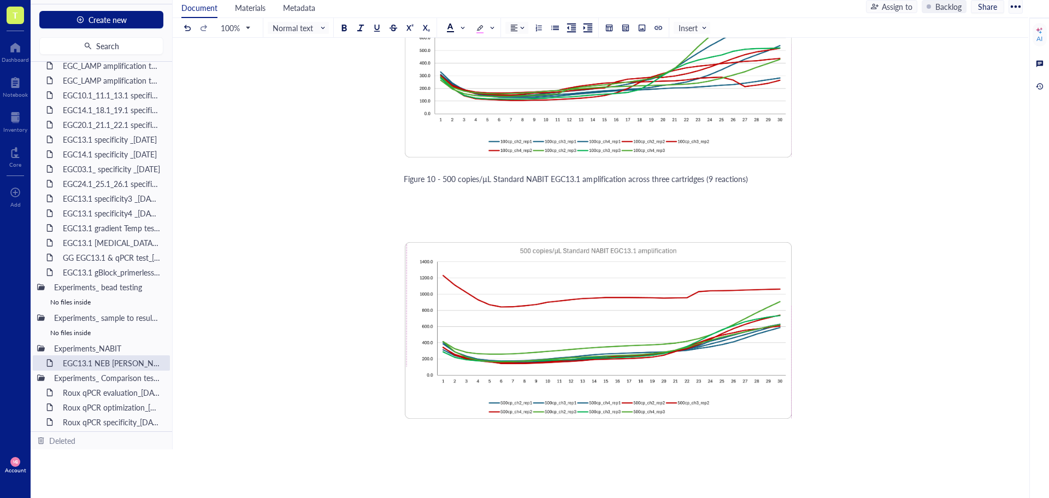
click at [777, 173] on div "Figure 10 - 500 copies/µL Standard NABIT EGC13.1 amplification across three car…" at bounding box center [598, 178] width 389 height 11
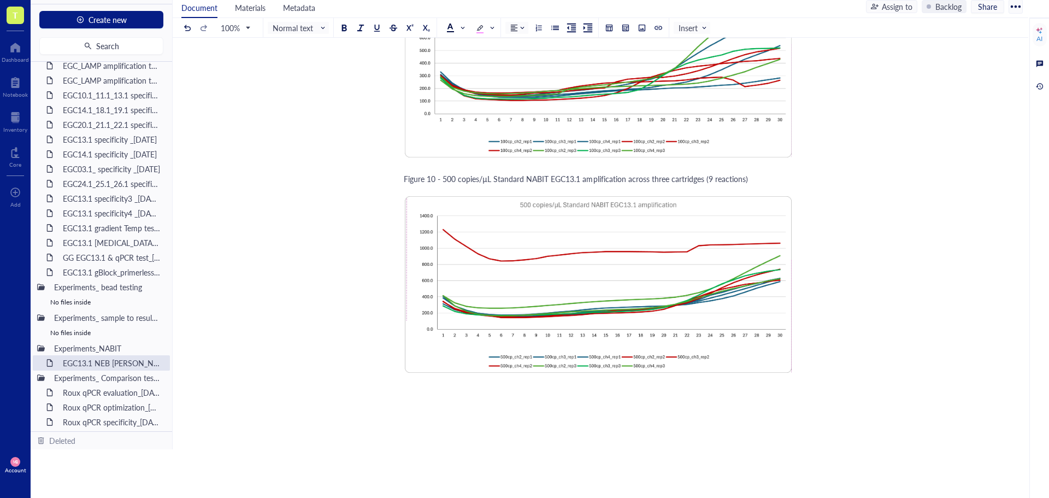
click at [712, 173] on span "Figure 10 - 500 copies/µL Standard NABIT EGC13.1 amplification across three car…" at bounding box center [576, 178] width 344 height 11
click at [490, 173] on span "Figure 10 - 500 copies/µL Standard NABIT EGC13.1 amplification across three car…" at bounding box center [576, 178] width 344 height 11
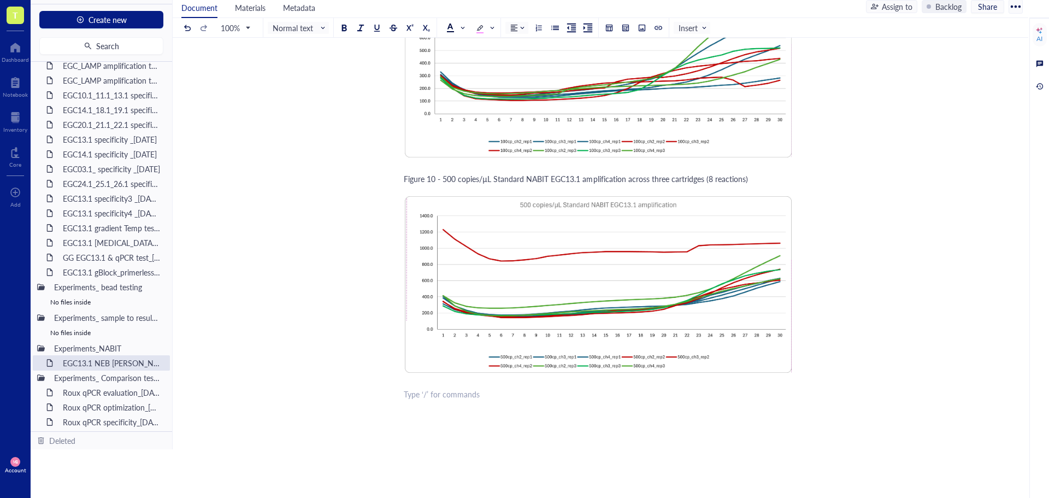
click at [432, 388] on span "Figure 10 - 500 copies/µL Standard NABIT EGC13.1 amplification across three car…" at bounding box center [576, 393] width 344 height 11
click at [445, 388] on span "Figure 11 - 500 copies/µL Standard NABIT EGC13.1 amplification across three car…" at bounding box center [576, 393] width 344 height 11
click at [750, 388] on div "Figure 11 - 1000 copies/µL Standard NABIT EGC13.1 amplification across three ca…" at bounding box center [598, 393] width 389 height 11
click at [714, 388] on span "Figure 11 - 1000 copies/µL Standard NABIT EGC13.1 amplification across three ca…" at bounding box center [578, 393] width 348 height 11
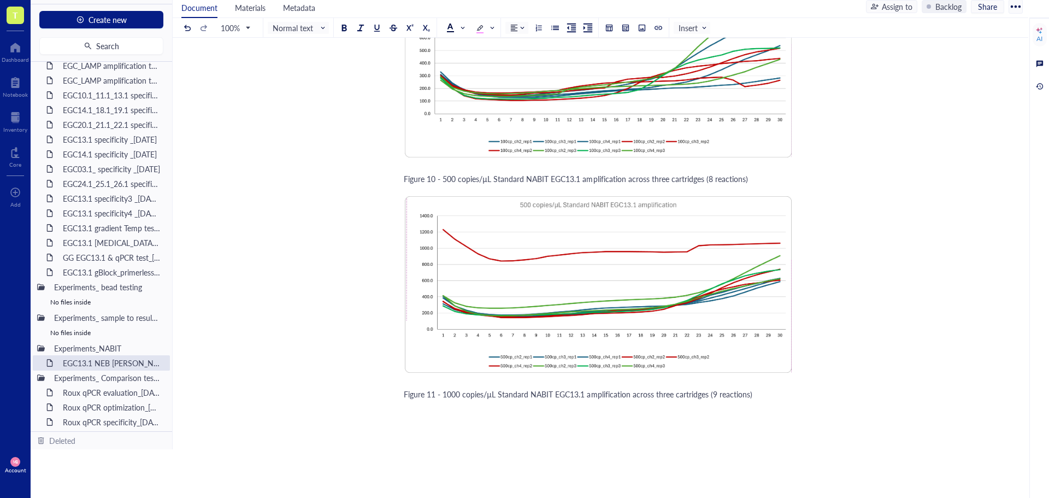
click at [758, 388] on div "Figure 11 - 1000 copies/µL Standard NABIT EGC13.1 amplification across three ca…" at bounding box center [598, 393] width 389 height 11
click at [646, 31] on div at bounding box center [642, 28] width 8 height 8
click at [433, 420] on div "Upload a file" at bounding box center [446, 426] width 42 height 12
click at [441, 420] on div "Upload a file" at bounding box center [446, 426] width 42 height 12
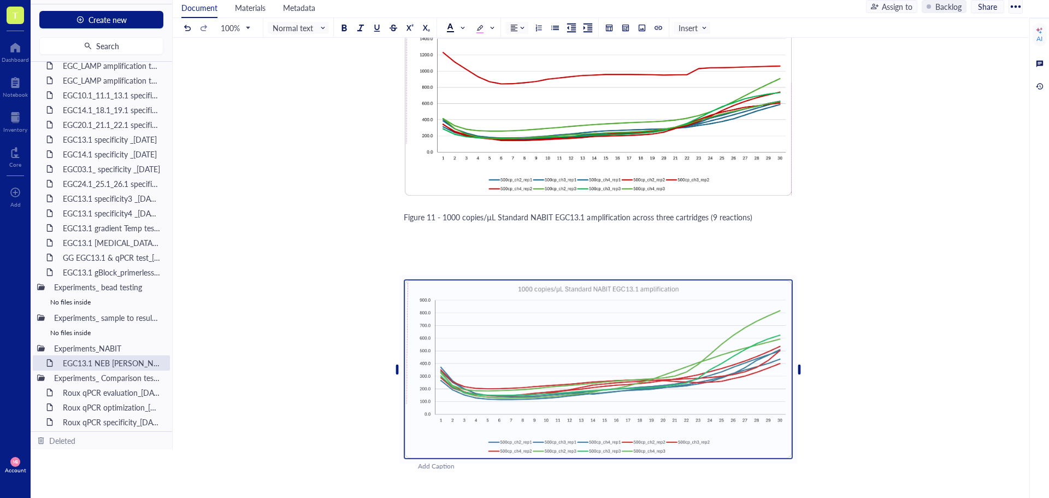
scroll to position [4043, 0]
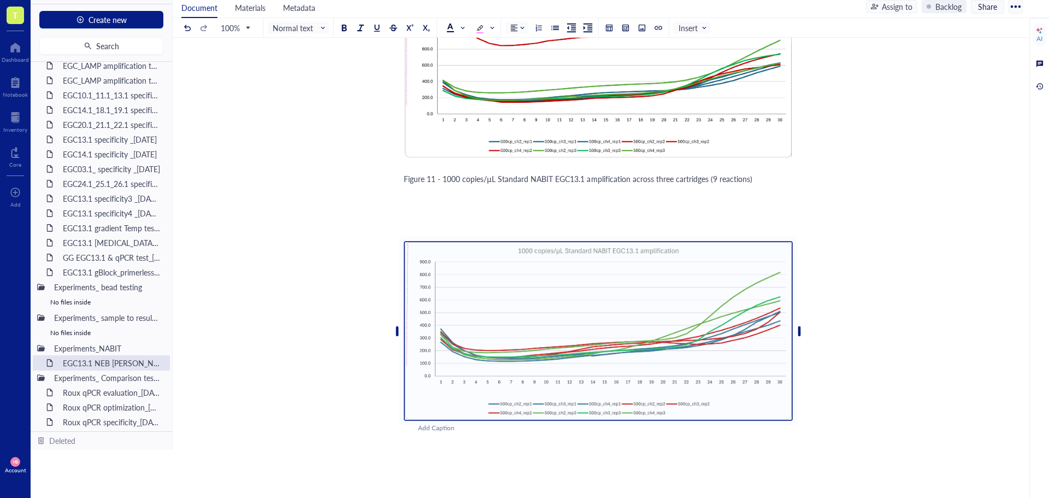
click at [781, 173] on div "Figure 11 - 1000 copies/µL Standard NABIT EGC13.1 amplification across three ca…" at bounding box center [598, 178] width 389 height 11
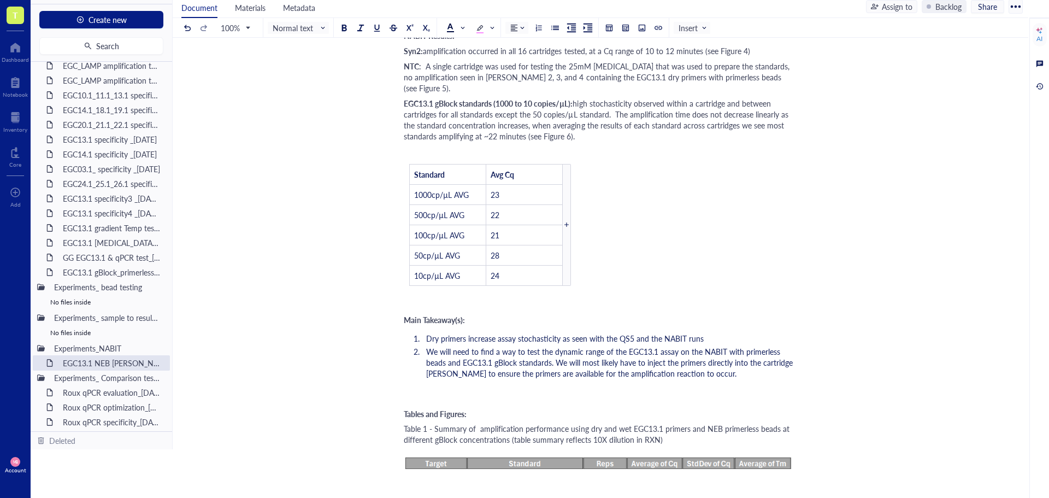
scroll to position [1257, 0]
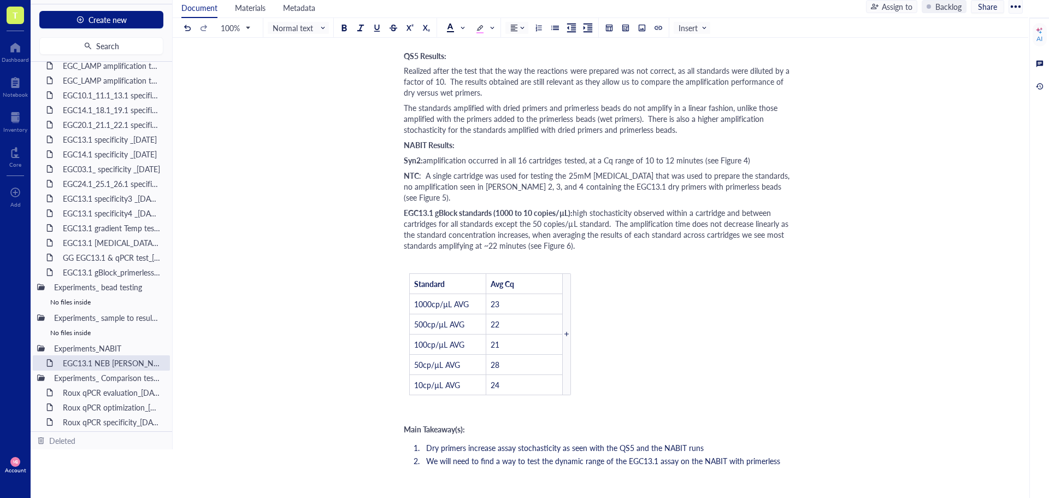
click at [542, 211] on span "high stochasticity observed within a cartridge and between cartridges for all s…" at bounding box center [597, 229] width 387 height 44
click at [612, 212] on span "high stochasticity observed within a cartridge and between cartridges for all s…" at bounding box center [595, 229] width 382 height 44
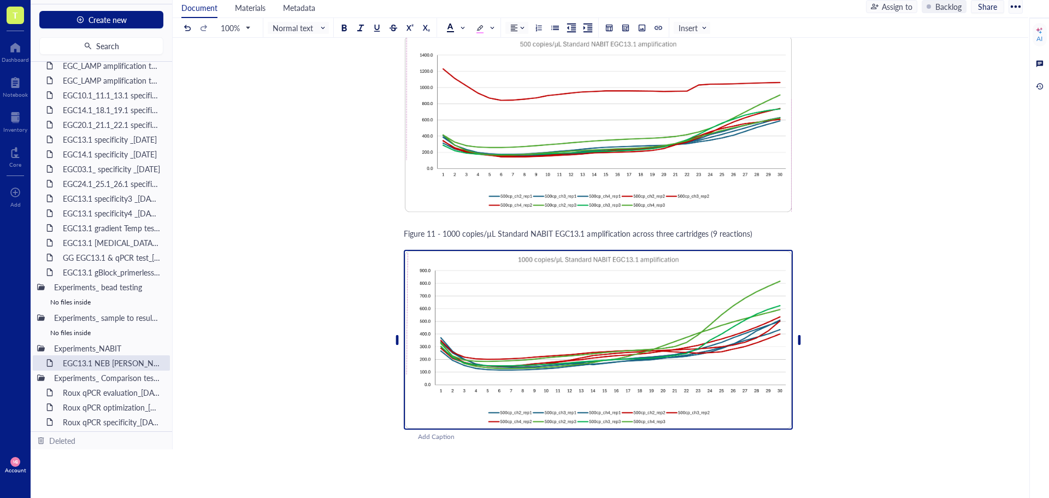
scroll to position [4043, 0]
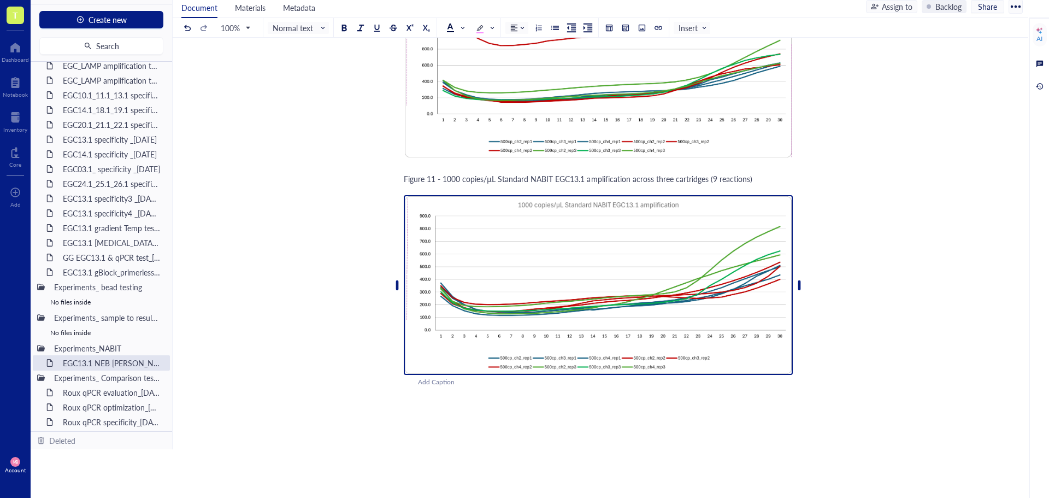
click at [769, 344] on img at bounding box center [598, 285] width 389 height 180
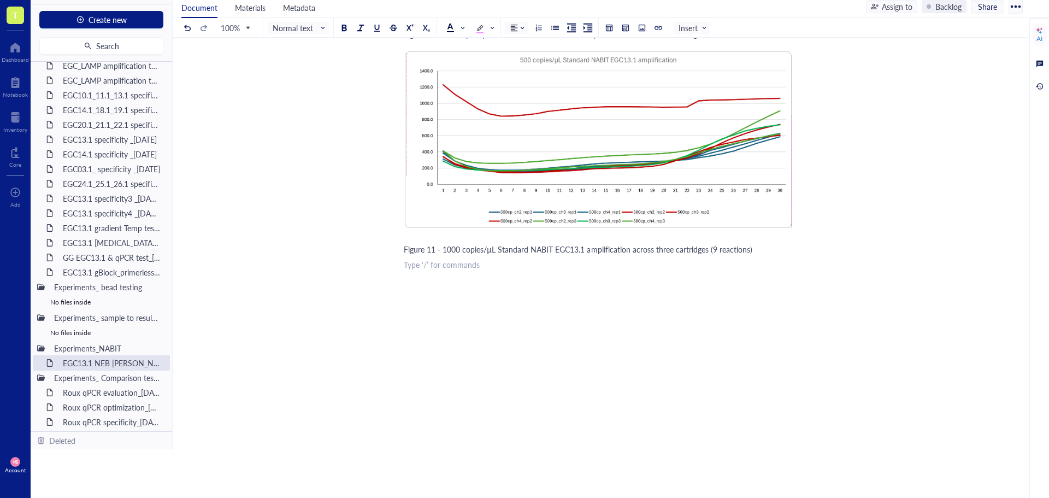
scroll to position [3962, 0]
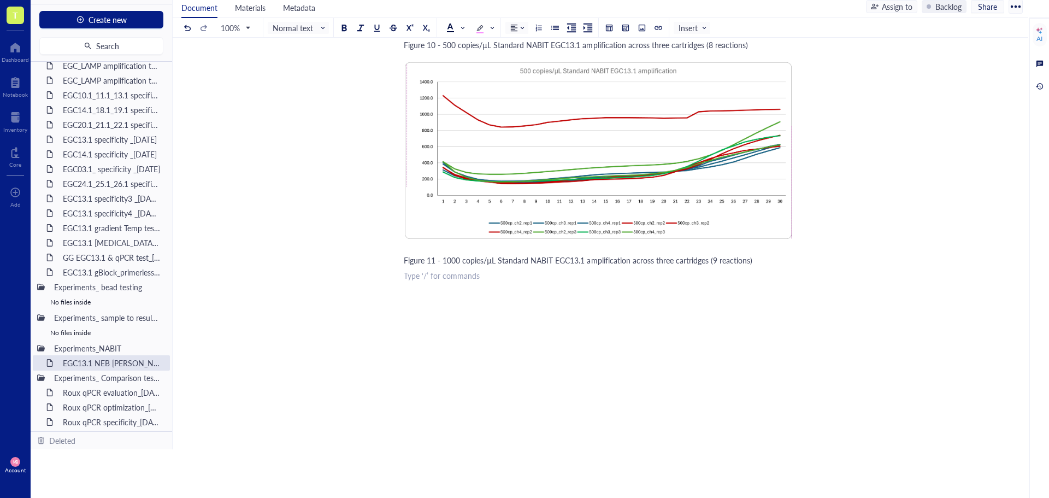
click at [760, 255] on div "Figure 11 - 1000 copies/µL Standard NABIT EGC13.1 amplification across three ca…" at bounding box center [598, 260] width 389 height 11
click at [642, 26] on div at bounding box center [642, 28] width 8 height 8
click at [433, 271] on div "Upload a file" at bounding box center [446, 277] width 42 height 12
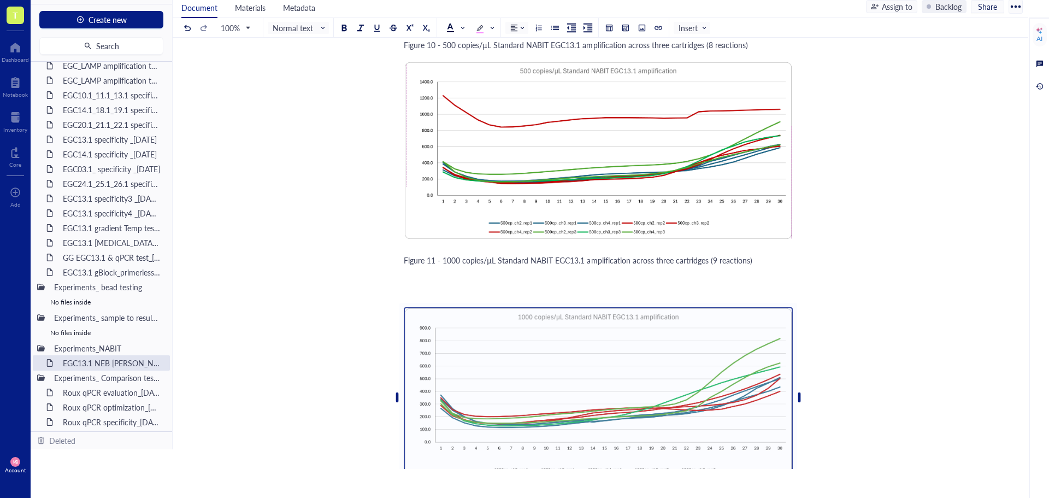
click at [772, 255] on div "Figure 11 - 1000 copies/µL Standard NABIT EGC13.1 amplification across three ca…" at bounding box center [598, 260] width 389 height 11
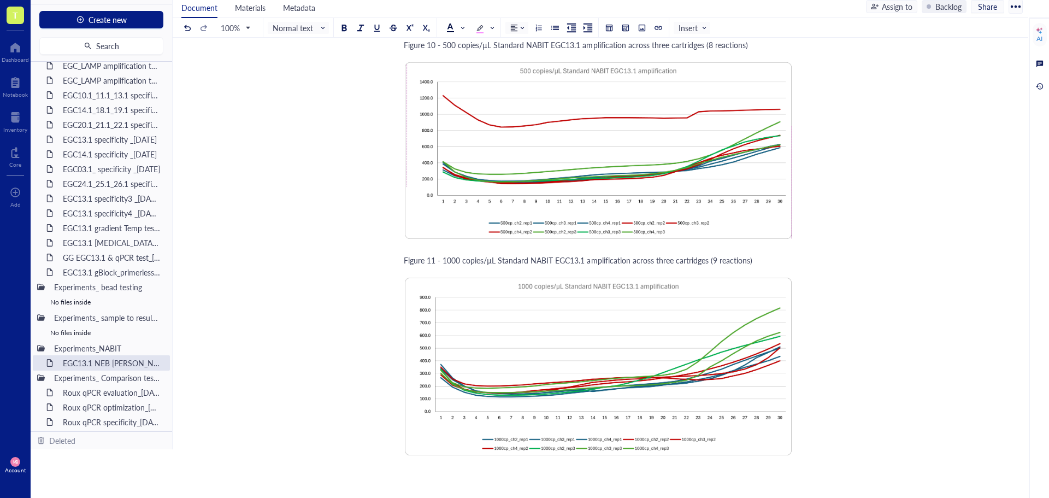
scroll to position [3852, 0]
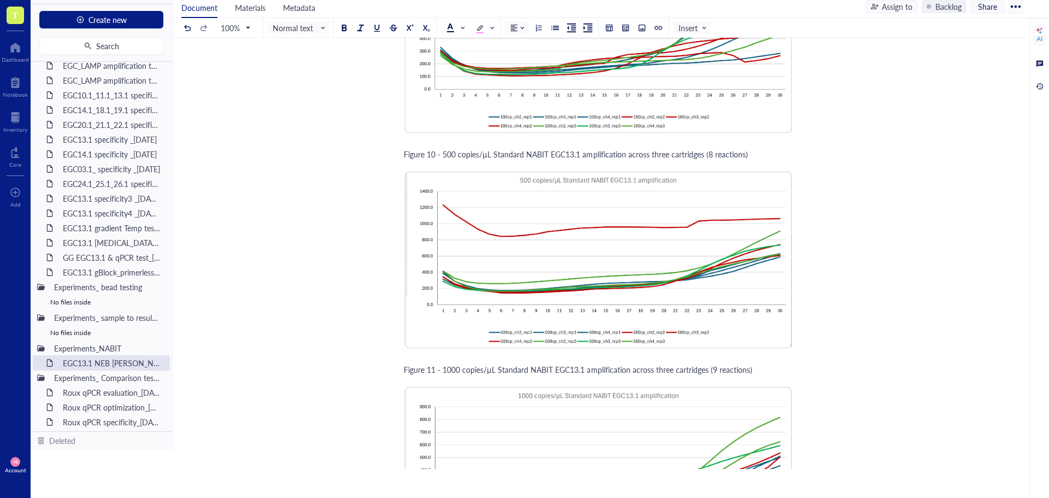
click at [712, 149] on span "Figure 10 - 500 copies/µL Standard NABIT EGC13.1 amplification across three car…" at bounding box center [576, 154] width 344 height 11
click at [442, 351] on div "Add Caption" at bounding box center [612, 356] width 389 height 10
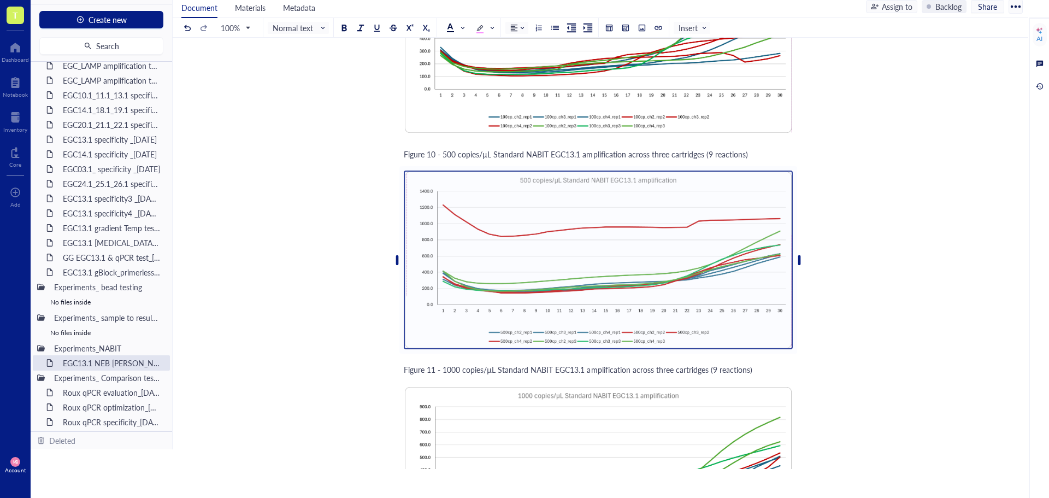
click at [419, 351] on div "﻿" at bounding box center [598, 356] width 360 height 10
click at [404, 364] on span "Figure 11 - 1000 copies/µL Standard NABIT EGC13.1 amplification across three ca…" at bounding box center [578, 369] width 348 height 11
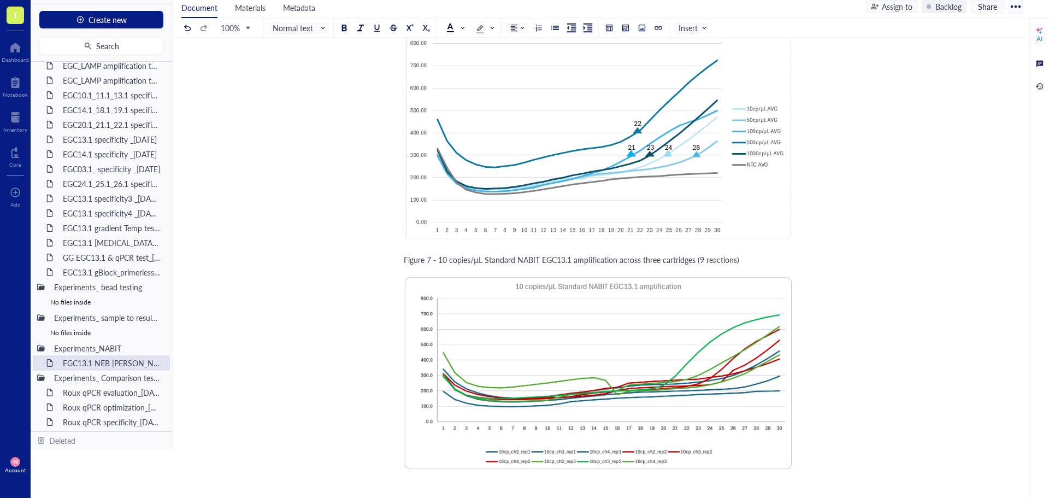
scroll to position [3016, 0]
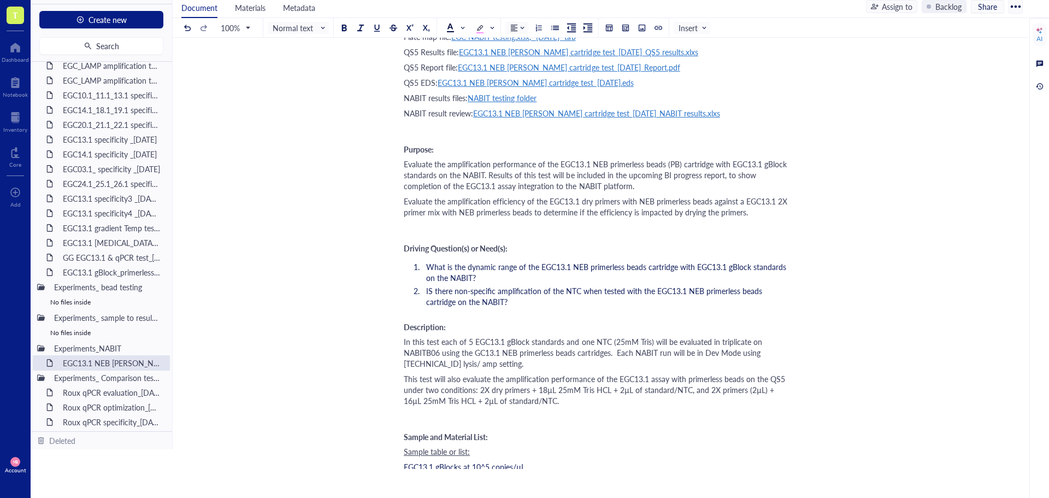
scroll to position [0, 0]
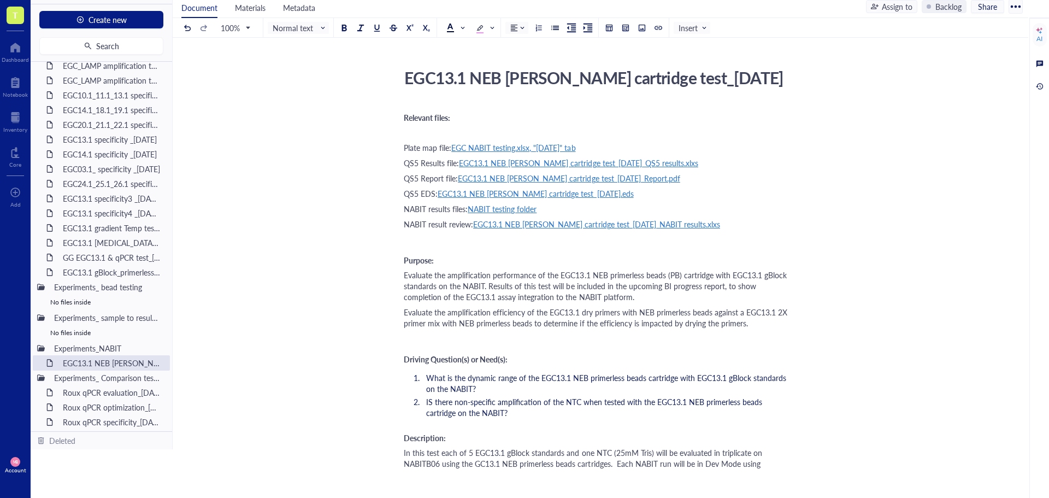
click at [99, 287] on div "Experiments_ bead testing" at bounding box center [89, 286] width 80 height 15
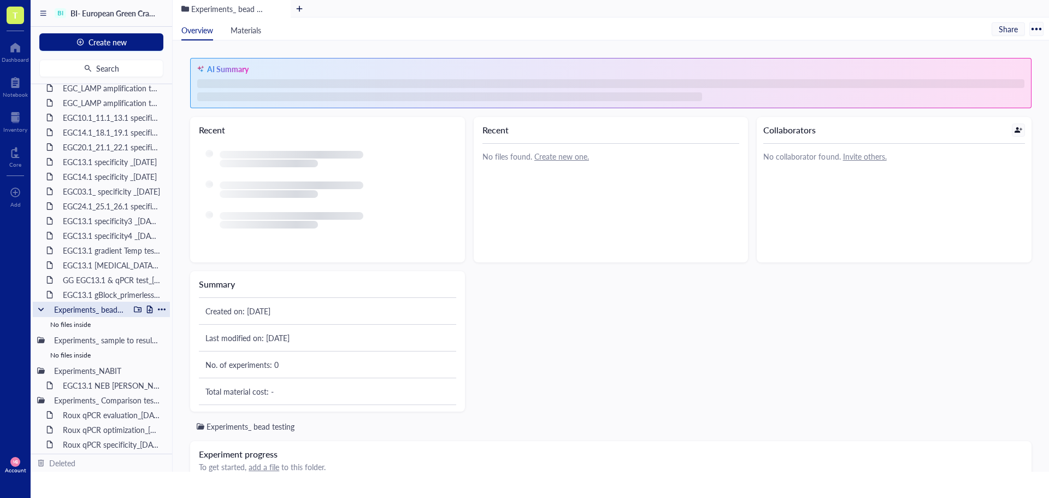
scroll to position [26, 0]
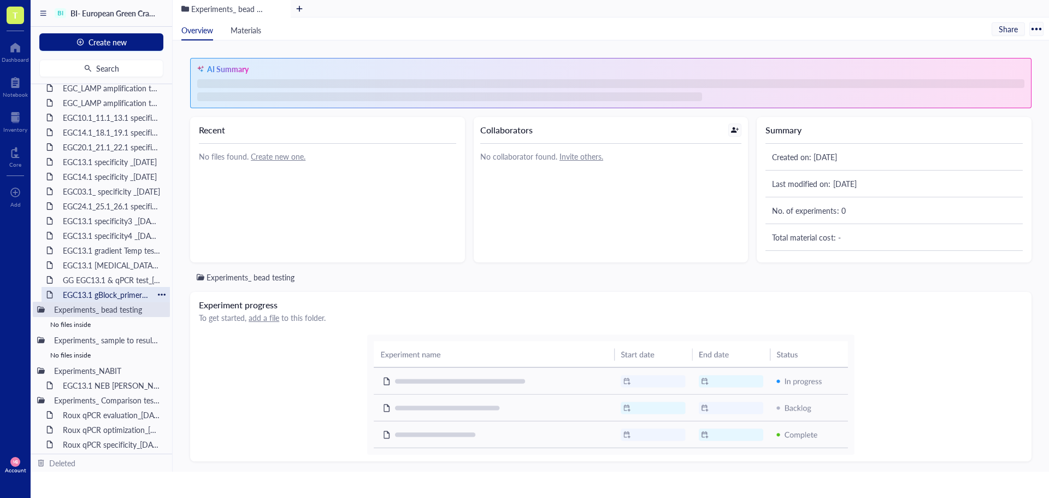
click at [111, 291] on div "EGC13.1 gBlock_primerless beads test_[DATE]" at bounding box center [106, 294] width 96 height 15
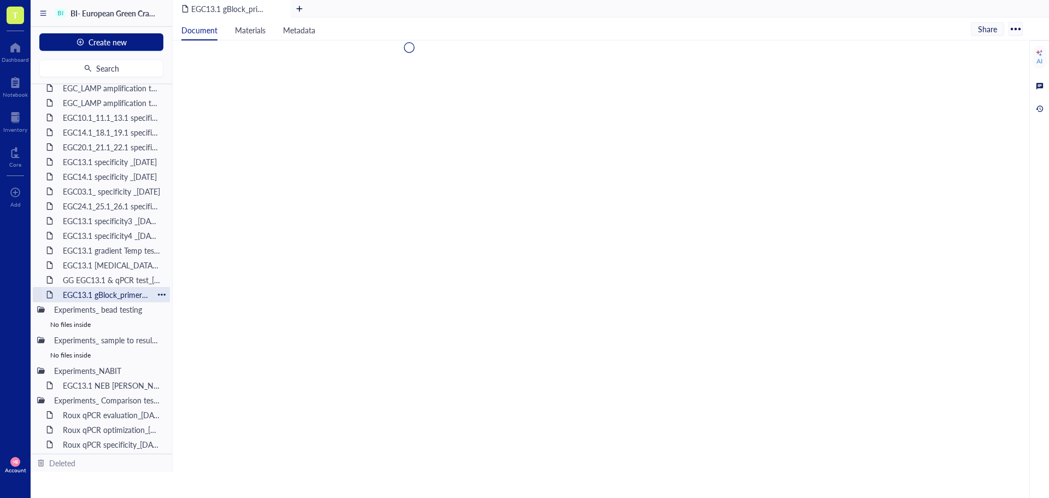
scroll to position [49, 0]
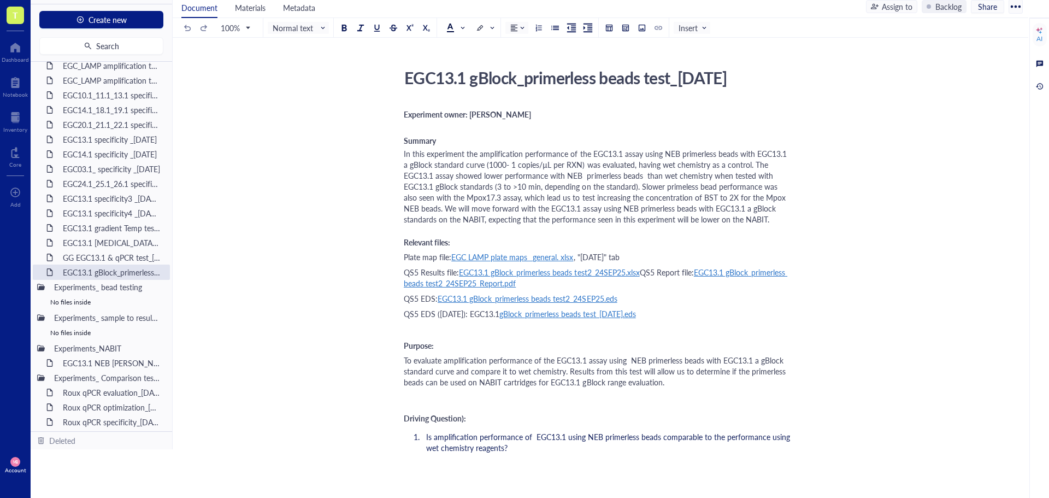
click at [416, 111] on span "Experiment owner: [PERSON_NAME]" at bounding box center [467, 114] width 127 height 11
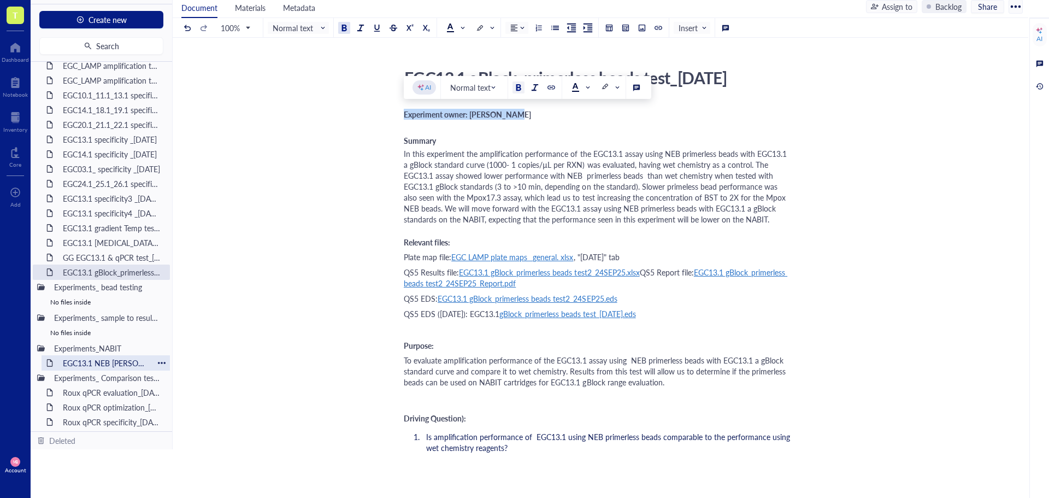
click at [115, 359] on div "EGC13.1 NEB [PERSON_NAME] cartridge test_[DATE]" at bounding box center [106, 362] width 96 height 15
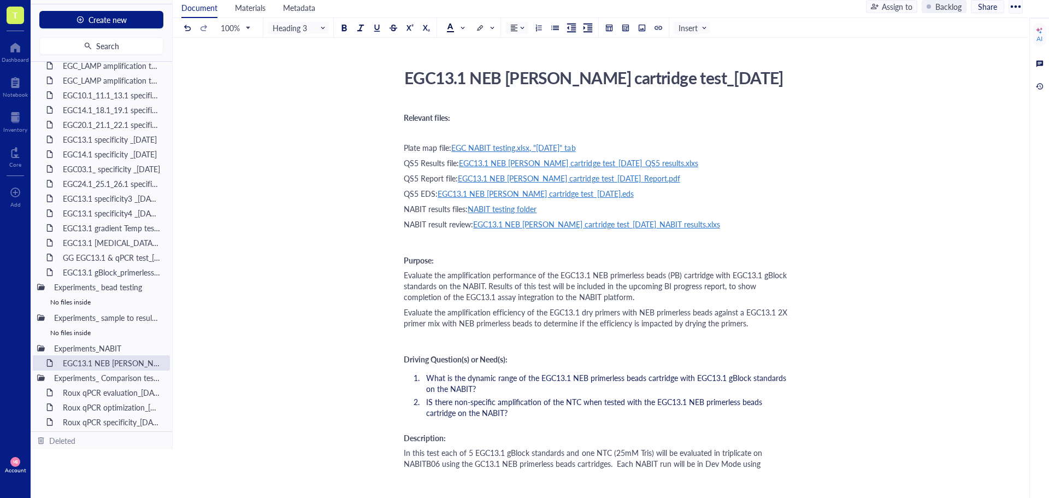
click at [405, 115] on span "Relevant files:" at bounding box center [427, 117] width 46 height 11
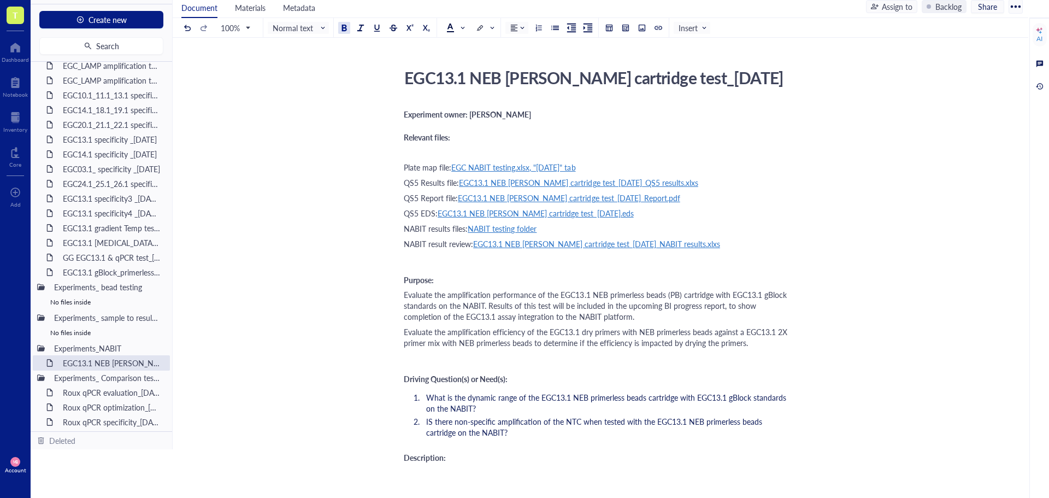
click at [419, 149] on div "﻿" at bounding box center [598, 151] width 389 height 11
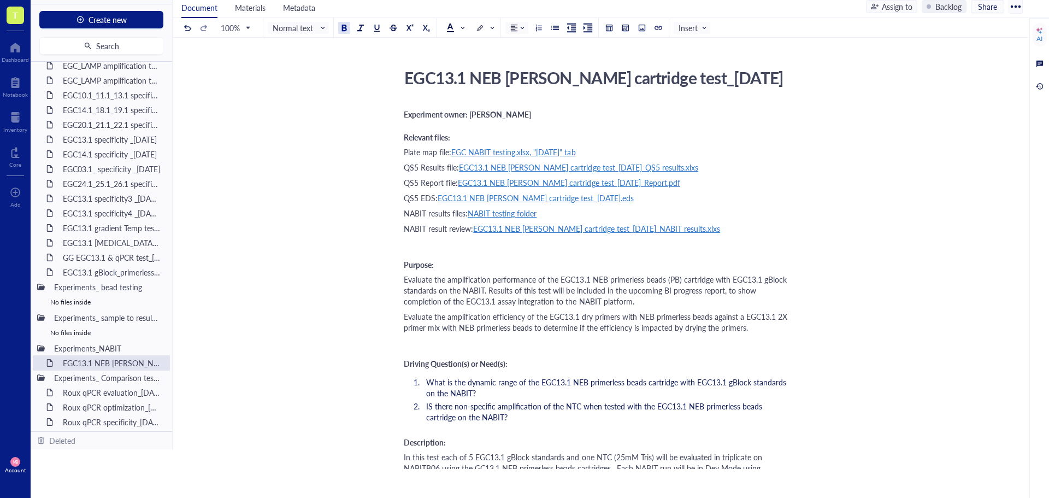
click at [526, 117] on div "Experiment owner: [PERSON_NAME]" at bounding box center [598, 114] width 389 height 11
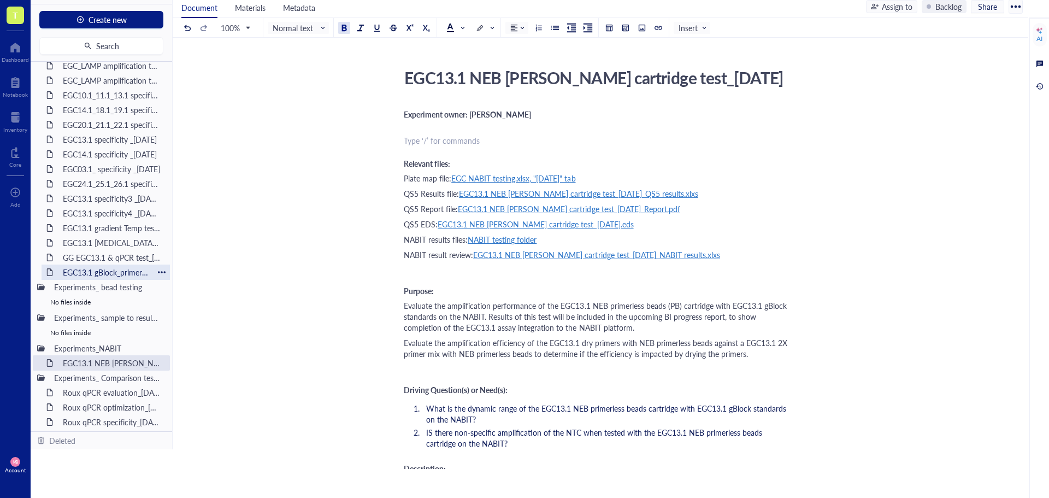
click at [93, 277] on div "EGC13.1 gBlock_primerless beads test_[DATE]" at bounding box center [106, 271] width 96 height 15
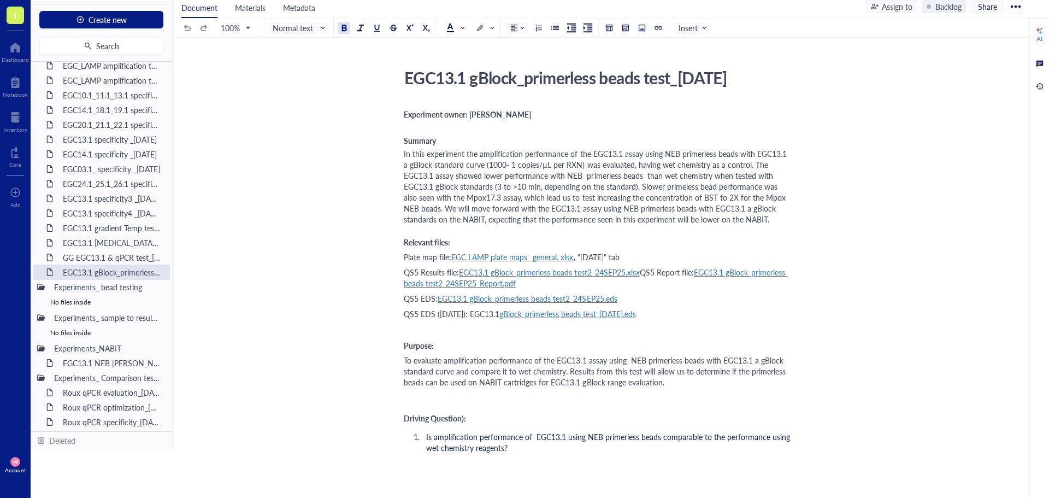
click at [430, 140] on span "Summary" at bounding box center [420, 140] width 32 height 11
click at [80, 316] on div "Experiments_ sample to result testing" at bounding box center [89, 317] width 80 height 15
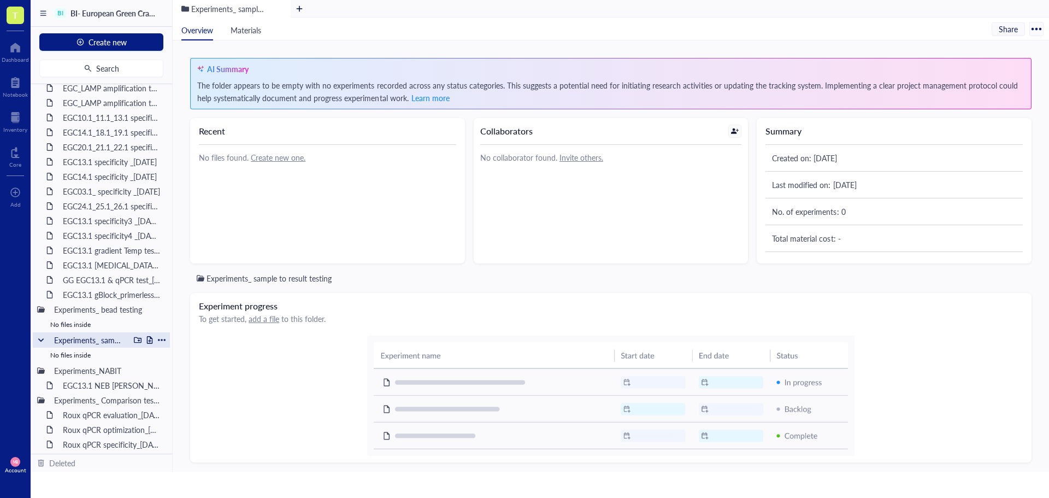
scroll to position [26, 0]
click at [80, 368] on div "Experiments_NABIT" at bounding box center [89, 370] width 80 height 15
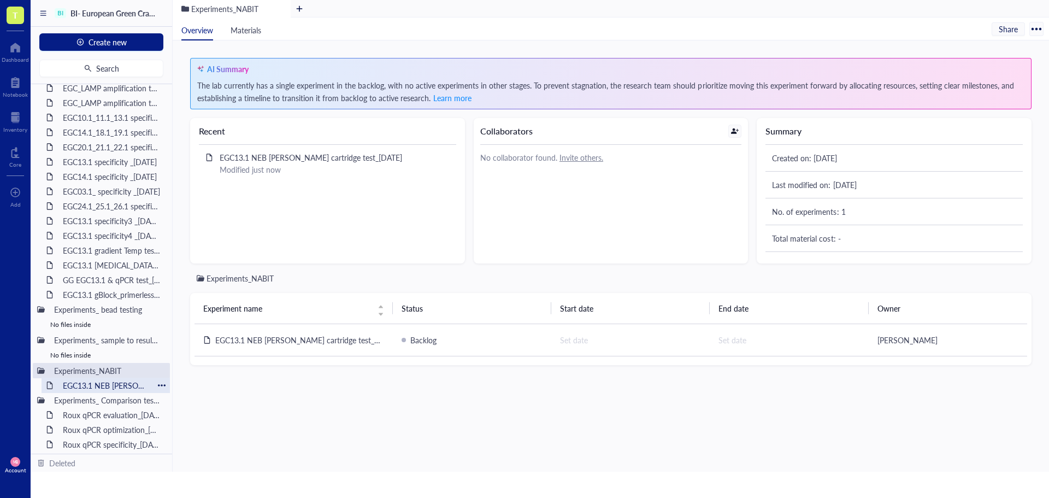
click at [93, 383] on div "EGC13.1 NEB [PERSON_NAME] cartridge test_[DATE]" at bounding box center [106, 384] width 96 height 15
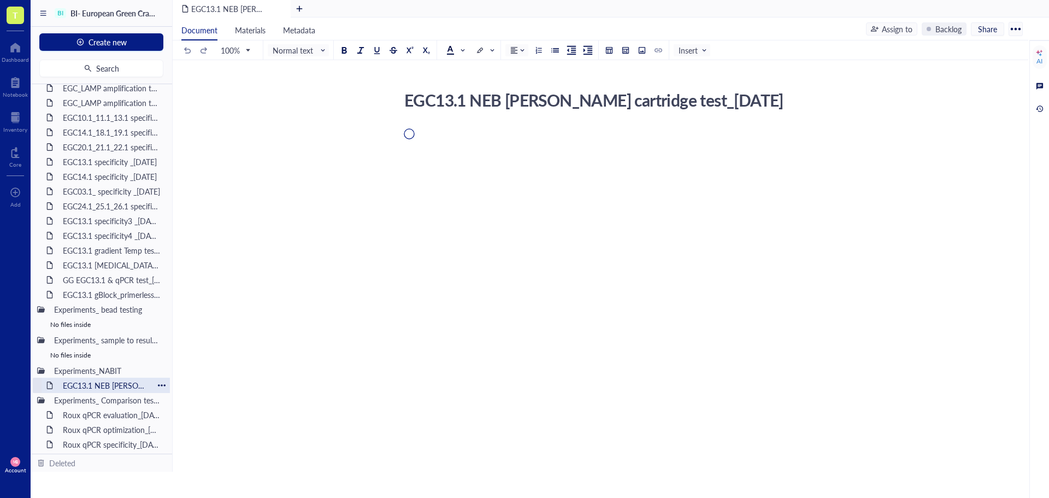
scroll to position [49, 0]
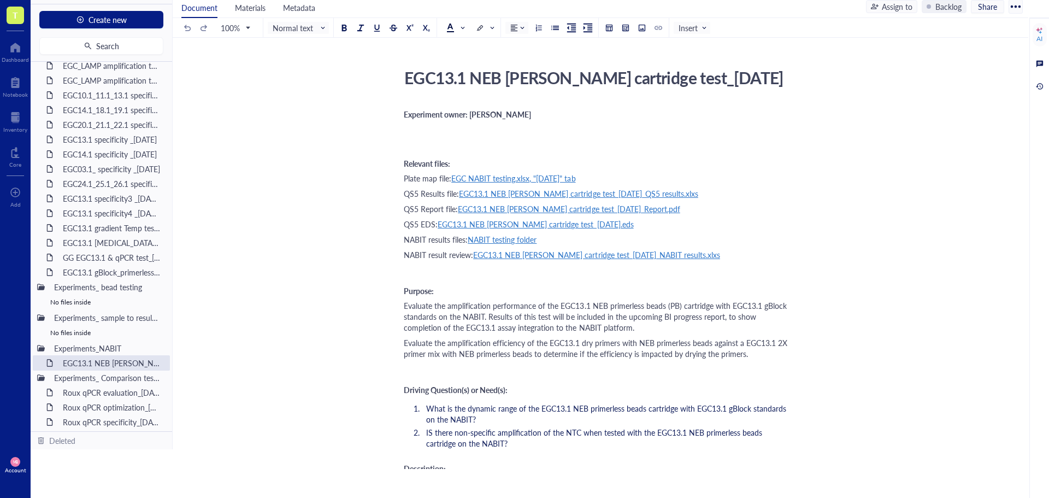
click at [419, 137] on div "﻿" at bounding box center [598, 140] width 389 height 11
click at [1036, 38] on div "AI" at bounding box center [1039, 38] width 6 height 9
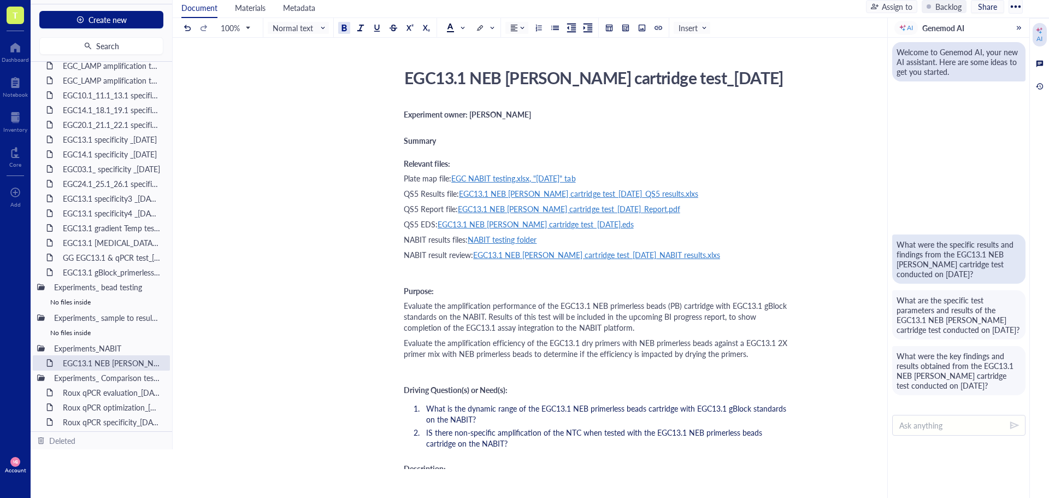
click at [963, 263] on div "What were the specific results and findings from the EGC13.1 NEB [PERSON_NAME] …" at bounding box center [958, 258] width 125 height 39
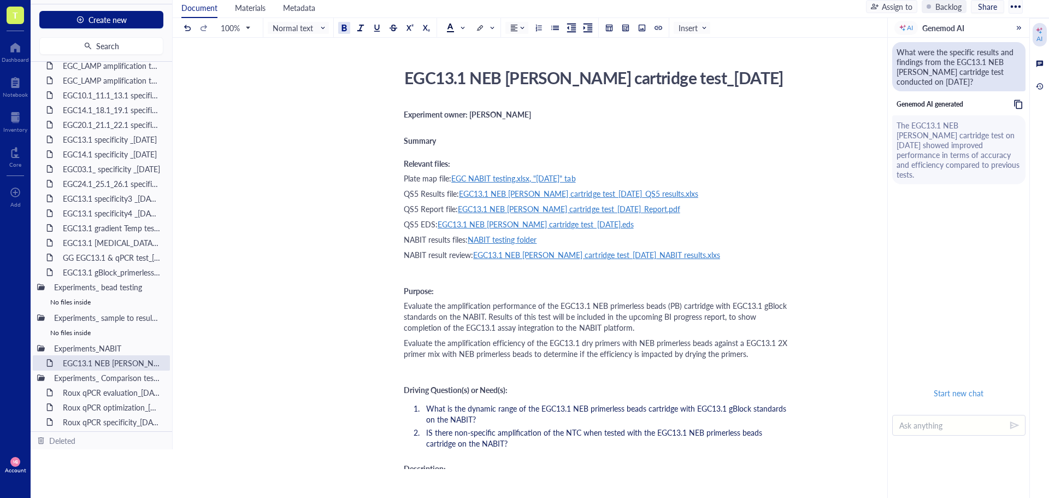
click at [1019, 32] on div "AI Genemod AI" at bounding box center [958, 28] width 141 height 20
click at [1019, 27] on div at bounding box center [1019, 28] width 8 height 8
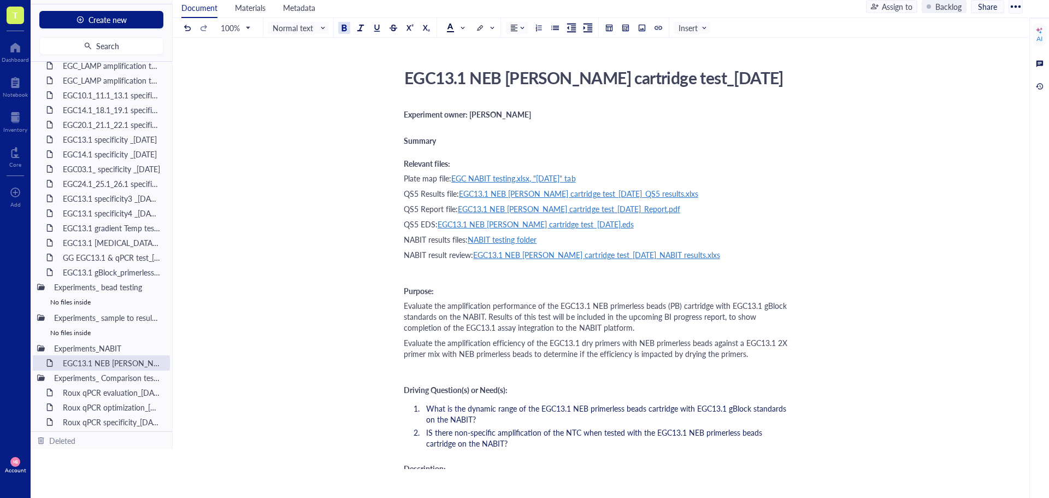
click at [446, 141] on div "Summary" at bounding box center [598, 140] width 389 height 11
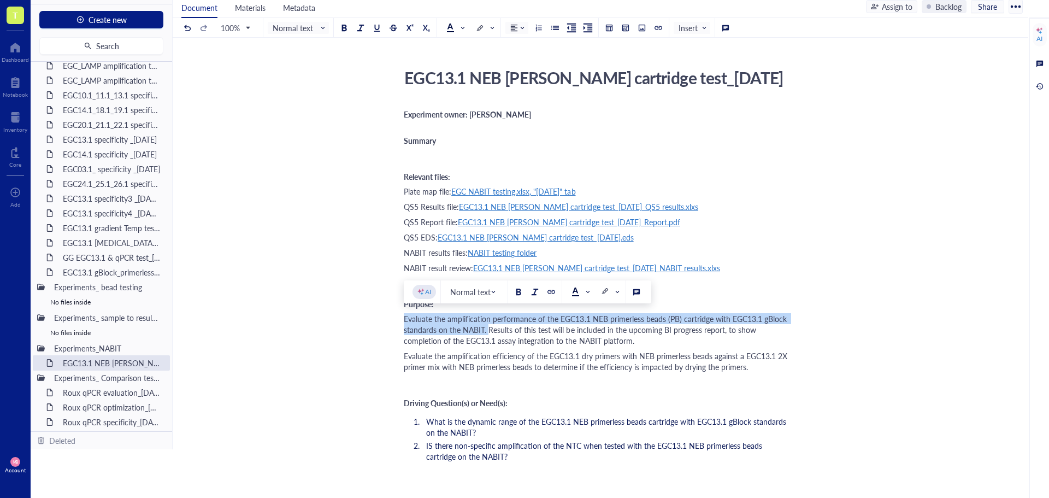
drag, startPoint x: 404, startPoint y: 320, endPoint x: 487, endPoint y: 326, distance: 83.2
click at [487, 326] on span "Evaluate the amplification performance of the EGC13.1 NEB primerless beads (PB)…" at bounding box center [596, 329] width 385 height 33
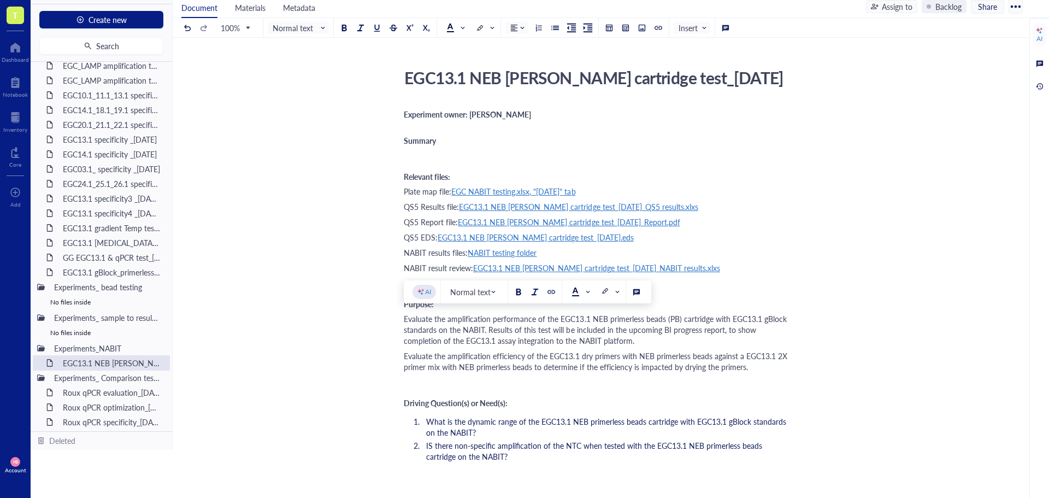
click at [424, 153] on div "﻿" at bounding box center [598, 153] width 389 height 11
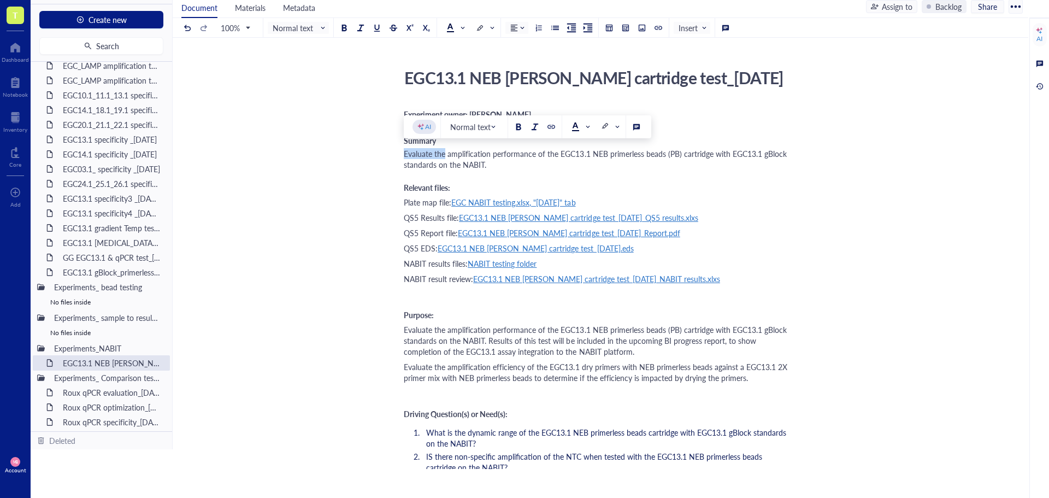
drag, startPoint x: 444, startPoint y: 152, endPoint x: 392, endPoint y: 157, distance: 52.1
click at [586, 162] on div "This test evaluated the amplification performance of the EGC13.1 NEB primerless…" at bounding box center [598, 159] width 389 height 22
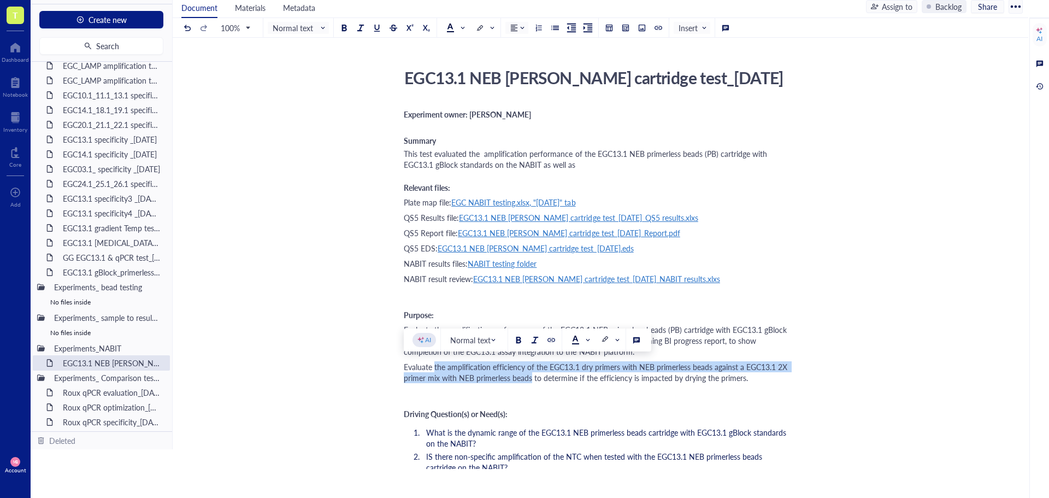
drag, startPoint x: 435, startPoint y: 365, endPoint x: 531, endPoint y: 374, distance: 97.0
click at [531, 374] on span "Evaluate the amplification efficiency of the EGC13.1 dry primers with NEB prime…" at bounding box center [597, 372] width 386 height 22
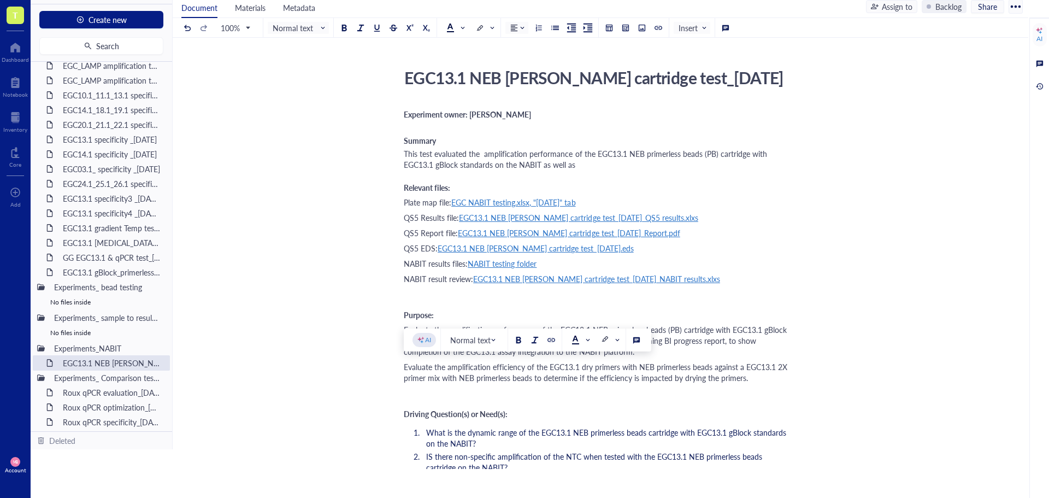
click at [633, 172] on div "Experiment owner: [PERSON_NAME] ﻿ Summary This test evaluated the amplification…" at bounding box center [598, 140] width 389 height 66
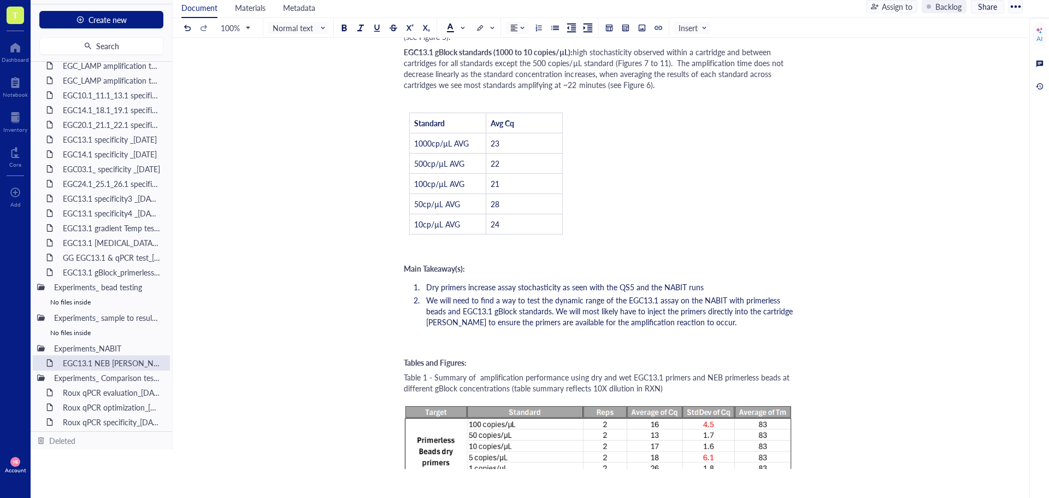
scroll to position [1639, 0]
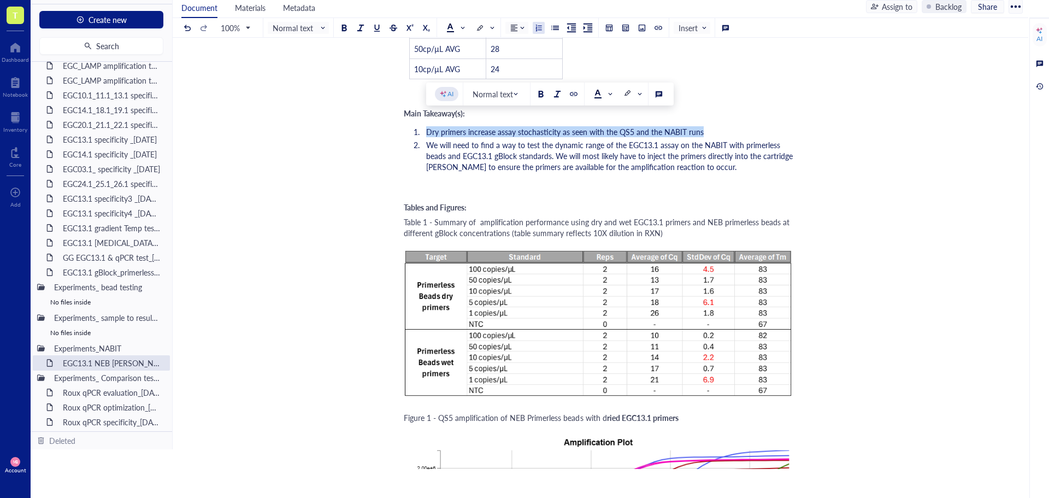
drag, startPoint x: 427, startPoint y: 121, endPoint x: 702, endPoint y: 123, distance: 275.8
click at [702, 126] on li "Dry primers increase assay stochasticity as seen with the QS5 and the NABIT runs" at bounding box center [607, 131] width 371 height 11
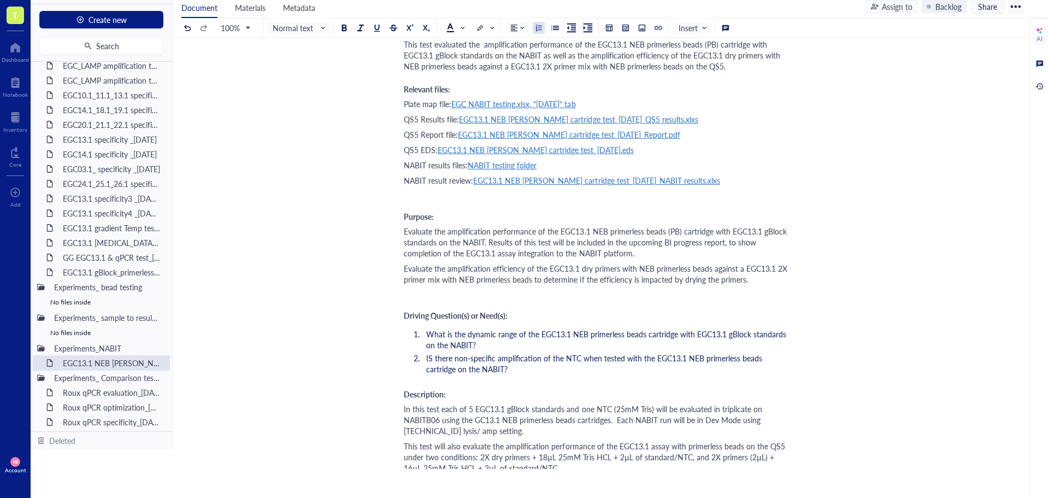
scroll to position [0, 0]
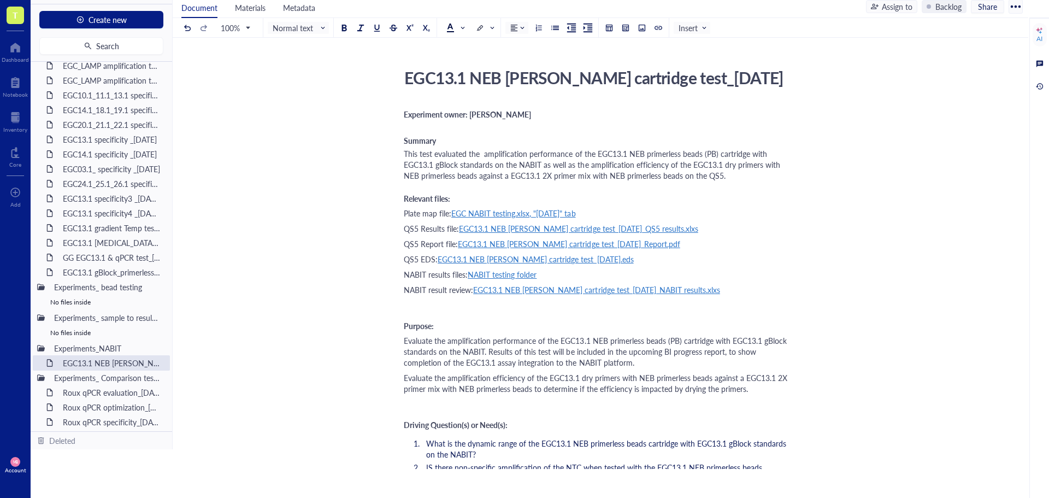
click at [749, 179] on div "This test evaluated the amplification performance of the EGC13.1 NEB primerless…" at bounding box center [598, 164] width 389 height 33
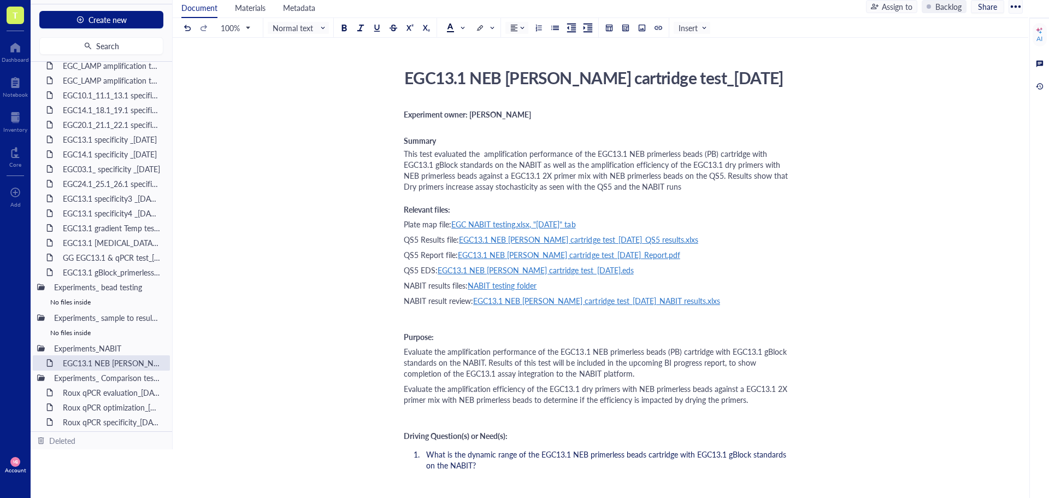
click at [409, 188] on span "This test evaluated the amplification performance of the EGC13.1 NEB primerless…" at bounding box center [597, 170] width 386 height 44
click at [701, 189] on div "This test evaluated the amplification performance of the EGC13.1 NEB primerless…" at bounding box center [598, 170] width 389 height 44
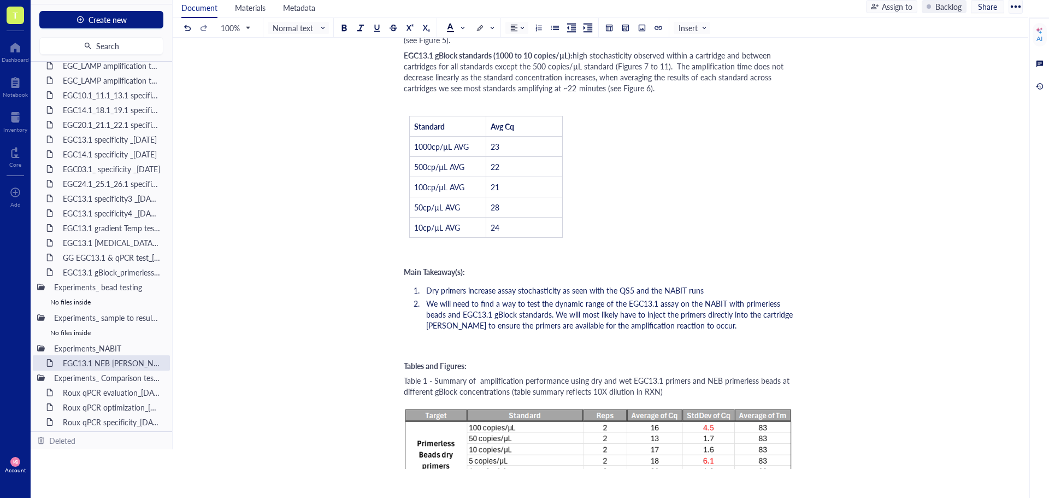
scroll to position [1475, 0]
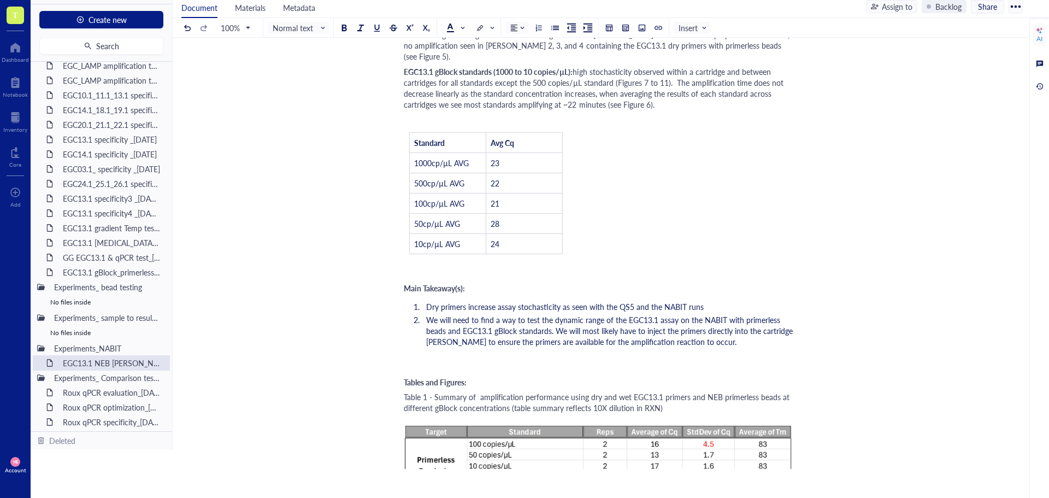
click at [427, 314] on span "We will need to find a way to test the dynamic range of the EGC13.1 assay on th…" at bounding box center [610, 330] width 369 height 33
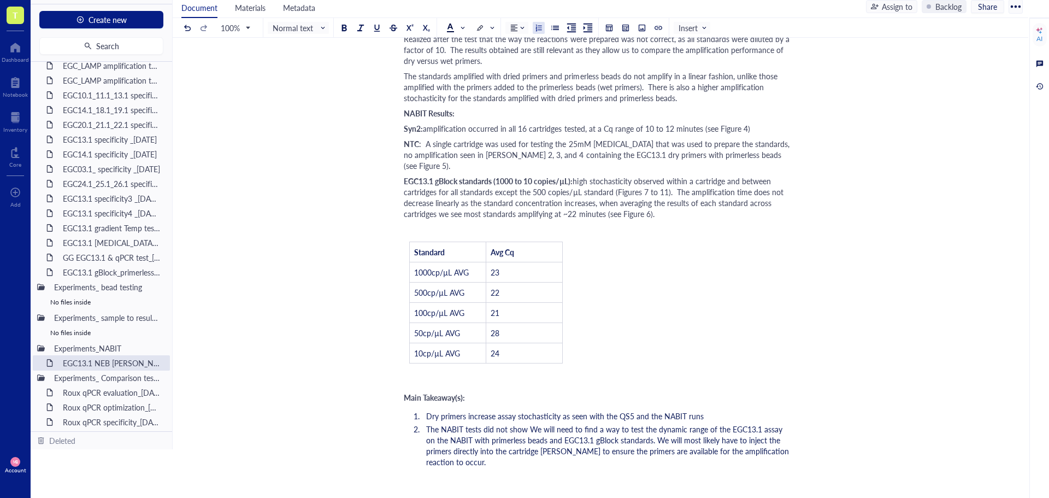
scroll to position [1311, 0]
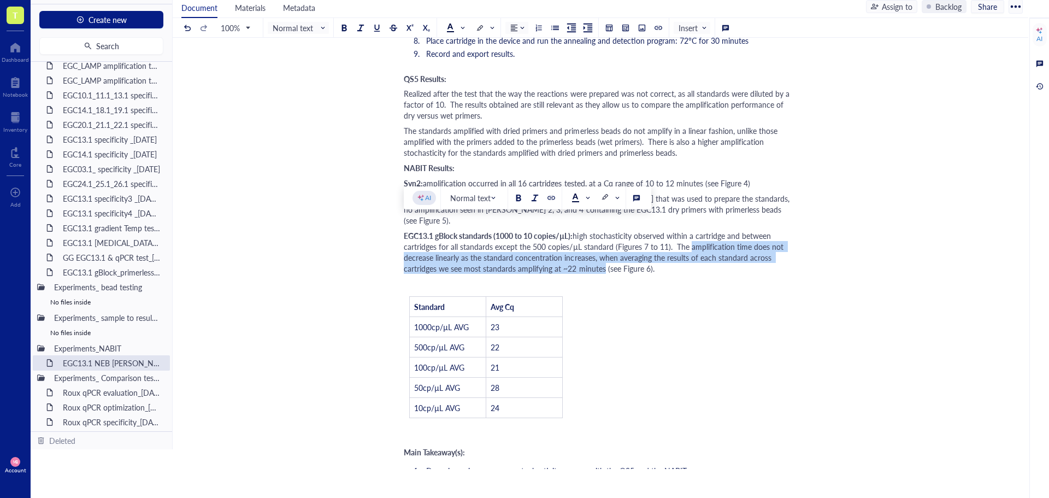
drag, startPoint x: 688, startPoint y: 236, endPoint x: 603, endPoint y: 259, distance: 87.9
click at [603, 259] on span "high stochasticity observed within a cartridge and between cartridges for all s…" at bounding box center [595, 252] width 382 height 44
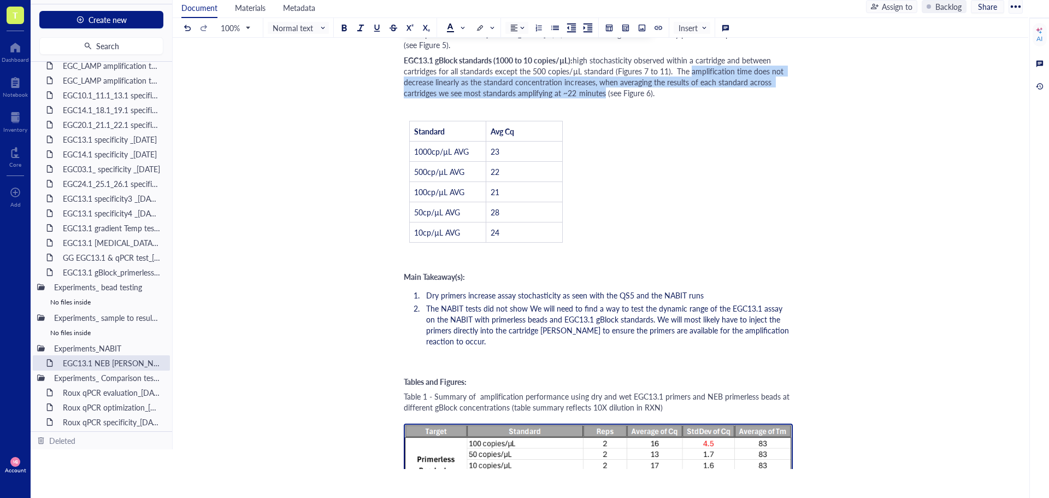
scroll to position [1475, 0]
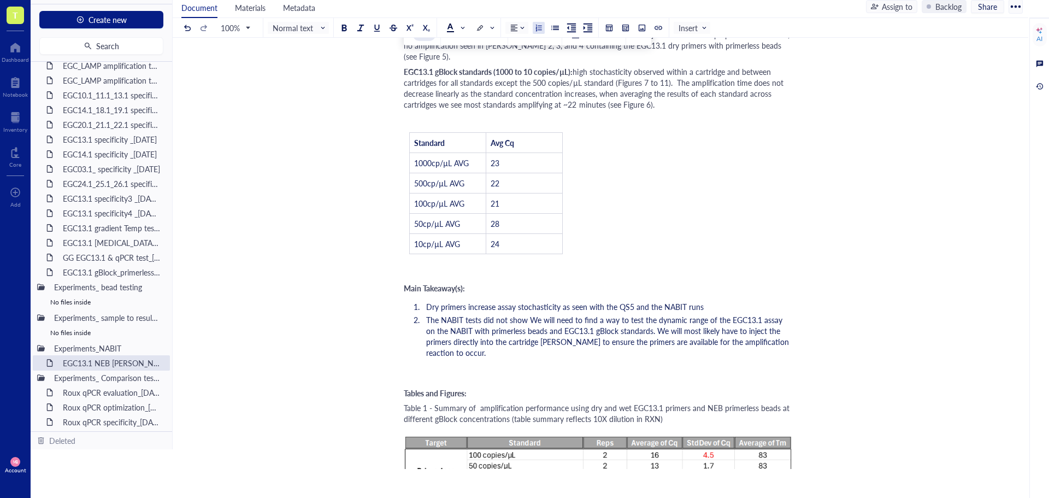
click at [486, 343] on li "The NABIT tests did not show We will need to find a way to test the dynamic ran…" at bounding box center [607, 336] width 371 height 44
click at [530, 314] on span "The NABIT tests did not show We will need to find a way to test the dynamic ran…" at bounding box center [608, 336] width 365 height 44
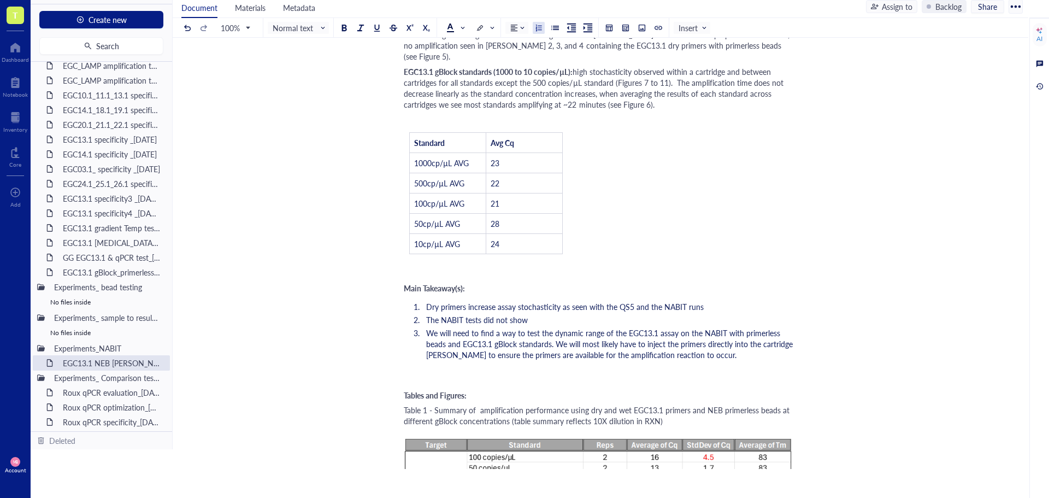
click at [519, 299] on ol "Dry primers increase assay stochasticity as seen with the QS5 and the NABIT run…" at bounding box center [598, 330] width 389 height 63
click at [535, 314] on li "The NABIT tests did not show" at bounding box center [607, 319] width 371 height 11
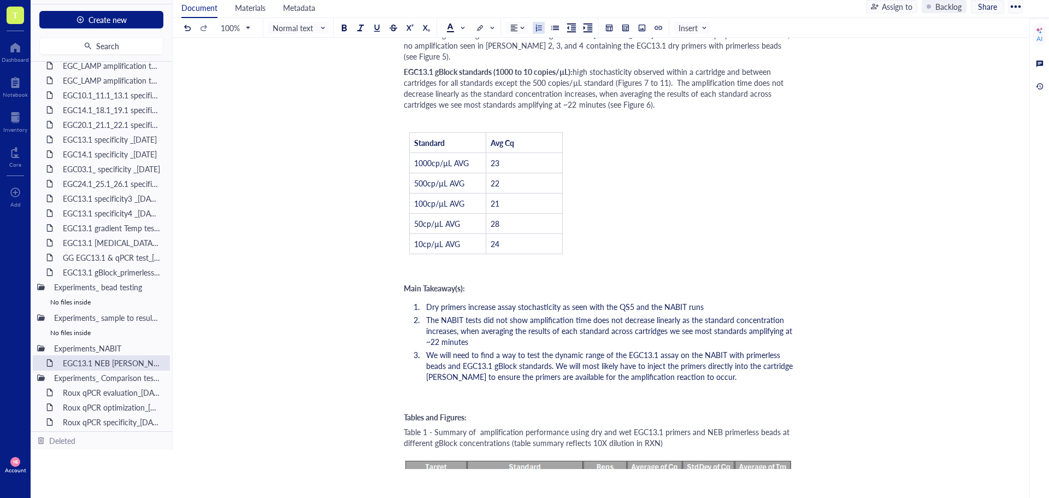
click at [526, 314] on span "The NABIT tests did not show amplification time does not decrease linearly as t…" at bounding box center [610, 330] width 368 height 33
drag, startPoint x: 509, startPoint y: 310, endPoint x: 483, endPoint y: 310, distance: 25.1
click at [483, 314] on span "The NABIT tests did not show amplification time does not decrease linearly as t…" at bounding box center [610, 330] width 368 height 33
click at [499, 314] on span "The NABIT tests show amplification time does not decrease linearly as the stand…" at bounding box center [610, 330] width 368 height 33
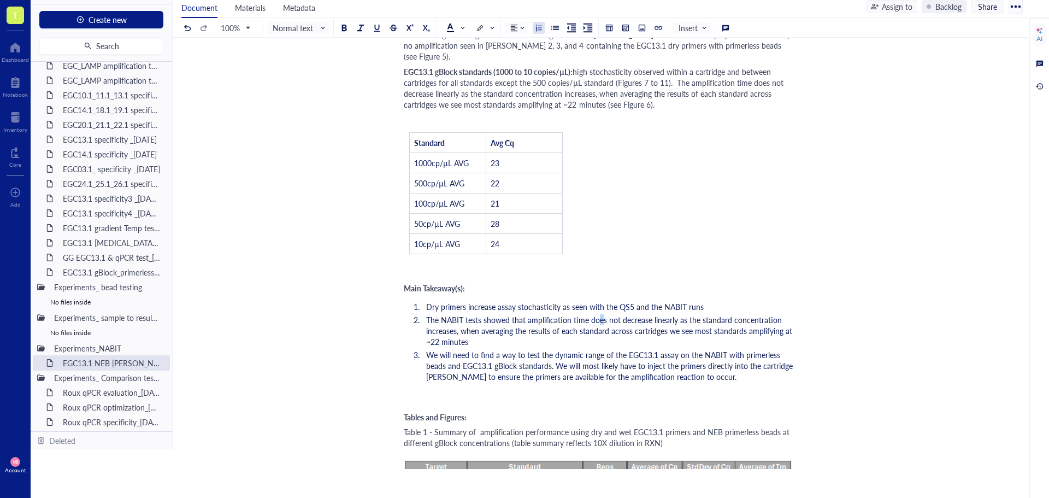
drag, startPoint x: 602, startPoint y: 309, endPoint x: 596, endPoint y: 309, distance: 6.6
click at [596, 314] on span "The NABIT tests showed that amplification time does not decrease linearly as th…" at bounding box center [610, 330] width 368 height 33
drag, startPoint x: 604, startPoint y: 308, endPoint x: 593, endPoint y: 307, distance: 11.5
click at [593, 314] on span "The NABIT tests showed that amplification time does not decrease linearly as th…" at bounding box center [610, 330] width 368 height 33
click at [428, 314] on span "The NABIT tests showed that amplification time did not decrease linearly as the…" at bounding box center [610, 330] width 368 height 33
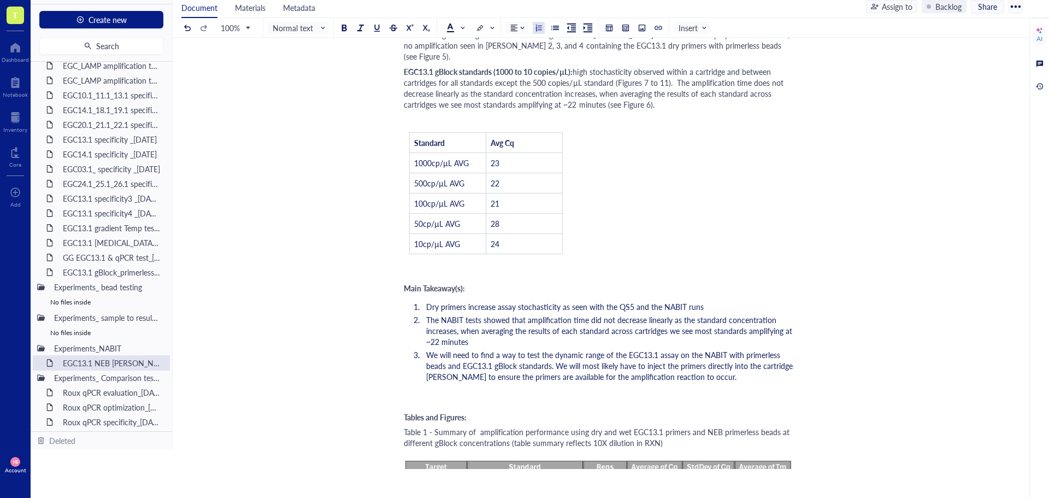
click at [469, 331] on li "The NABIT tests showed that amplification time did not decrease linearly as the…" at bounding box center [607, 330] width 371 height 33
drag, startPoint x: 552, startPoint y: 333, endPoint x: 521, endPoint y: 332, distance: 31.7
click at [521, 332] on li "The NABIT tests showed that amplification time did not decrease linearly as the…" at bounding box center [607, 330] width 371 height 33
click at [652, 333] on li "The NABIT tests showed that amplification time did not decrease linearly as the…" at bounding box center [607, 330] width 371 height 33
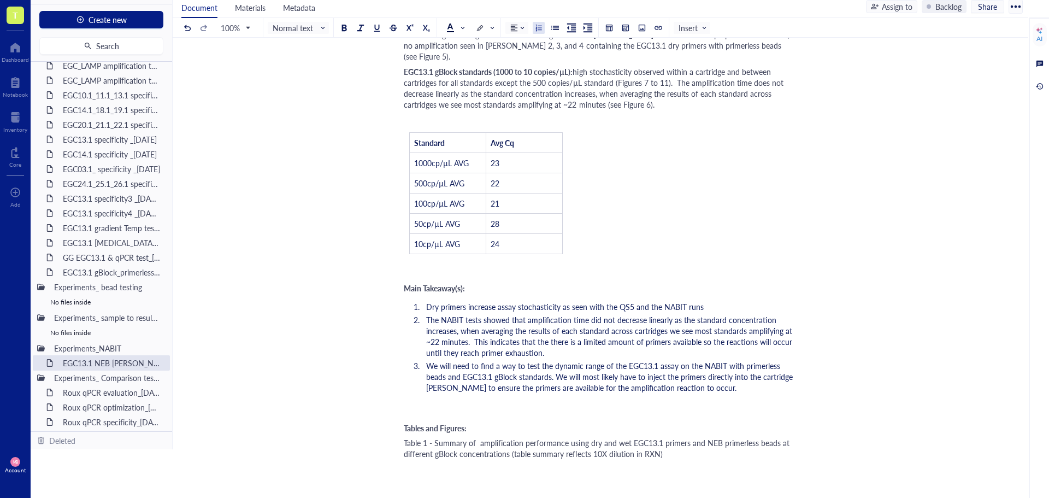
drag, startPoint x: 528, startPoint y: 344, endPoint x: 746, endPoint y: 294, distance: 223.9
click at [746, 301] on li "Dry primers increase assay stochasticity as seen with the QS5 and the NABIT runs" at bounding box center [607, 306] width 371 height 11
click at [456, 320] on span "The NABIT tests showed that amplification time did not decrease linearly as the…" at bounding box center [610, 336] width 368 height 44
drag, startPoint x: 428, startPoint y: 309, endPoint x: 545, endPoint y: 338, distance: 120.9
click at [545, 338] on li "The NABIT tests showed that amplification time did not decrease linearly as the…" at bounding box center [607, 336] width 371 height 44
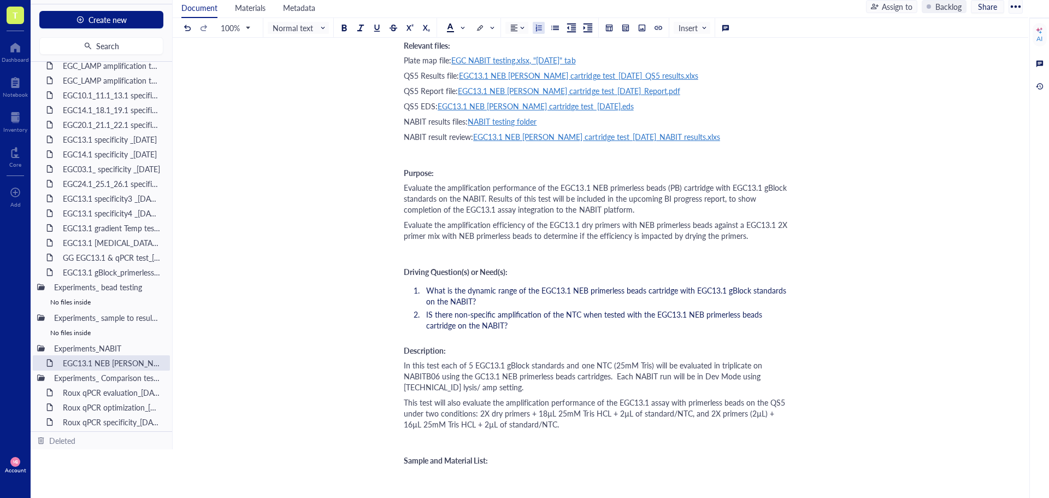
scroll to position [0, 0]
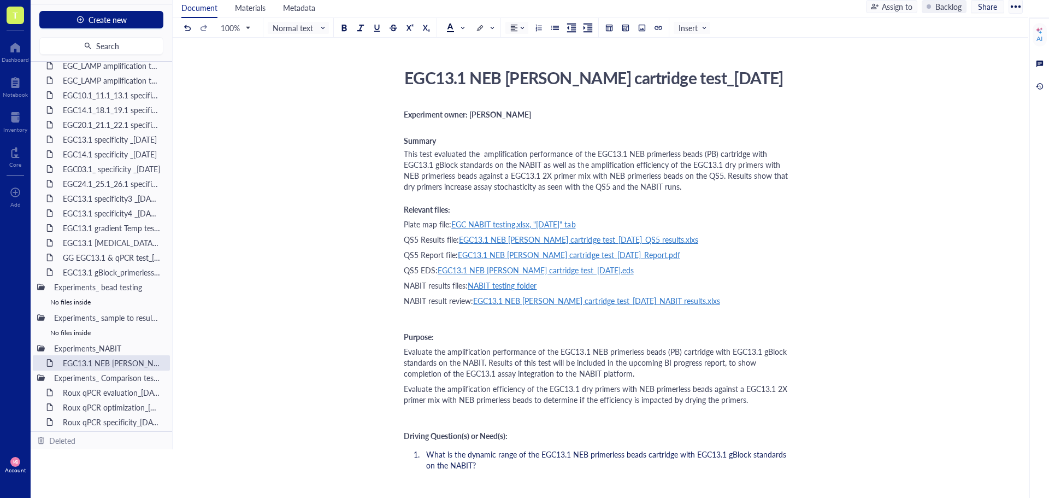
click at [720, 186] on div "This test evaluated the amplification performance of the EGC13.1 NEB primerless…" at bounding box center [598, 170] width 389 height 44
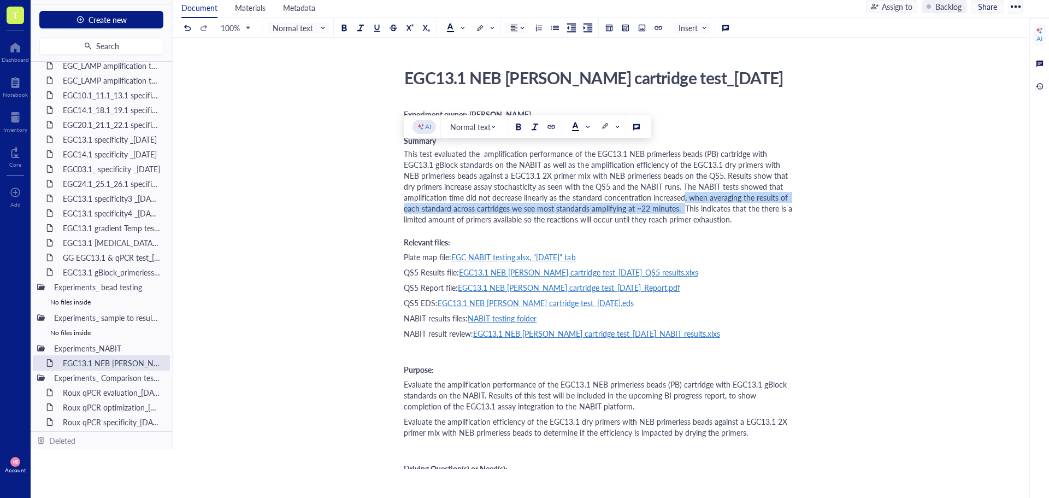
drag, startPoint x: 682, startPoint y: 199, endPoint x: 682, endPoint y: 206, distance: 7.7
click at [682, 206] on span "This test evaluated the amplification performance of the EGC13.1 NEB primerless…" at bounding box center [599, 186] width 391 height 76
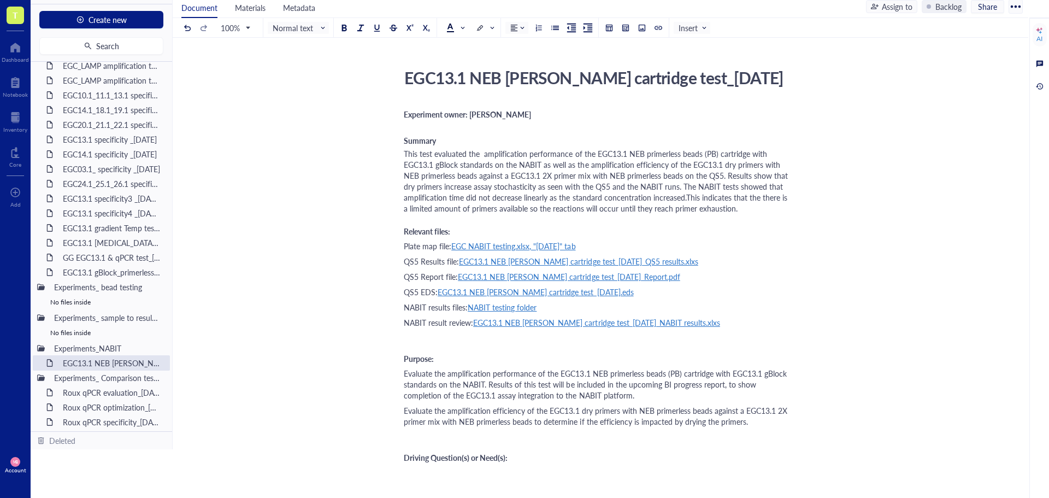
click at [682, 193] on span "This test evaluated the amplification performance of the EGC13.1 NEB primerless…" at bounding box center [597, 181] width 386 height 66
click at [685, 195] on span "This test evaluated the amplification performance of the EGC13.1 NEB primerless…" at bounding box center [597, 181] width 386 height 66
click at [728, 177] on span "This test evaluated the amplification performance of the EGC13.1 NEB primerless…" at bounding box center [599, 181] width 391 height 66
click at [644, 203] on span "This test evaluated the amplification performance of the EGC13.1 NEB primerless…" at bounding box center [599, 181] width 391 height 66
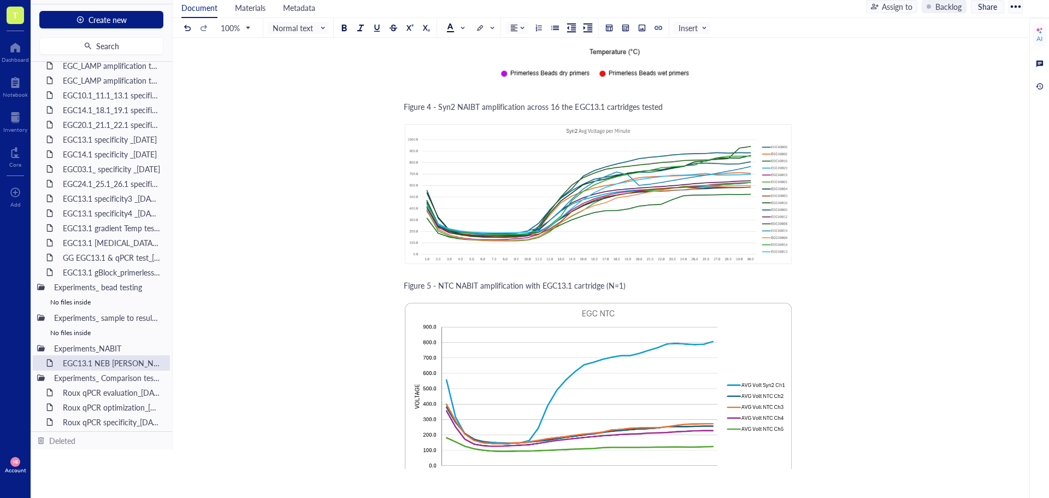
scroll to position [2949, 0]
